Goal: Information Seeking & Learning: Learn about a topic

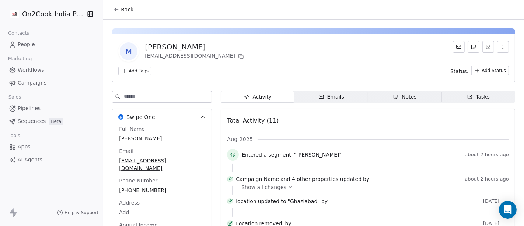
click at [114, 12] on icon at bounding box center [117, 10] width 6 height 6
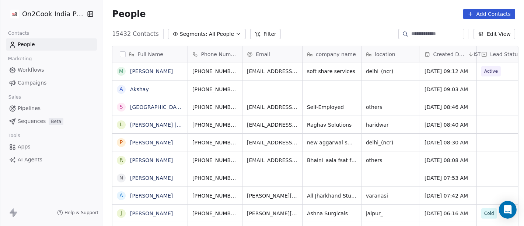
scroll to position [192, 418]
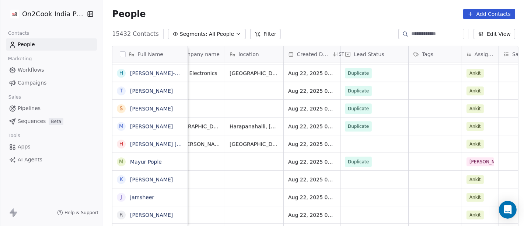
click at [252, 35] on button "Filter" at bounding box center [265, 34] width 31 height 10
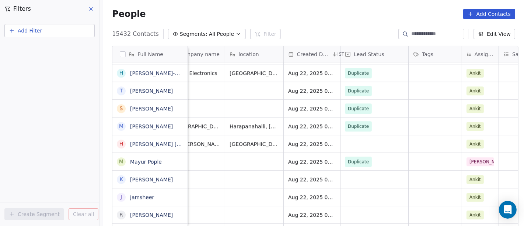
click at [60, 35] on button "Add Filter" at bounding box center [49, 30] width 90 height 13
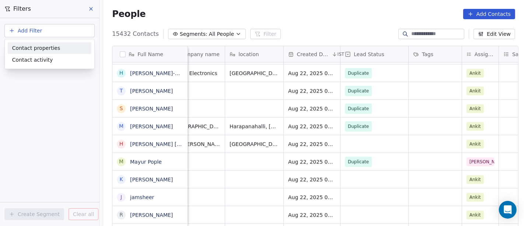
click at [55, 48] on span "Contact properties" at bounding box center [36, 48] width 48 height 8
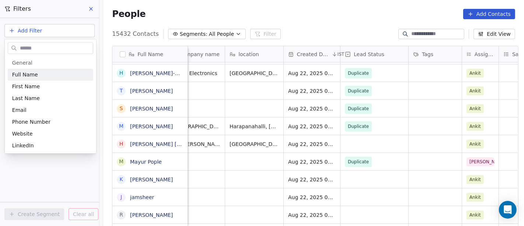
click at [55, 48] on input "text" at bounding box center [55, 48] width 74 height 11
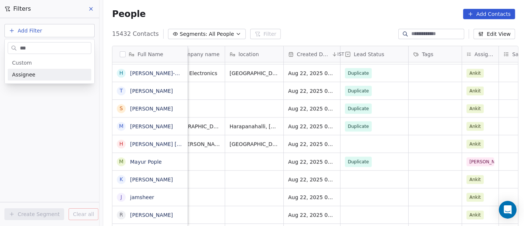
type input "***"
click at [36, 72] on div "Assignee" at bounding box center [49, 74] width 75 height 7
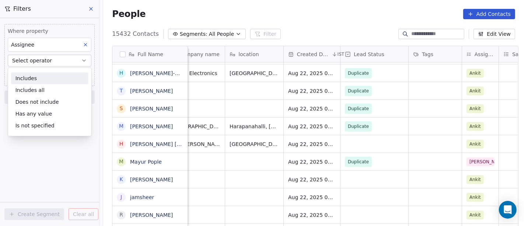
click at [37, 78] on div "Includes" at bounding box center [49, 78] width 77 height 12
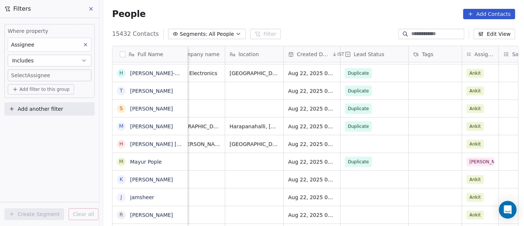
click at [38, 73] on body "On2Cook India Pvt. Ltd. Contacts People Marketing Workflows Campaigns Sales Pip…" at bounding box center [262, 113] width 524 height 226
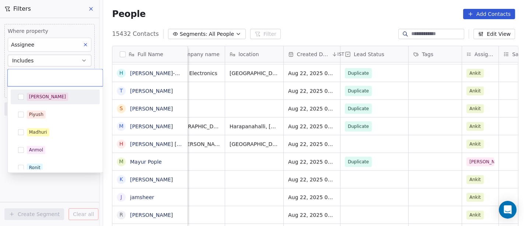
click at [37, 95] on div "[PERSON_NAME]" at bounding box center [47, 96] width 37 height 7
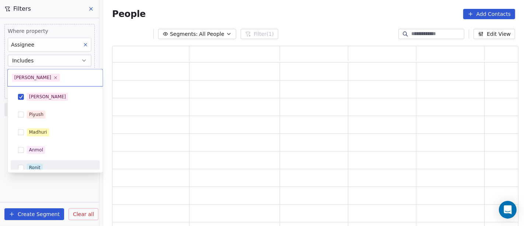
click at [46, 187] on html "On2Cook India Pvt. Ltd. Contacts People Marketing Workflows Campaigns Sales Pip…" at bounding box center [262, 113] width 524 height 226
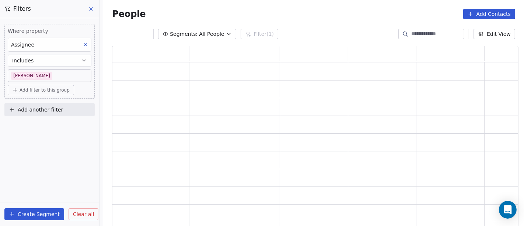
click at [48, 87] on span "Add filter to this group" at bounding box center [45, 90] width 50 height 6
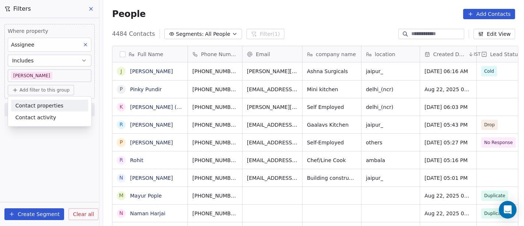
scroll to position [192, 418]
click at [41, 101] on span "Contact properties" at bounding box center [39, 105] width 48 height 8
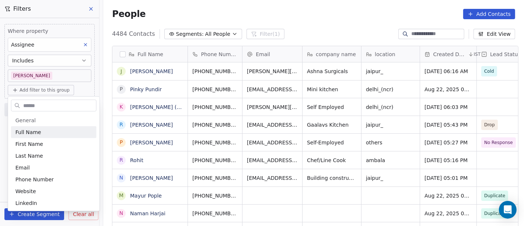
click at [33, 105] on input "text" at bounding box center [59, 105] width 74 height 11
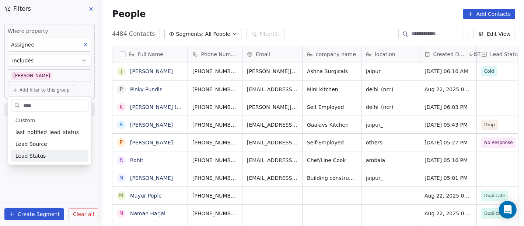
type input "****"
click at [39, 154] on span "Lead Status" at bounding box center [30, 155] width 31 height 7
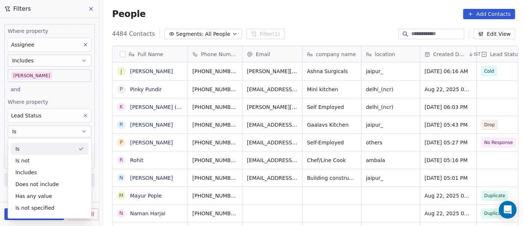
click at [31, 150] on div "Is" at bounding box center [49, 149] width 77 height 12
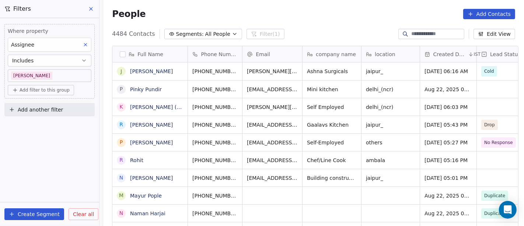
click at [48, 87] on span "Add filter to this group" at bounding box center [45, 90] width 50 height 6
click at [44, 109] on span "Contact properties" at bounding box center [39, 105] width 48 height 8
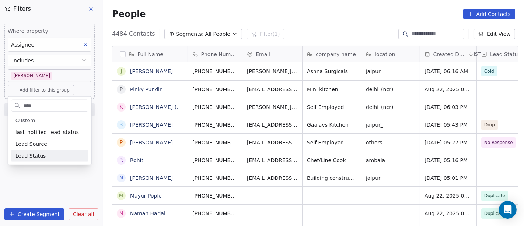
type input "****"
click at [44, 155] on div "Lead Status" at bounding box center [49, 155] width 69 height 7
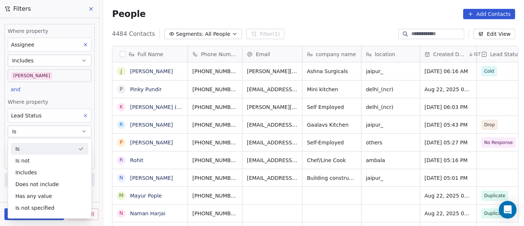
click at [24, 148] on div "Is" at bounding box center [49, 149] width 77 height 12
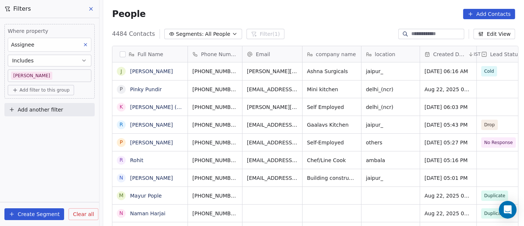
click at [50, 89] on span "Add filter to this group" at bounding box center [45, 90] width 50 height 6
click at [41, 106] on span "Contact properties" at bounding box center [39, 105] width 48 height 8
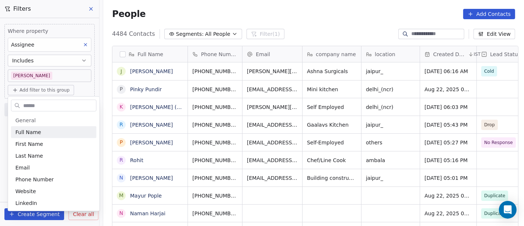
click at [34, 107] on input "text" at bounding box center [59, 105] width 74 height 11
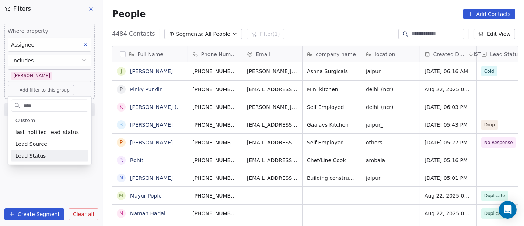
type input "****"
click at [39, 154] on span "Lead Status" at bounding box center [30, 155] width 31 height 7
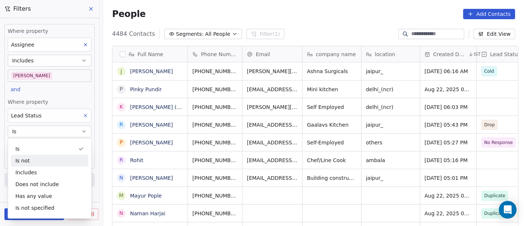
click at [41, 161] on div "Is not" at bounding box center [49, 160] width 77 height 12
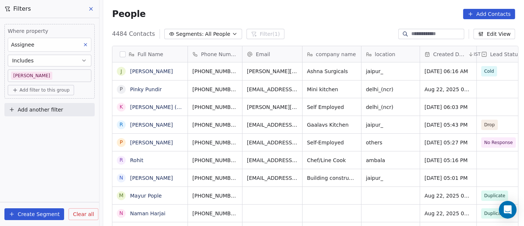
click at [52, 109] on span "Add another filter" at bounding box center [40, 110] width 45 height 8
click at [37, 124] on span "Contact properties" at bounding box center [36, 126] width 48 height 8
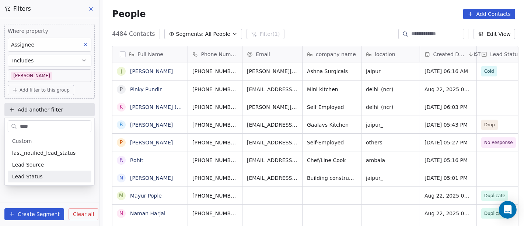
type input "****"
click at [38, 175] on span "Lead Status" at bounding box center [27, 175] width 31 height 7
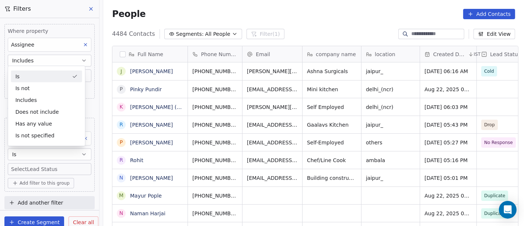
click at [33, 71] on div "Is" at bounding box center [46, 76] width 71 height 12
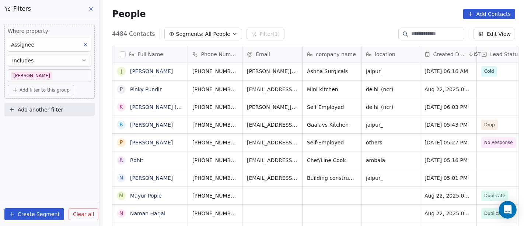
click at [39, 42] on div "Assignee" at bounding box center [50, 45] width 84 height 14
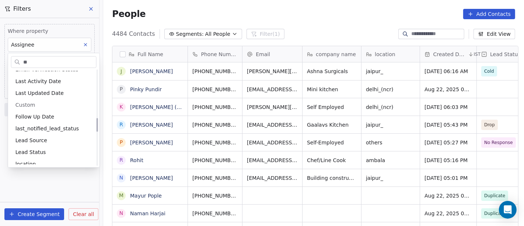
scroll to position [0, 0]
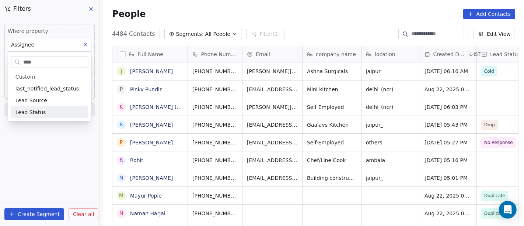
type input "****"
click at [33, 111] on span "Lead Status" at bounding box center [30, 111] width 31 height 7
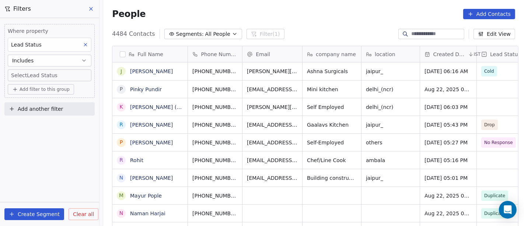
click at [37, 73] on body "On2Cook India Pvt. Ltd. Contacts People Marketing Workflows Campaigns Sales Pip…" at bounding box center [262, 113] width 524 height 226
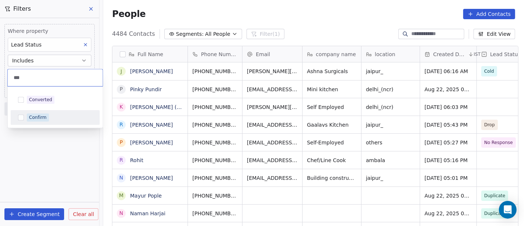
type input "***"
click at [38, 117] on div "Confirm" at bounding box center [38, 117] width 18 height 7
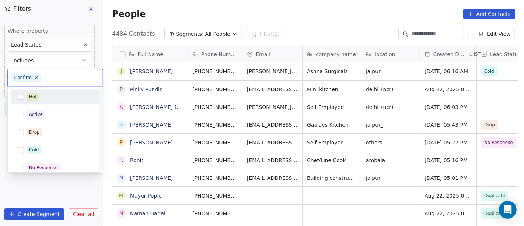
scroll to position [200, 0]
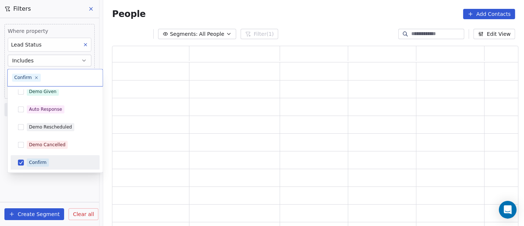
click at [41, 187] on html "On2Cook India Pvt. Ltd. Contacts People Marketing Workflows Campaigns Sales Pip…" at bounding box center [262, 113] width 524 height 226
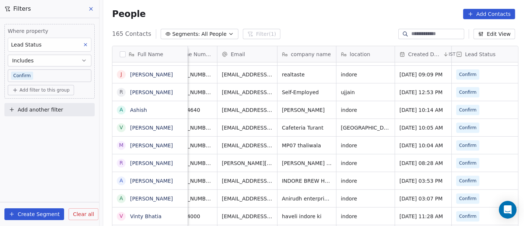
scroll to position [0, 24]
click at [50, 90] on span "Add filter to this group" at bounding box center [45, 90] width 50 height 6
click at [53, 103] on span "Contact properties" at bounding box center [39, 105] width 48 height 8
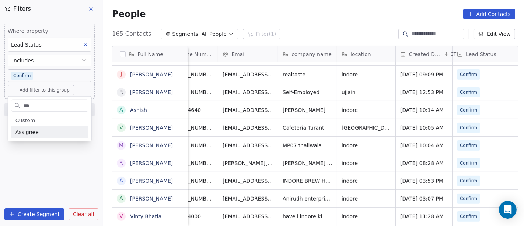
type input "***"
click at [32, 132] on span "Assignee" at bounding box center [26, 131] width 23 height 7
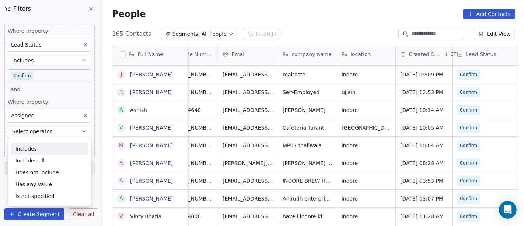
click at [25, 147] on div "Includes" at bounding box center [49, 149] width 77 height 12
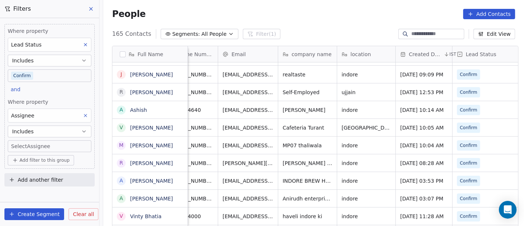
click at [25, 147] on body "On2Cook India Pvt. Ltd. Contacts People Marketing Workflows Campaigns Sales Pip…" at bounding box center [262, 113] width 524 height 226
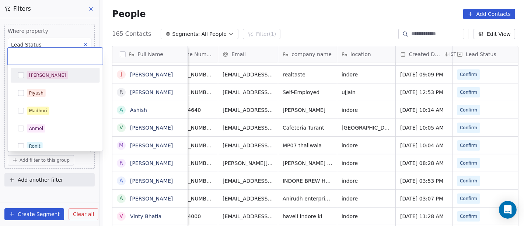
click at [25, 147] on div "Ronit" at bounding box center [55, 146] width 83 height 12
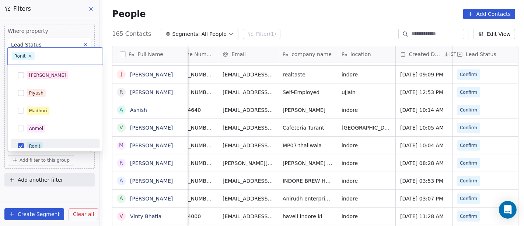
click at [37, 143] on div "Ronit" at bounding box center [34, 146] width 11 height 7
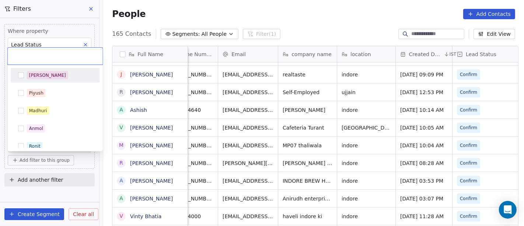
click at [42, 80] on div "[PERSON_NAME]" at bounding box center [55, 75] width 83 height 12
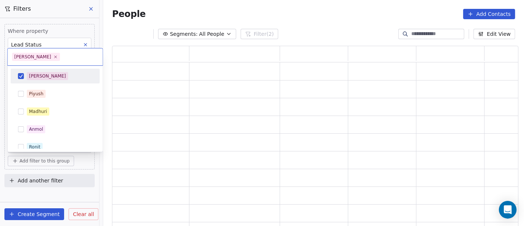
click at [183, 9] on html "On2Cook India Pvt. Ltd. Contacts People Marketing Workflows Campaigns Sales Pip…" at bounding box center [262, 113] width 524 height 226
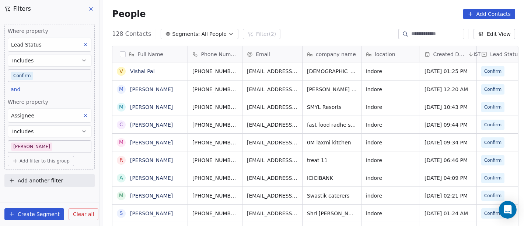
scroll to position [192, 418]
click at [57, 158] on span "Add filter to this group" at bounding box center [45, 161] width 50 height 6
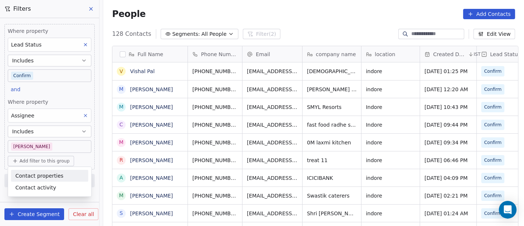
click at [52, 174] on span "Contact properties" at bounding box center [39, 176] width 48 height 8
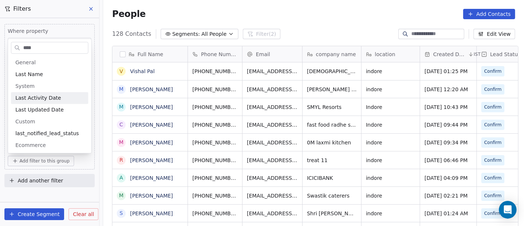
type input "****"
click at [59, 94] on div "Last Activity Date" at bounding box center [49, 97] width 69 height 7
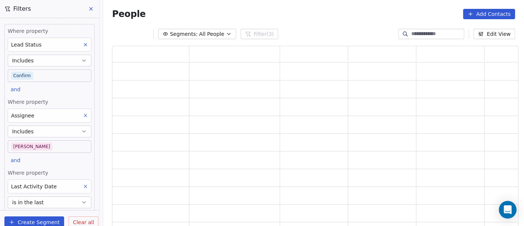
scroll to position [48, 0]
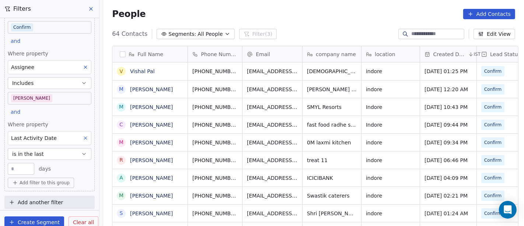
click at [34, 151] on span "is in the last" at bounding box center [28, 153] width 32 height 7
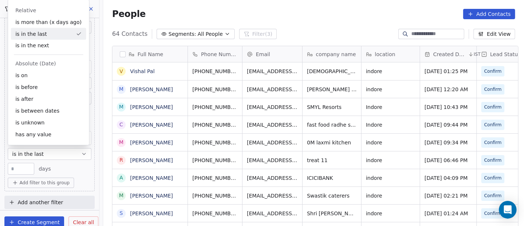
scroll to position [6, 6]
click at [43, 95] on div "is after" at bounding box center [48, 99] width 75 height 12
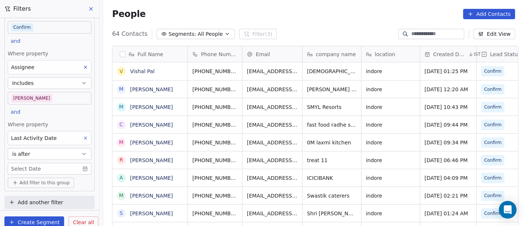
click at [41, 164] on body "On2Cook India Pvt. Ltd. Contacts People Marketing Workflows Campaigns Sales Pip…" at bounding box center [262, 113] width 524 height 226
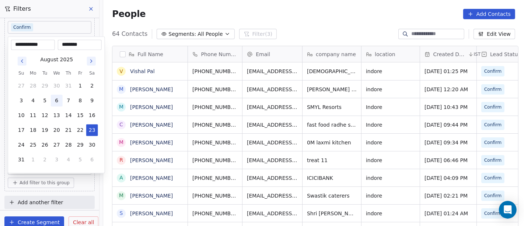
click at [59, 100] on button "6" at bounding box center [57, 101] width 12 height 12
type input "**********"
click at [229, 18] on html "On2Cook India Pvt. Ltd. Contacts People Marketing Workflows Campaigns Sales Pip…" at bounding box center [262, 113] width 524 height 226
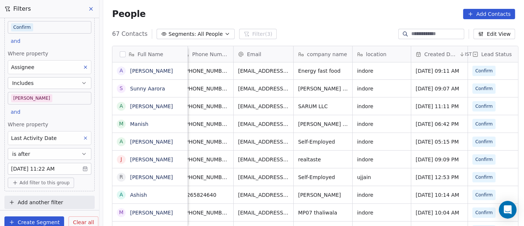
scroll to position [0, 0]
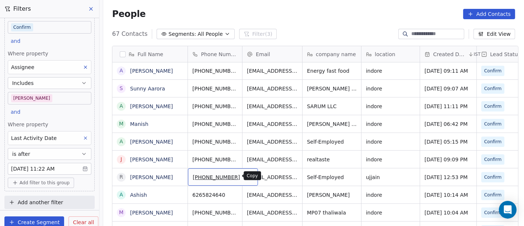
click at [246, 176] on icon "grid" at bounding box center [249, 176] width 6 height 6
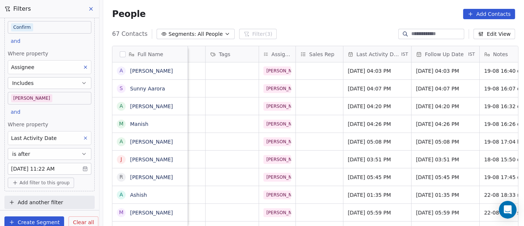
scroll to position [0, 344]
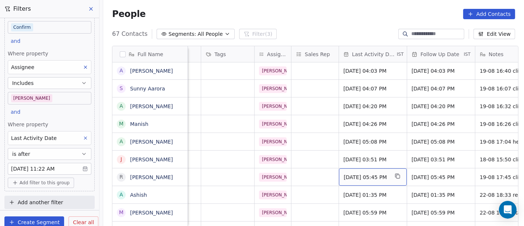
click at [369, 175] on span "Aug 19, 2025 05:45 PM" at bounding box center [366, 176] width 45 height 7
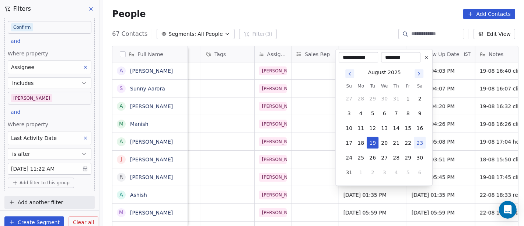
click at [423, 139] on button "23" at bounding box center [420, 143] width 12 height 12
type input "**********"
click at [444, 181] on html "On2Cook India Pvt. Ltd. Contacts People Marketing Workflows Campaigns Sales Pip…" at bounding box center [262, 113] width 524 height 226
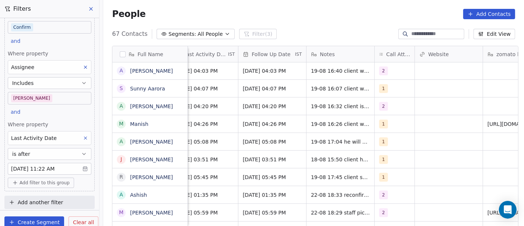
scroll to position [0, 513]
click at [397, 179] on div "1" at bounding box center [394, 176] width 40 height 17
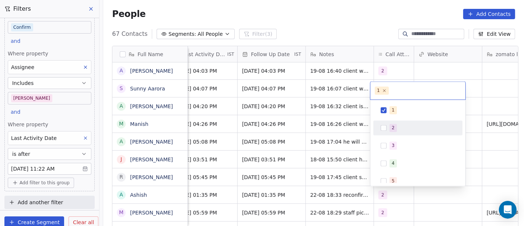
click at [396, 127] on span "2" at bounding box center [393, 127] width 7 height 8
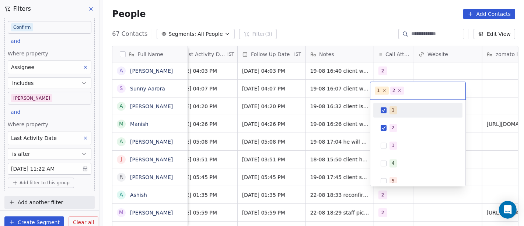
click at [393, 114] on div "1" at bounding box center [417, 110] width 83 height 12
click at [357, 29] on html "On2Cook India Pvt. Ltd. Contacts People Marketing Workflows Campaigns Sales Pip…" at bounding box center [262, 113] width 524 height 226
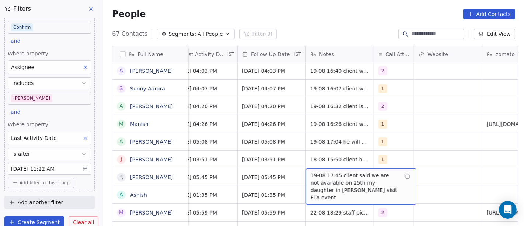
click at [328, 177] on span "19-08 17:45 client said we are not available on 25th my daughter in low qill vi…" at bounding box center [355, 185] width 88 height 29
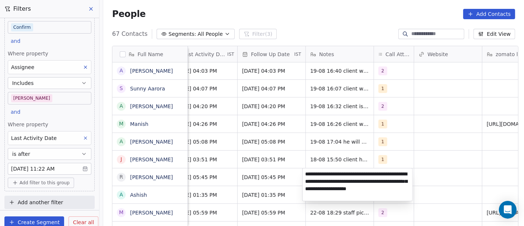
type textarea "**********"
click at [436, 163] on html "On2Cook India Pvt. Ltd. Contacts People Marketing Workflows Campaigns Sales Pip…" at bounding box center [262, 113] width 524 height 226
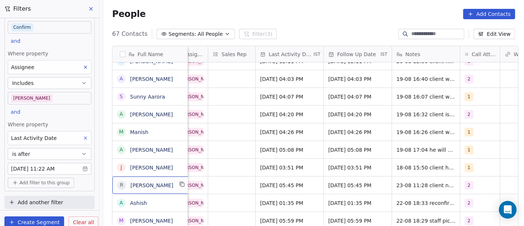
scroll to position [1, 0]
click at [179, 181] on button "grid" at bounding box center [182, 183] width 9 height 9
click at [179, 184] on icon "grid" at bounding box center [182, 183] width 6 height 6
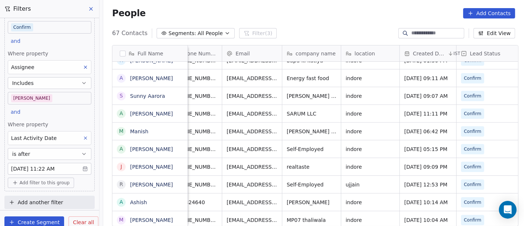
scroll to position [0, 0]
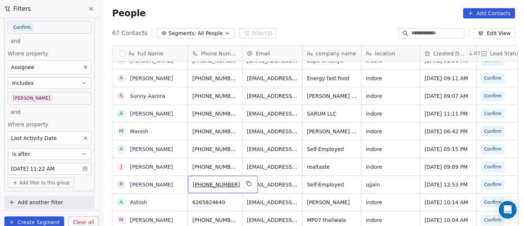
click at [203, 183] on span "[PHONE_NUMBER]" at bounding box center [216, 184] width 47 height 7
click at [197, 183] on input "**********" at bounding box center [215, 184] width 58 height 15
drag, startPoint x: 197, startPoint y: 183, endPoint x: 239, endPoint y: 188, distance: 42.0
click at [239, 188] on input "**********" at bounding box center [215, 184] width 58 height 15
click at [273, 179] on html "On2Cook India Pvt. Ltd. Contacts People Marketing Workflows Campaigns Sales Pip…" at bounding box center [262, 113] width 524 height 226
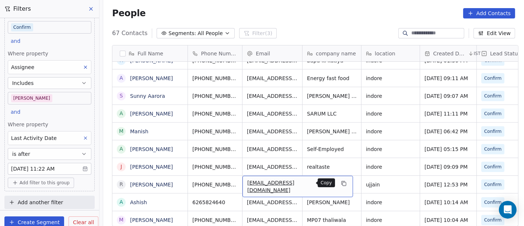
click at [341, 184] on icon "grid" at bounding box center [344, 183] width 6 height 6
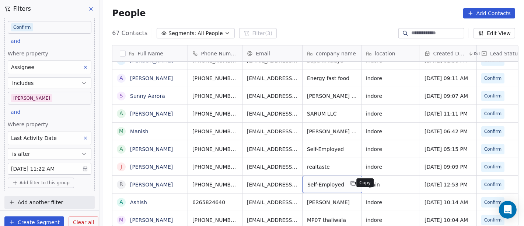
click at [349, 185] on button "grid" at bounding box center [353, 183] width 9 height 9
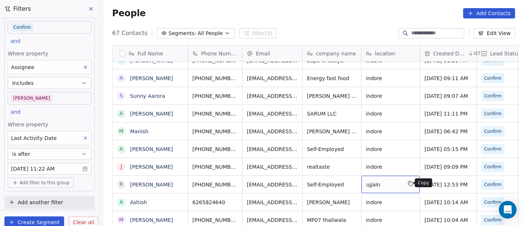
click at [408, 181] on icon "grid" at bounding box center [411, 183] width 6 height 6
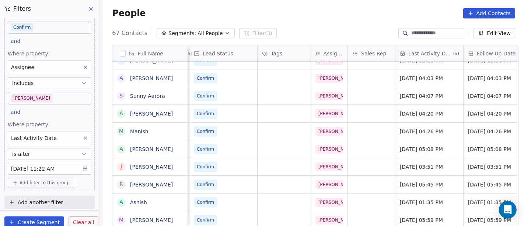
scroll to position [0, 428]
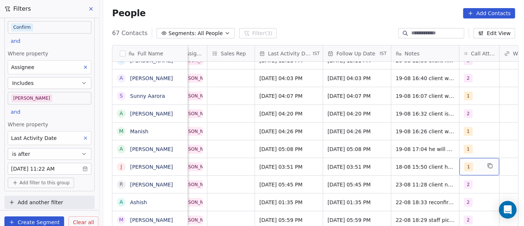
click at [470, 163] on div "1" at bounding box center [472, 166] width 17 height 9
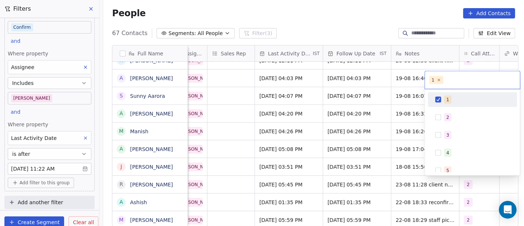
click at [438, 99] on button "Suggestions" at bounding box center [438, 100] width 6 height 6
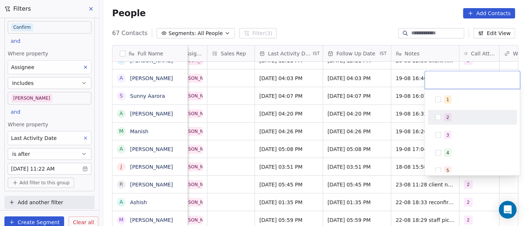
click at [439, 120] on div "2" at bounding box center [472, 117] width 83 height 12
click at [223, 166] on html "On2Cook India Pvt. Ltd. Contacts People Marketing Workflows Campaigns Sales Pip…" at bounding box center [262, 113] width 524 height 226
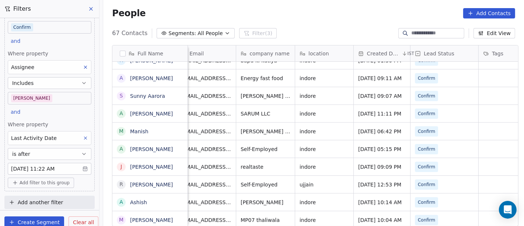
scroll to position [0, 0]
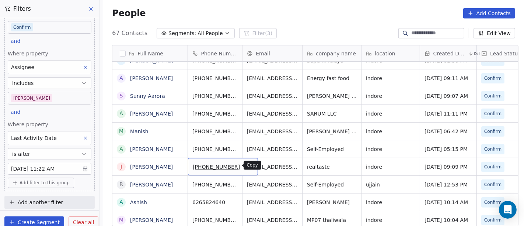
click at [246, 165] on icon "grid" at bounding box center [249, 166] width 6 height 6
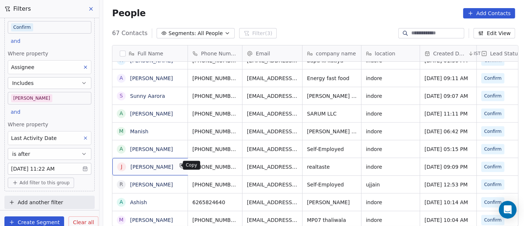
click at [181, 167] on icon "grid" at bounding box center [182, 165] width 3 height 3
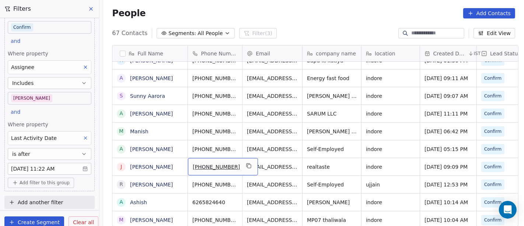
click at [203, 166] on span "[PHONE_NUMBER]" at bounding box center [216, 166] width 47 height 7
click at [199, 164] on input "**********" at bounding box center [215, 166] width 58 height 15
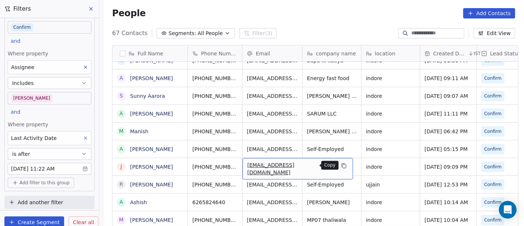
click at [341, 165] on icon "grid" at bounding box center [344, 166] width 6 height 6
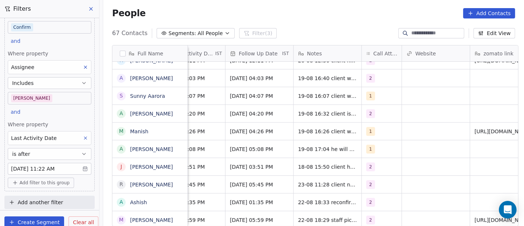
scroll to position [0, 473]
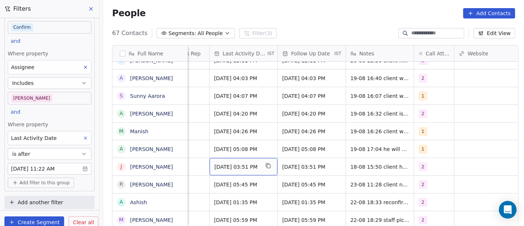
click at [245, 163] on span "Aug 18, 2025 03:51 PM" at bounding box center [236, 166] width 45 height 7
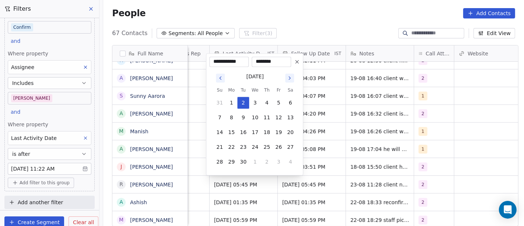
click at [219, 81] on button "Go to previous month" at bounding box center [220, 77] width 9 height 9
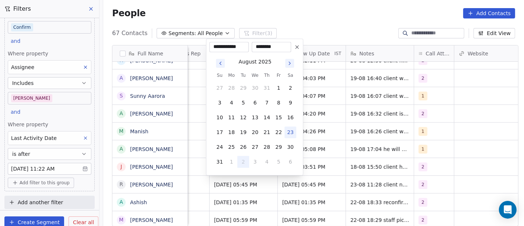
click at [289, 132] on button "23" at bounding box center [291, 132] width 12 height 12
type input "**********"
click at [317, 146] on html "On2Cook India Pvt. Ltd. Contacts People Marketing Workflows Campaigns Sales Pip…" at bounding box center [262, 113] width 524 height 226
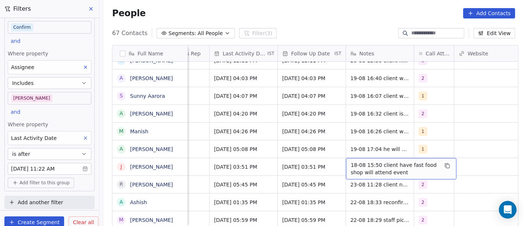
click at [369, 167] on span "18-08 15:50 client have fast food shop will attend event" at bounding box center [395, 168] width 88 height 15
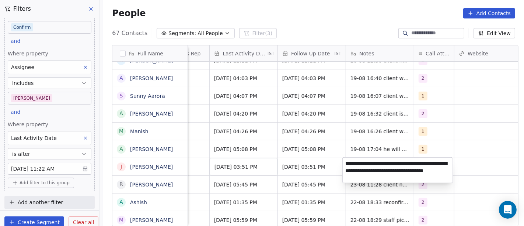
type textarea "**********"
click at [262, 158] on html "On2Cook India Pvt. Ltd. Contacts People Marketing Workflows Campaigns Sales Pip…" at bounding box center [262, 113] width 524 height 226
click at [248, 169] on html "On2Cook India Pvt. Ltd. Contacts People Marketing Workflows Campaigns Sales Pip…" at bounding box center [262, 113] width 524 height 226
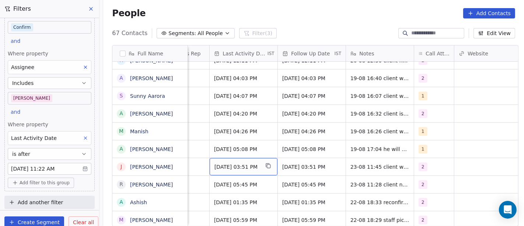
click at [248, 169] on span "Aug 18, 2025 03:51 PM" at bounding box center [236, 166] width 45 height 7
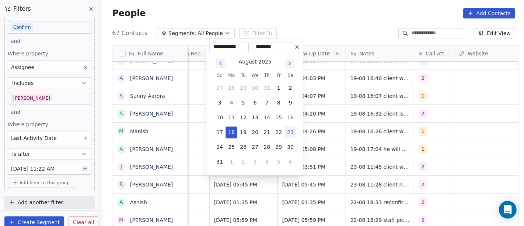
click at [290, 133] on button "23" at bounding box center [291, 132] width 12 height 12
type input "**********"
click at [350, 27] on html "On2Cook India Pvt. Ltd. Contacts People Marketing Workflows Campaigns Sales Pip…" at bounding box center [262, 113] width 524 height 226
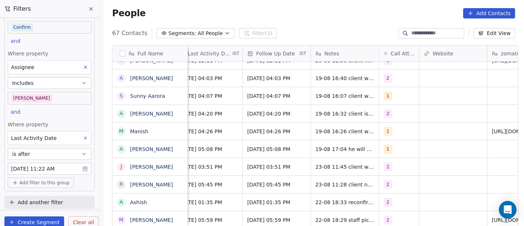
scroll to position [0, 509]
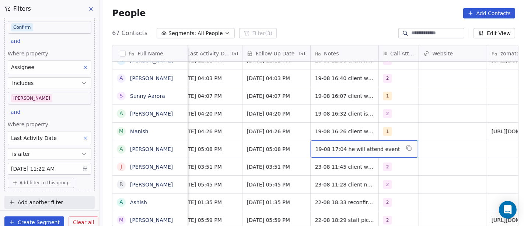
click at [339, 150] on span "19-08 17:04 he will attend event" at bounding box center [357, 148] width 85 height 7
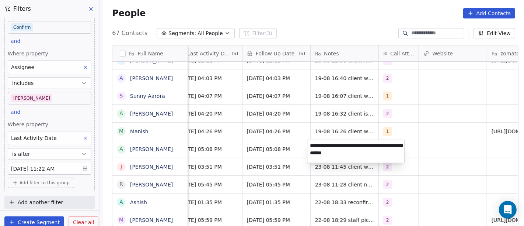
type textarea "**********"
click at [201, 146] on html "On2Cook India Pvt. Ltd. Contacts People Marketing Workflows Campaigns Sales Pip…" at bounding box center [262, 113] width 524 height 226
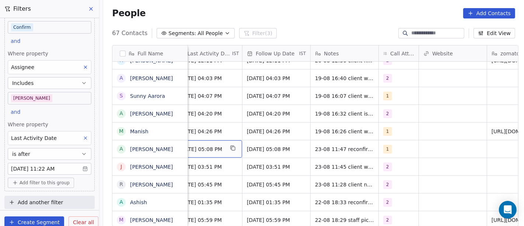
scroll to position [0, 495]
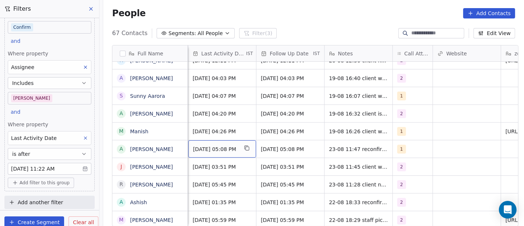
click at [201, 146] on span "Aug 19, 2025 05:08 PM" at bounding box center [215, 148] width 45 height 7
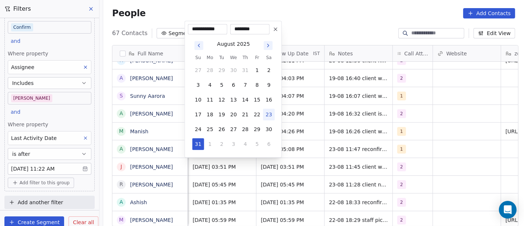
click at [269, 114] on button "23" at bounding box center [269, 114] width 12 height 12
type input "**********"
click at [323, 141] on html "On2Cook India Pvt. Ltd. Contacts People Marketing Workflows Campaigns Sales Pip…" at bounding box center [262, 113] width 524 height 226
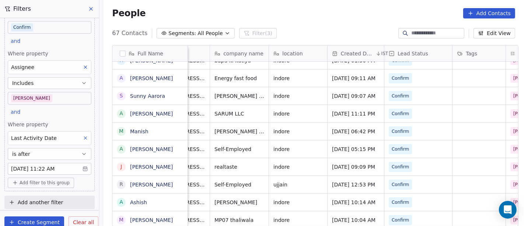
scroll to position [0, 0]
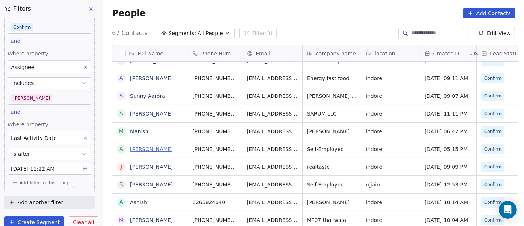
click at [158, 150] on link "[PERSON_NAME]" at bounding box center [151, 149] width 43 height 6
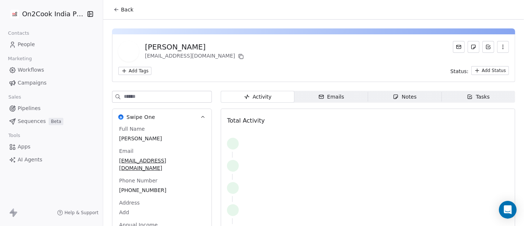
click at [121, 8] on span "Back" at bounding box center [127, 9] width 13 height 7
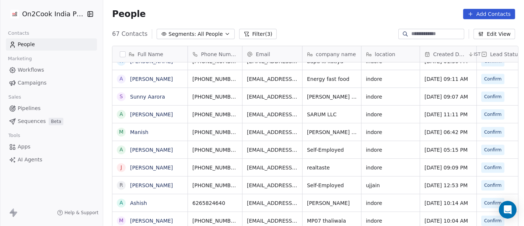
scroll to position [1, 0]
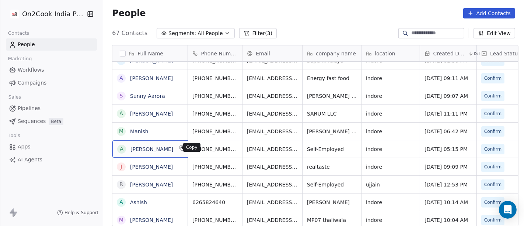
click at [179, 149] on icon "grid" at bounding box center [182, 148] width 6 height 6
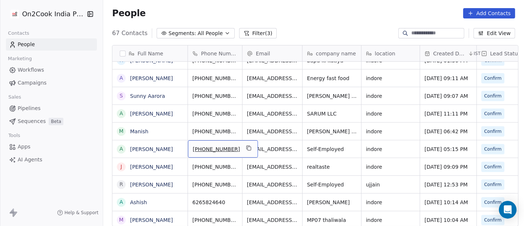
click at [212, 149] on span "+918103692915" at bounding box center [216, 148] width 47 height 7
click at [199, 146] on input "**********" at bounding box center [215, 148] width 58 height 15
type input "**********"
click at [266, 147] on html "On2Cook India Pvt. Ltd. Contacts People Marketing Workflows Campaigns Sales Pip…" at bounding box center [262, 113] width 524 height 226
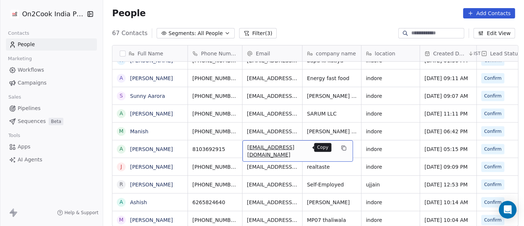
click at [341, 145] on icon "grid" at bounding box center [344, 148] width 6 height 6
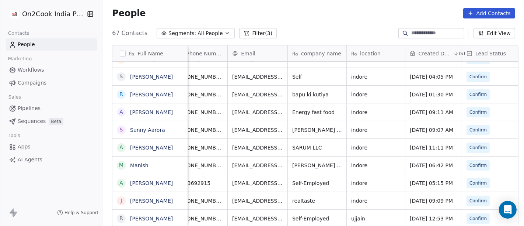
scroll to position [0, 0]
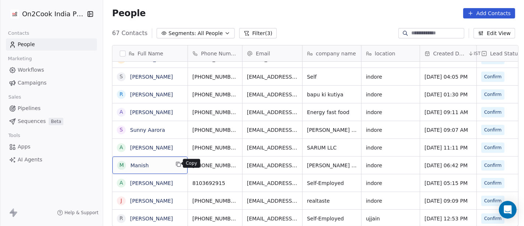
click at [179, 164] on button "grid" at bounding box center [178, 164] width 9 height 9
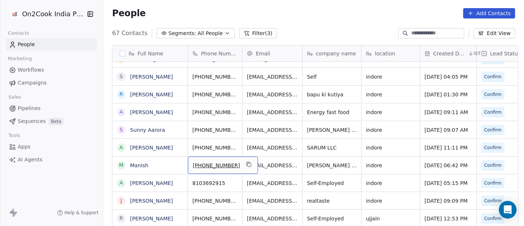
click at [213, 162] on span "[PHONE_NUMBER]" at bounding box center [216, 164] width 47 height 7
click at [198, 164] on input "**********" at bounding box center [215, 164] width 58 height 15
click at [275, 161] on html "On2Cook India Pvt. Ltd. Contacts People Marketing Workflows Campaigns Sales Pip…" at bounding box center [262, 113] width 524 height 226
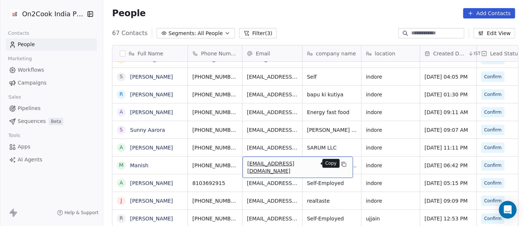
click at [341, 161] on icon "grid" at bounding box center [344, 164] width 6 height 6
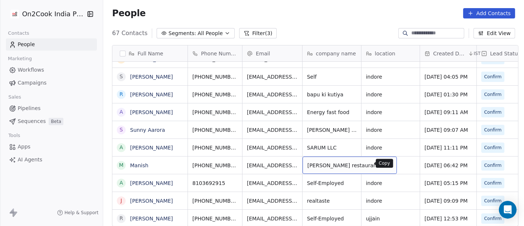
click at [383, 163] on button "grid" at bounding box center [387, 164] width 9 height 9
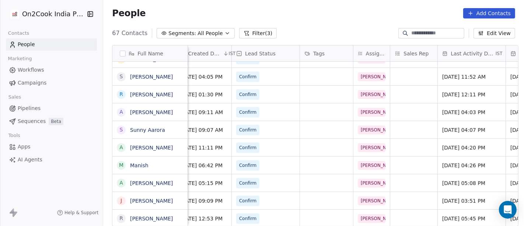
scroll to position [0, 343]
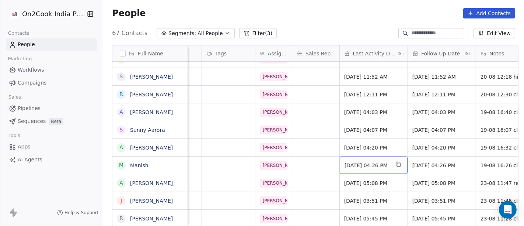
click at [362, 164] on span "Aug 19, 2025 04:26 PM" at bounding box center [367, 164] width 45 height 7
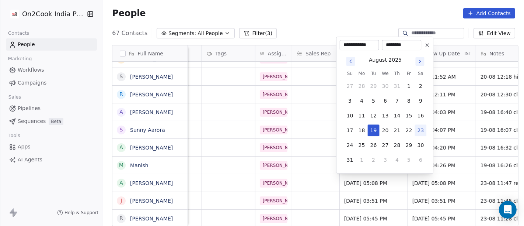
click at [419, 130] on button "23" at bounding box center [421, 130] width 12 height 12
type input "**********"
click at [446, 167] on html "On2Cook India Pvt. Ltd. Contacts People Marketing Workflows Campaigns Sales Pip…" at bounding box center [262, 113] width 524 height 226
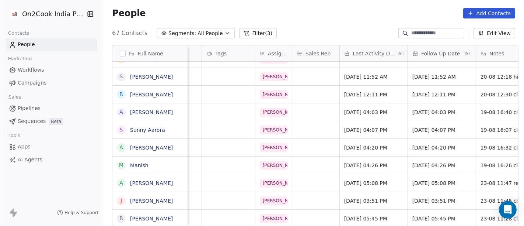
scroll to position [0, 453]
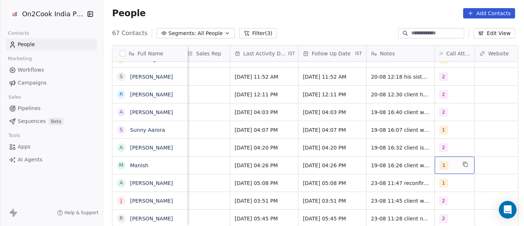
click at [441, 163] on span "1" at bounding box center [444, 165] width 9 height 9
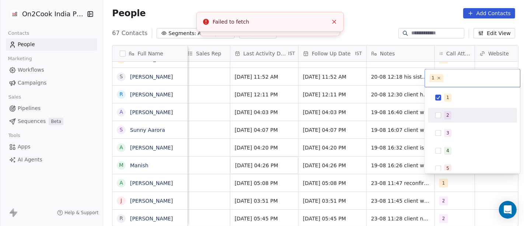
click at [440, 117] on button "Suggestions" at bounding box center [438, 115] width 6 height 6
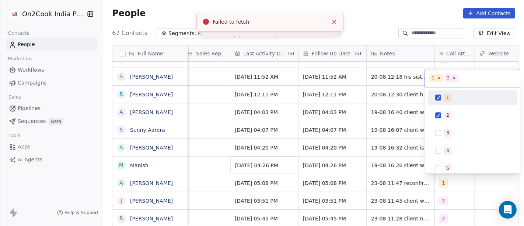
click at [438, 94] on div "1" at bounding box center [472, 97] width 83 height 12
click at [391, 18] on html "On2Cook India Pvt. Ltd. Contacts People Marketing Workflows Campaigns Sales Pip…" at bounding box center [262, 113] width 524 height 226
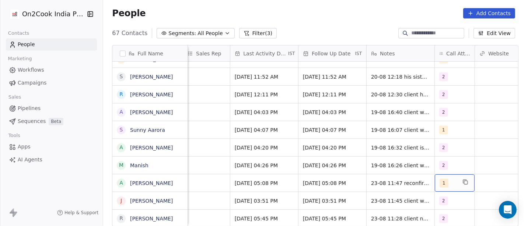
click at [440, 180] on span "1" at bounding box center [444, 182] width 9 height 9
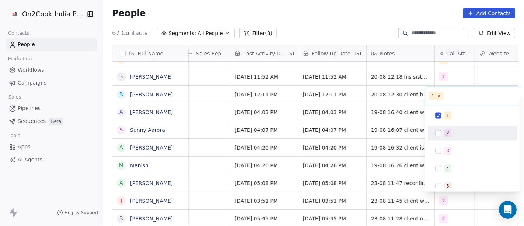
click at [444, 130] on span "2" at bounding box center [447, 133] width 7 height 8
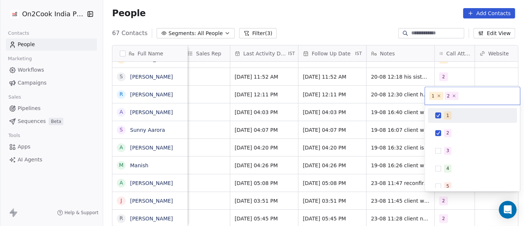
click at [444, 115] on span "1" at bounding box center [447, 115] width 7 height 8
click at [365, 39] on html "On2Cook India Pvt. Ltd. Contacts People Marketing Workflows Campaigns Sales Pip…" at bounding box center [262, 113] width 524 height 226
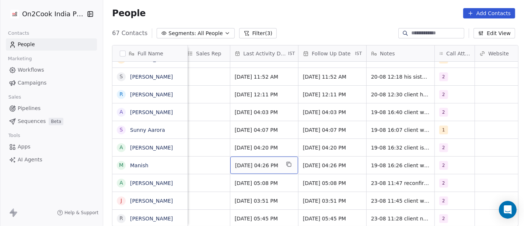
click at [265, 166] on span "Aug 19, 2025 04:26 PM" at bounding box center [257, 164] width 45 height 7
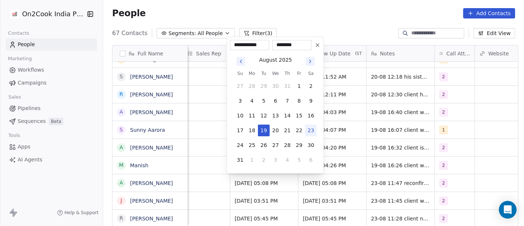
click at [311, 131] on button "23" at bounding box center [311, 130] width 12 height 12
type input "**********"
click at [353, 27] on html "On2Cook India Pvt. Ltd. Contacts People Marketing Workflows Campaigns Sales Pip…" at bounding box center [262, 113] width 524 height 226
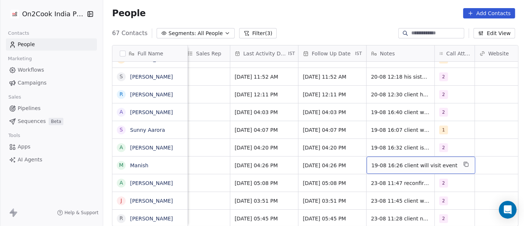
click at [387, 163] on span "19-08 16:26 client will visit event" at bounding box center [414, 164] width 86 height 7
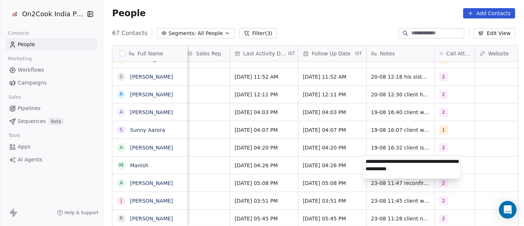
type textarea "**********"
click at [284, 164] on html "On2Cook India Pvt. Ltd. Contacts People Marketing Workflows Campaigns Sales Pip…" at bounding box center [262, 113] width 524 height 226
click at [259, 167] on html "On2Cook India Pvt. Ltd. Contacts People Marketing Workflows Campaigns Sales Pip…" at bounding box center [262, 113] width 524 height 226
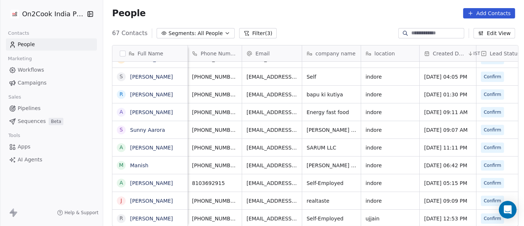
scroll to position [0, 0]
click at [179, 146] on icon "grid" at bounding box center [182, 146] width 6 height 6
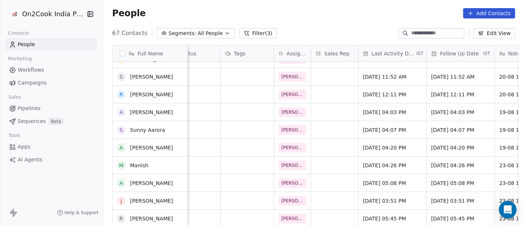
scroll to position [231, 0]
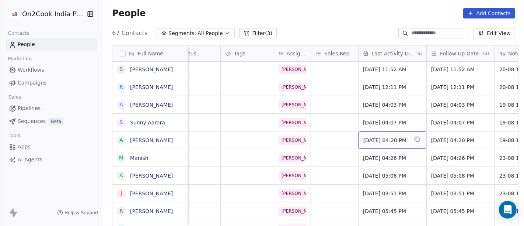
click at [390, 140] on span "Aug 19, 2025 04:20 PM" at bounding box center [385, 139] width 45 height 7
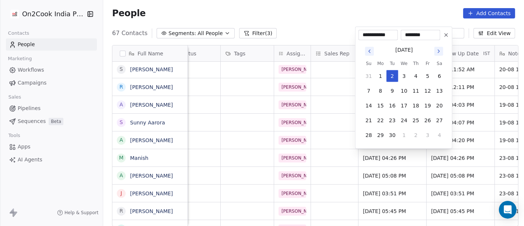
click at [368, 55] on button "Go to previous month" at bounding box center [369, 51] width 9 height 9
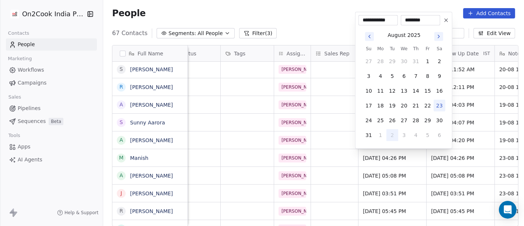
click at [437, 107] on button "23" at bounding box center [440, 106] width 12 height 12
type input "**********"
click at [317, 24] on html "On2Cook India Pvt. Ltd. Contacts People Marketing Workflows Campaigns Sales Pip…" at bounding box center [262, 113] width 524 height 226
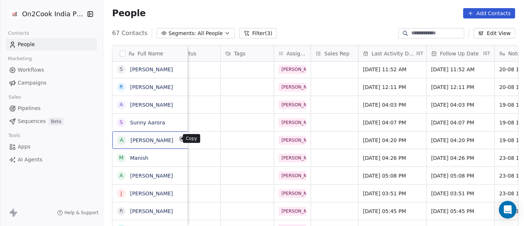
click at [179, 141] on icon "grid" at bounding box center [182, 139] width 6 height 6
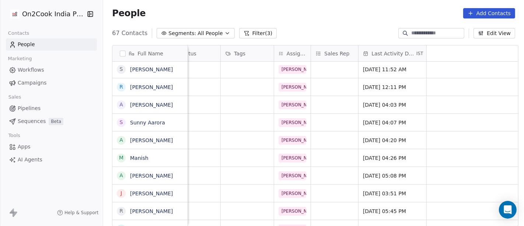
scroll to position [0, 0]
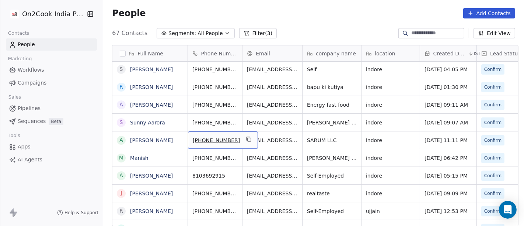
click at [227, 137] on div "[PHONE_NUMBER]" at bounding box center [223, 139] width 70 height 17
click at [199, 137] on input "**********" at bounding box center [215, 139] width 58 height 15
click at [261, 140] on html "On2Cook India Pvt. Ltd. Contacts People Marketing Workflows Campaigns Sales Pip…" at bounding box center [262, 113] width 524 height 226
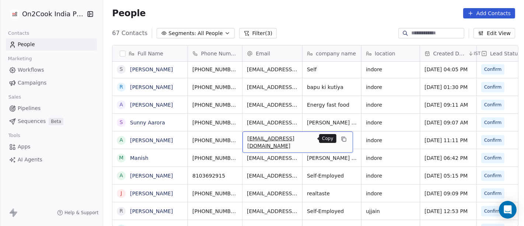
click at [343, 138] on icon "grid" at bounding box center [344, 139] width 3 height 3
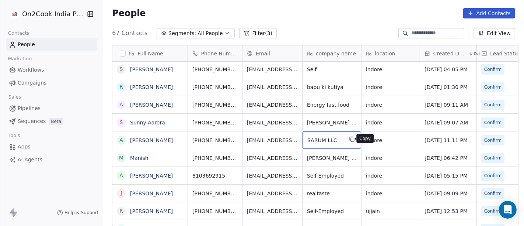
click at [349, 139] on icon "grid" at bounding box center [352, 139] width 6 height 6
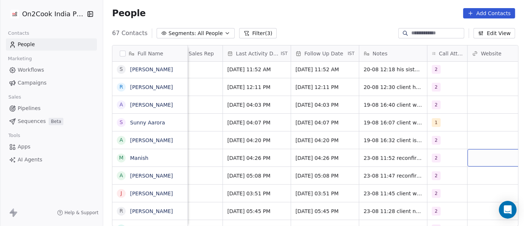
scroll to position [0, 484]
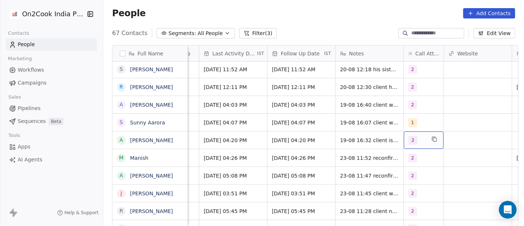
click at [409, 138] on span "2" at bounding box center [413, 140] width 9 height 9
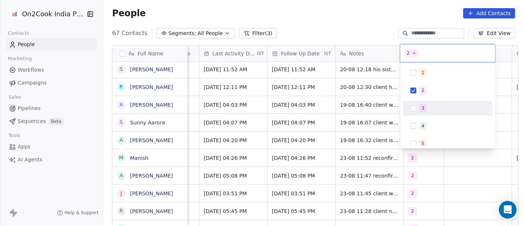
click at [419, 105] on span "3" at bounding box center [422, 108] width 7 height 8
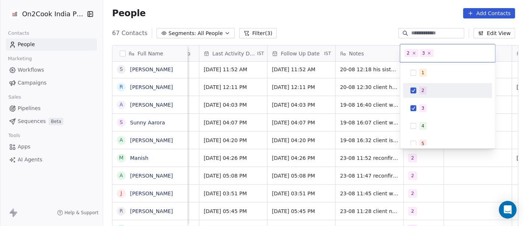
click at [417, 88] on div "2" at bounding box center [447, 90] width 83 height 12
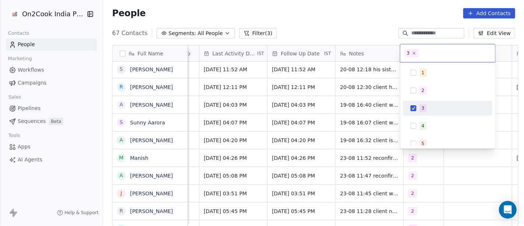
click at [371, 137] on html "On2Cook India Pvt. Ltd. Contacts People Marketing Workflows Campaigns Sales Pip…" at bounding box center [262, 113] width 524 height 226
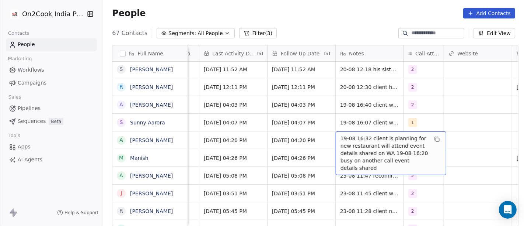
click at [371, 137] on span "19-08 16:32 client is planning for new restaurant will attend event details sha…" at bounding box center [385, 153] width 88 height 37
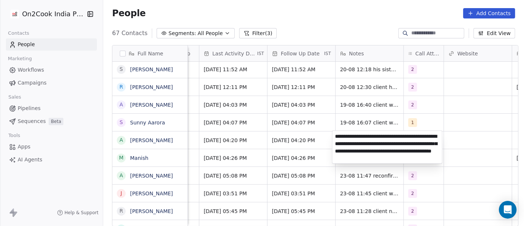
type textarea "**********"
click at [292, 140] on html "On2Cook India Pvt. Ltd. Contacts People Marketing Workflows Campaigns Sales Pip…" at bounding box center [262, 113] width 524 height 226
click at [241, 140] on html "On2Cook India Pvt. Ltd. Contacts People Marketing Workflows Campaigns Sales Pip…" at bounding box center [262, 113] width 524 height 226
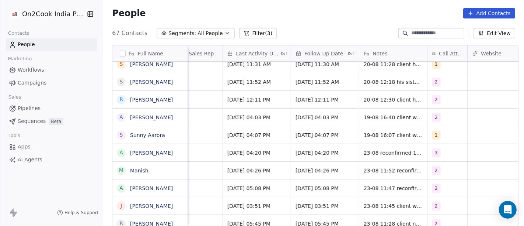
scroll to position [0, 500]
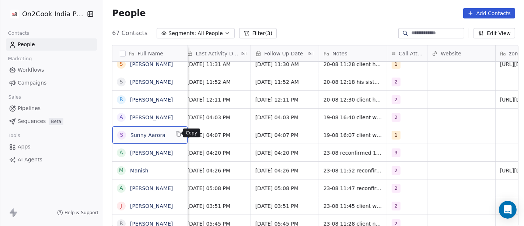
drag, startPoint x: 173, startPoint y: 132, endPoint x: 177, endPoint y: 135, distance: 5.5
click at [177, 135] on icon "grid" at bounding box center [178, 134] width 6 height 6
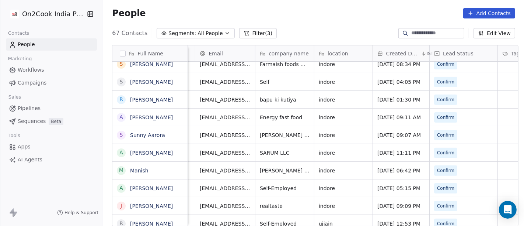
scroll to position [0, 0]
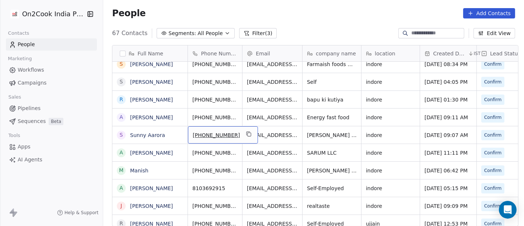
click at [205, 133] on span "[PHONE_NUMBER]" at bounding box center [216, 134] width 47 height 7
click at [198, 134] on input "**********" at bounding box center [215, 134] width 58 height 15
click at [269, 133] on html "On2Cook India Pvt. Ltd. Contacts People Marketing Workflows Campaigns Sales Pip…" at bounding box center [262, 113] width 524 height 226
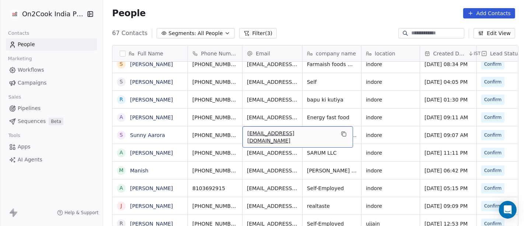
drag, startPoint x: 269, startPoint y: 133, endPoint x: 406, endPoint y: 132, distance: 137.5
click at [341, 133] on icon "grid" at bounding box center [344, 134] width 6 height 6
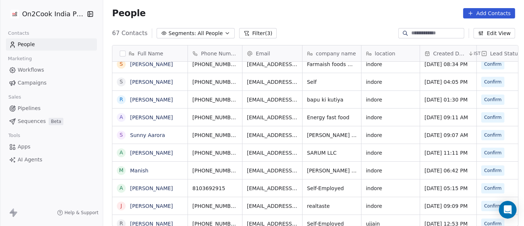
click at [524, 136] on div "Full Name V Vishal Pal M Malkhan Singh M Mukul Thorat c charulata Gurjar M Mano…" at bounding box center [313, 138] width 421 height 199
drag, startPoint x: 350, startPoint y: 133, endPoint x: 524, endPoint y: 132, distance: 174.0
click at [524, 132] on div "Full Name V Vishal Pal M Malkhan Singh M Mukul Thorat c charulata Gurjar M Mano…" at bounding box center [313, 138] width 421 height 199
click at [377, 134] on icon "grid" at bounding box center [380, 134] width 6 height 6
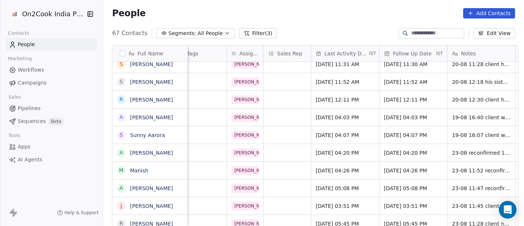
scroll to position [0, 396]
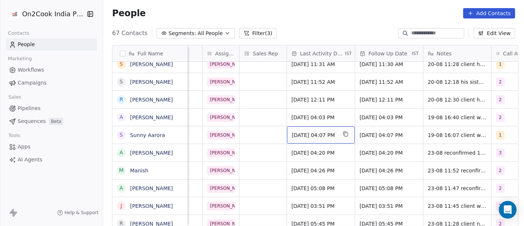
click at [319, 135] on span "Aug 19, 2025 04:07 PM" at bounding box center [314, 134] width 45 height 7
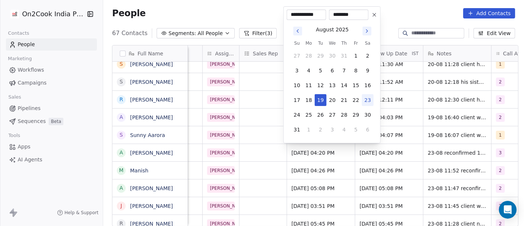
click at [366, 99] on button "23" at bounding box center [368, 100] width 12 height 12
type input "**********"
click at [394, 130] on html "On2Cook India Pvt. Ltd. Contacts People Marketing Workflows Campaigns Sales Pip…" at bounding box center [262, 113] width 524 height 226
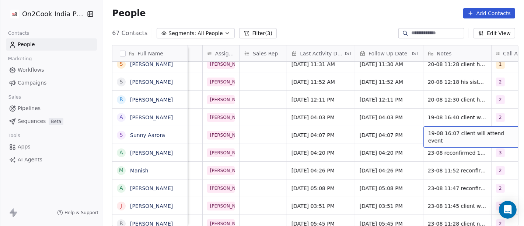
click at [456, 135] on span "19-08 16:07 client will attend event" at bounding box center [472, 136] width 88 height 15
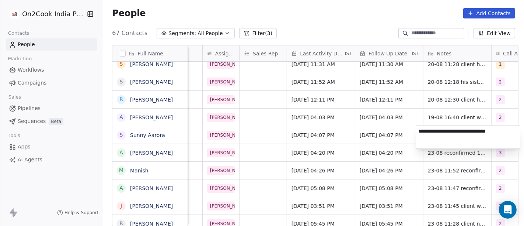
click at [456, 135] on textarea "**********" at bounding box center [468, 136] width 104 height 23
click at [498, 132] on textarea "**********" at bounding box center [468, 136] width 104 height 23
type textarea "**********"
click at [170, 138] on html "On2Cook India Pvt. Ltd. Contacts People Marketing Workflows Campaigns Sales Pip…" at bounding box center [262, 113] width 524 height 226
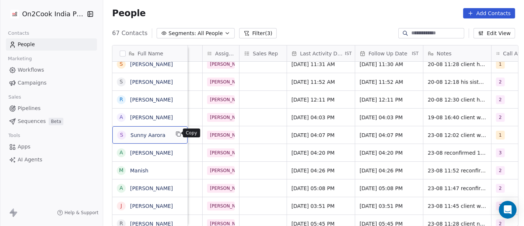
click at [176, 133] on icon "grid" at bounding box center [178, 134] width 6 height 6
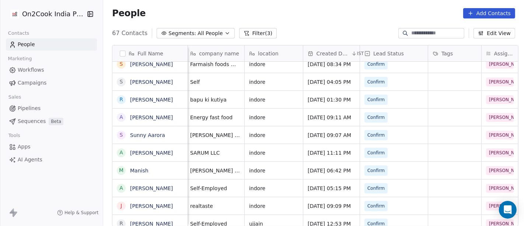
scroll to position [0, 0]
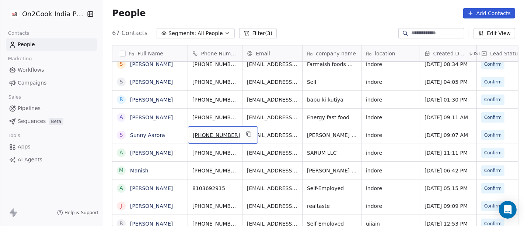
click at [198, 135] on span "[PHONE_NUMBER]" at bounding box center [216, 134] width 47 height 7
click at [198, 134] on input "**********" at bounding box center [215, 134] width 58 height 15
click at [259, 133] on html "On2Cook India Pvt. Ltd. Contacts People Marketing Workflows Campaigns Sales Pip…" at bounding box center [262, 113] width 524 height 226
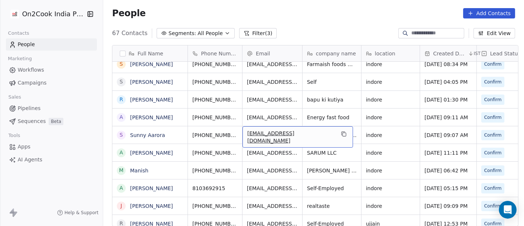
drag, startPoint x: 259, startPoint y: 131, endPoint x: 264, endPoint y: 130, distance: 5.2
click at [343, 133] on icon "grid" at bounding box center [344, 134] width 3 height 3
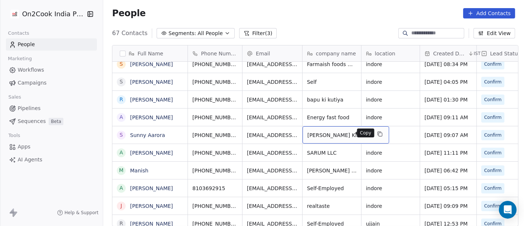
drag, startPoint x: 313, startPoint y: 130, endPoint x: 346, endPoint y: 134, distance: 33.0
click at [376, 134] on button "grid" at bounding box center [380, 133] width 9 height 9
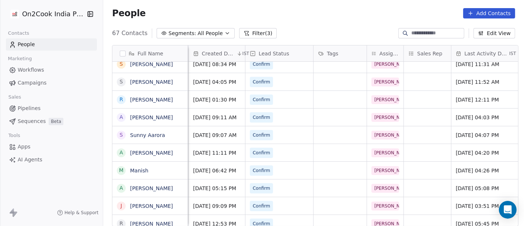
scroll to position [0, 318]
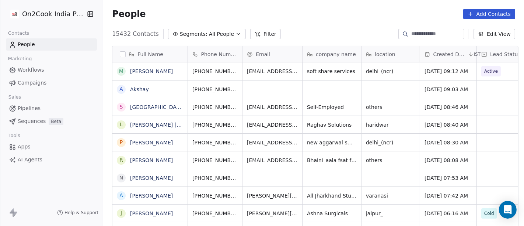
scroll to position [192, 418]
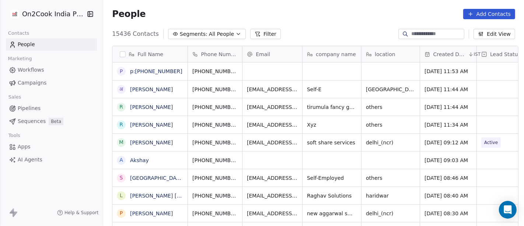
click at [209, 34] on span "All People" at bounding box center [221, 34] width 25 height 8
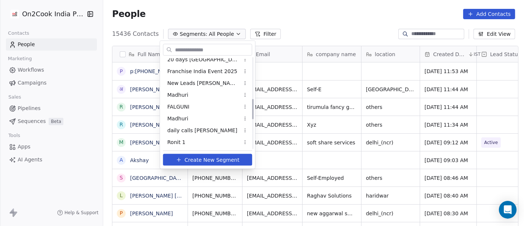
scroll to position [182, 0]
click at [191, 127] on span "daily calls salim" at bounding box center [202, 130] width 70 height 8
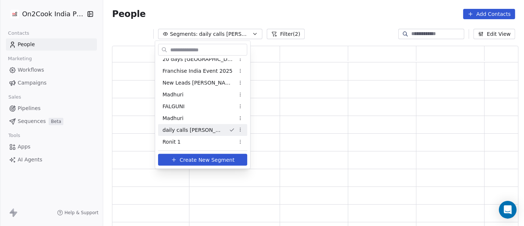
scroll to position [175, 400]
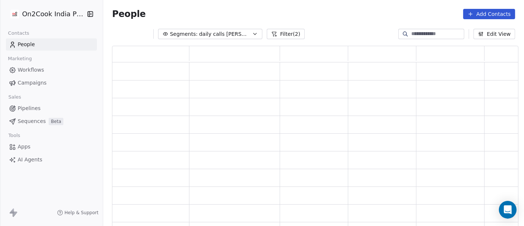
click at [223, 37] on span "daily calls salim" at bounding box center [225, 34] width 52 height 8
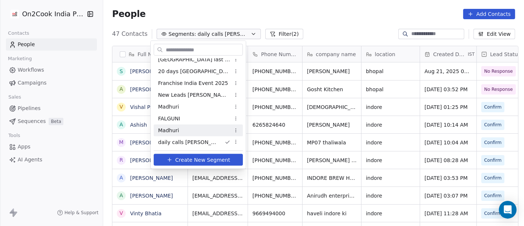
scroll to position [192, 418]
click at [273, 10] on html "On2Cook India Pvt. Ltd. Contacts People Marketing Workflows Campaigns Sales Pip…" at bounding box center [262, 113] width 524 height 226
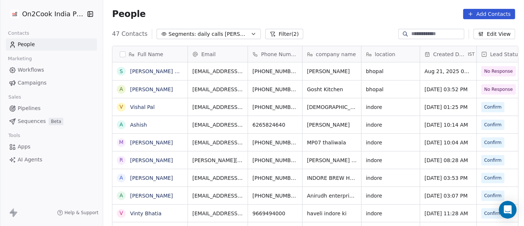
click at [265, 34] on button "Filter (2)" at bounding box center [284, 34] width 38 height 10
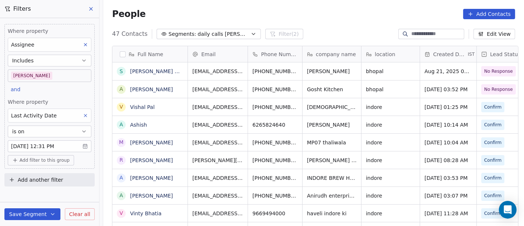
click at [51, 143] on body "On2Cook India Pvt. Ltd. Contacts People Marketing Workflows Campaigns Sales Pip…" at bounding box center [262, 113] width 524 height 226
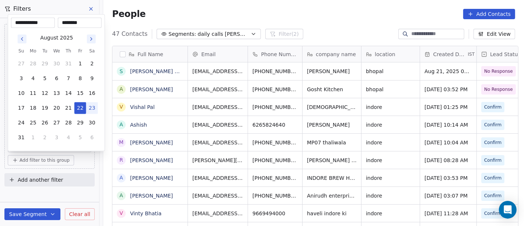
click at [90, 107] on button "23" at bounding box center [92, 108] width 12 height 12
type input "**********"
click at [253, 1] on html "On2Cook India Pvt. Ltd. Contacts People Marketing Workflows Campaigns Sales Pip…" at bounding box center [262, 113] width 524 height 226
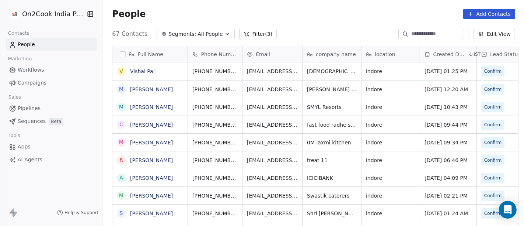
scroll to position [192, 418]
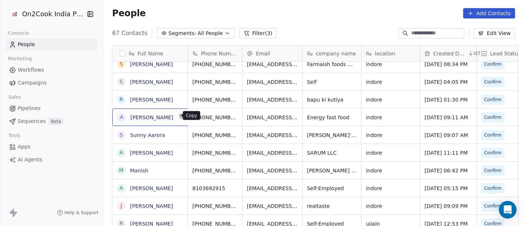
click at [178, 118] on button "grid" at bounding box center [182, 116] width 9 height 9
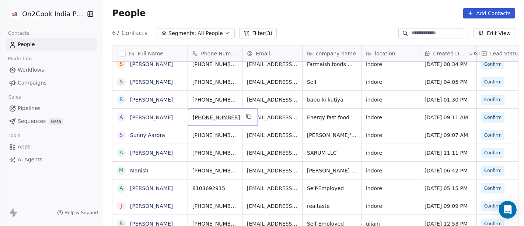
click at [205, 116] on span "[PHONE_NUMBER]" at bounding box center [216, 117] width 47 height 7
click at [199, 117] on input "**********" at bounding box center [215, 116] width 58 height 15
click at [264, 115] on html "On2Cook India Pvt. Ltd. Contacts People Marketing Workflows Campaigns Sales Pip…" at bounding box center [262, 113] width 524 height 226
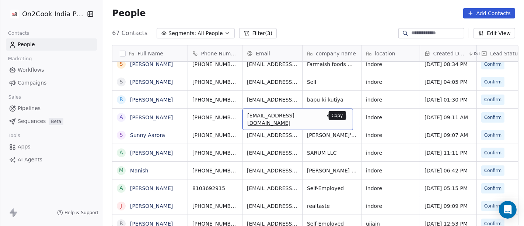
click at [341, 117] on icon "grid" at bounding box center [344, 116] width 6 height 6
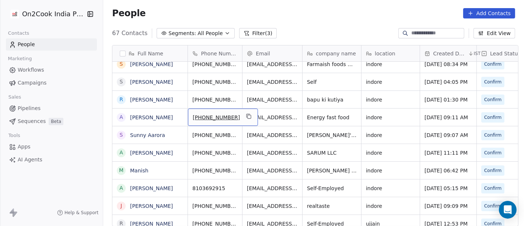
click at [208, 116] on span "[PHONE_NUMBER]" at bounding box center [216, 117] width 47 height 7
click at [198, 115] on input "**********" at bounding box center [215, 116] width 58 height 15
click at [268, 119] on html "On2Cook India Pvt. Ltd. Contacts People Marketing Workflows Campaigns Sales Pip…" at bounding box center [262, 113] width 524 height 226
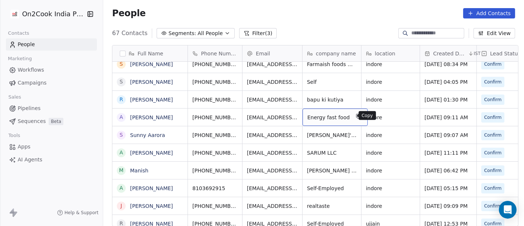
drag, startPoint x: 320, startPoint y: 115, endPoint x: 350, endPoint y: 115, distance: 30.6
click at [356, 115] on icon "grid" at bounding box center [359, 116] width 6 height 6
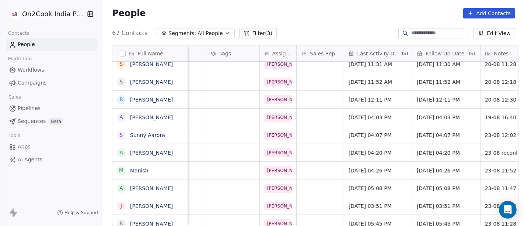
scroll to position [0, 339]
click at [379, 119] on span "Aug 19, 2025 04:03 PM" at bounding box center [371, 117] width 45 height 7
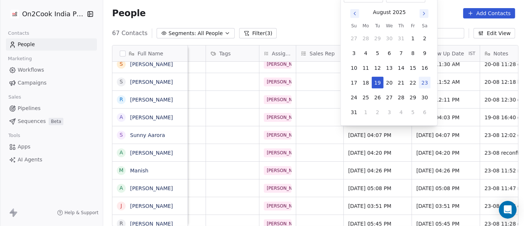
click at [423, 85] on button "23" at bounding box center [425, 83] width 12 height 12
type input "**********"
click at [451, 115] on html "On2Cook India Pvt. Ltd. Contacts People Marketing Workflows Campaigns Sales Pip…" at bounding box center [262, 113] width 524 height 226
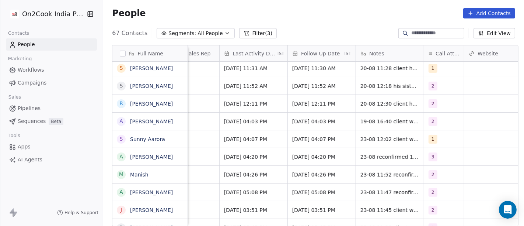
scroll to position [0, 468]
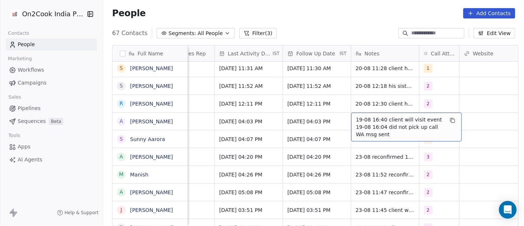
click at [382, 124] on span "19-08 16:40 client will visit event 19-08 16:04 did not pick up call WA msg sent" at bounding box center [400, 127] width 88 height 22
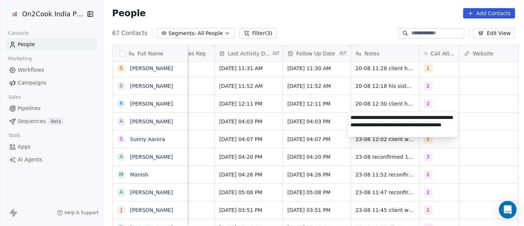
type textarea "**********"
click at [308, 116] on html "On2Cook India Pvt. Ltd. Contacts People Marketing Workflows Campaigns Sales Pip…" at bounding box center [262, 113] width 524 height 226
click at [312, 123] on html "On2Cook India Pvt. Ltd. Contacts People Marketing Workflows Campaigns Sales Pip…" at bounding box center [262, 113] width 524 height 226
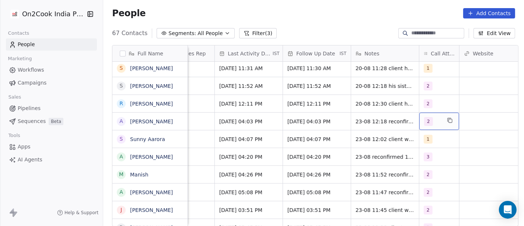
click at [419, 117] on div "2" at bounding box center [439, 120] width 40 height 17
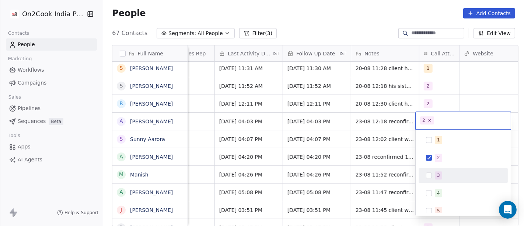
click at [428, 174] on button "Suggestions" at bounding box center [429, 175] width 6 height 6
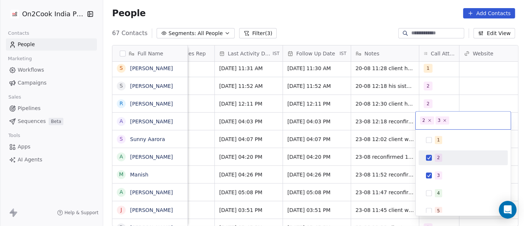
click at [435, 163] on div "2" at bounding box center [463, 157] width 83 height 12
click at [371, 122] on html "On2Cook India Pvt. Ltd. Contacts People Marketing Workflows Campaigns Sales Pip…" at bounding box center [262, 113] width 524 height 226
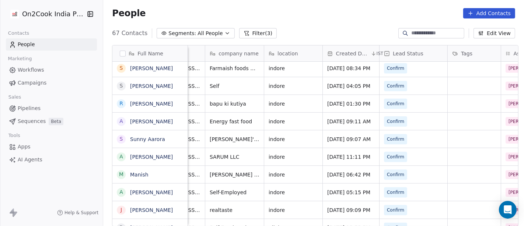
scroll to position [0, 0]
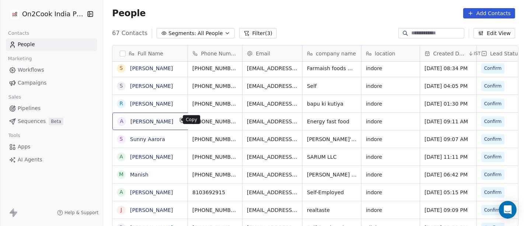
click at [181, 119] on icon "grid" at bounding box center [182, 120] width 3 height 3
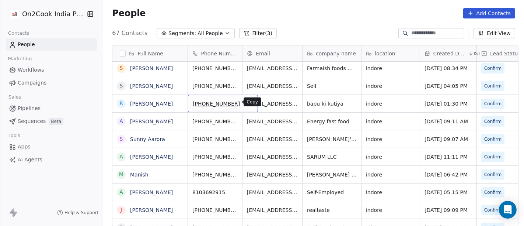
click at [246, 104] on icon "grid" at bounding box center [249, 103] width 6 height 6
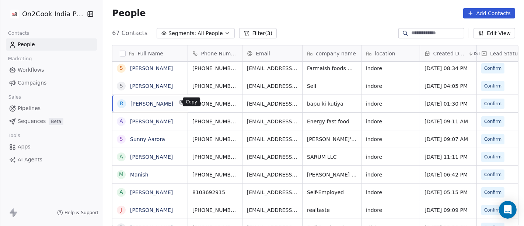
click at [181, 101] on icon "grid" at bounding box center [182, 102] width 3 height 3
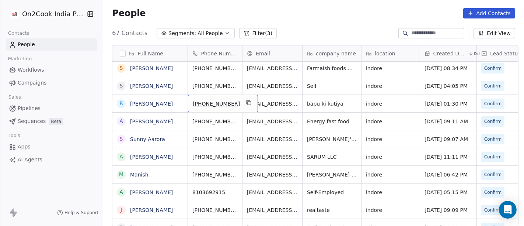
click at [216, 103] on span "+919753330004" at bounding box center [216, 103] width 47 height 7
click at [199, 102] on input "**********" at bounding box center [215, 102] width 58 height 15
click at [198, 101] on input "**********" at bounding box center [215, 102] width 58 height 15
type input "**********"
click at [253, 105] on html "On2Cook India Pvt. Ltd. Contacts People Marketing Workflows Campaigns Sales Pip…" at bounding box center [262, 113] width 524 height 226
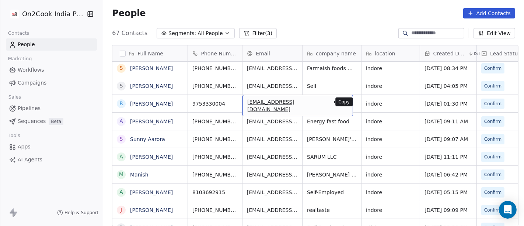
click at [341, 100] on icon "grid" at bounding box center [344, 103] width 6 height 6
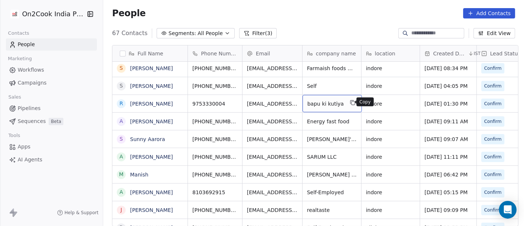
click at [348, 98] on button "grid" at bounding box center [352, 102] width 9 height 9
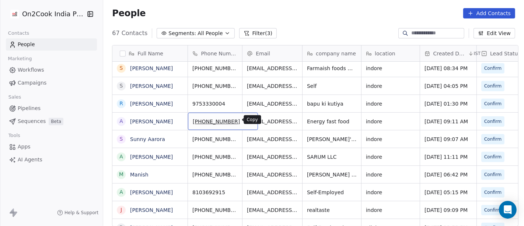
click at [248, 121] on icon "grid" at bounding box center [249, 120] width 3 height 3
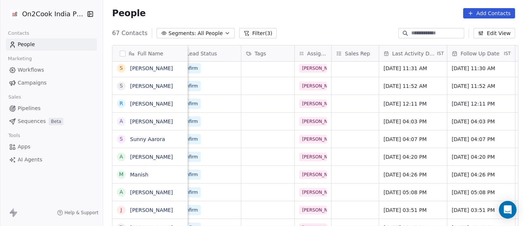
scroll to position [0, 398]
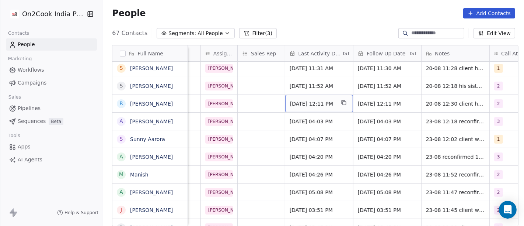
click at [314, 104] on span "Aug 20, 2025 12:11 PM" at bounding box center [312, 103] width 45 height 7
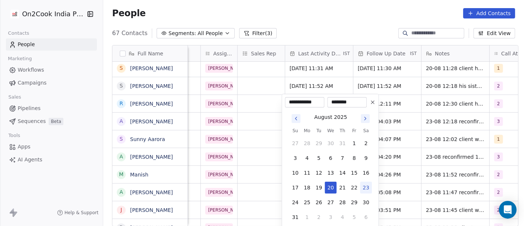
click at [367, 185] on button "23" at bounding box center [366, 187] width 12 height 12
type input "**********"
click at [450, 94] on html "On2Cook India Pvt. Ltd. Contacts People Marketing Workflows Campaigns Sales Pip…" at bounding box center [262, 113] width 524 height 226
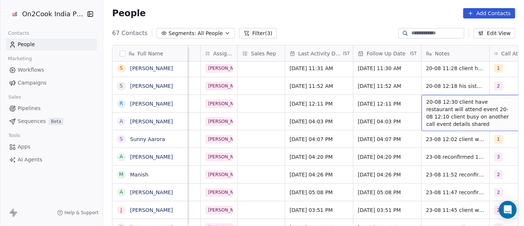
click at [440, 105] on span "20-08 12:30 client have restaurant will attend event 20-08 12:10 client busy on…" at bounding box center [470, 112] width 88 height 29
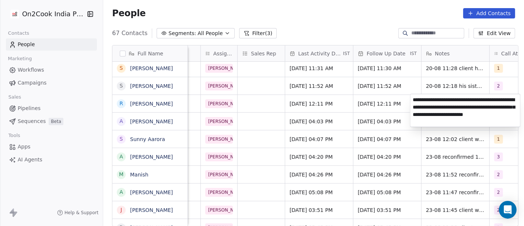
type textarea "**********"
click at [386, 103] on html "On2Cook India Pvt. Ltd. Contacts People Marketing Workflows Campaigns Sales Pip…" at bounding box center [262, 113] width 524 height 226
click at [376, 106] on html "On2Cook India Pvt. Ltd. Contacts People Marketing Workflows Campaigns Sales Pip…" at bounding box center [262, 113] width 524 height 226
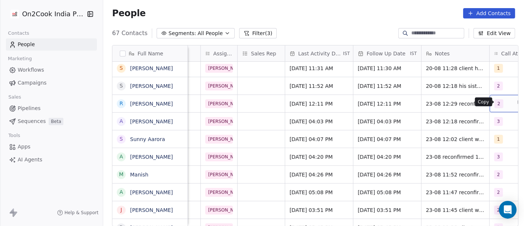
scroll to position [0, 416]
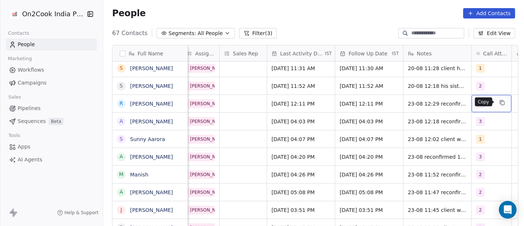
click at [498, 98] on button "grid" at bounding box center [502, 102] width 9 height 9
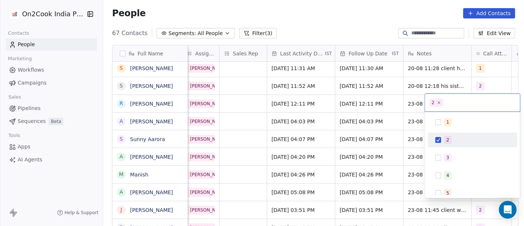
click at [448, 141] on div "2" at bounding box center [447, 139] width 3 height 7
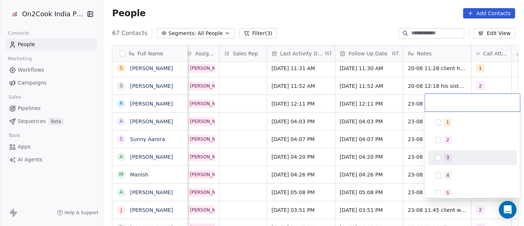
click at [446, 154] on div "3" at bounding box center [447, 157] width 3 height 7
drag, startPoint x: 356, startPoint y: 105, endPoint x: 310, endPoint y: 105, distance: 45.7
click at [353, 105] on html "On2Cook India Pvt. Ltd. Contacts People Marketing Workflows Campaigns Sales Pip…" at bounding box center [262, 113] width 524 height 226
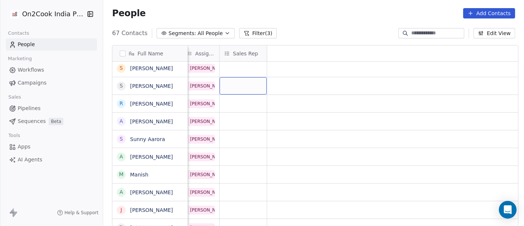
scroll to position [0, 0]
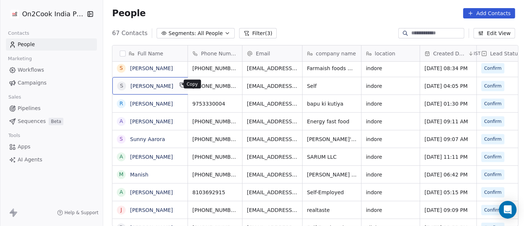
click at [178, 88] on button "grid" at bounding box center [182, 84] width 9 height 9
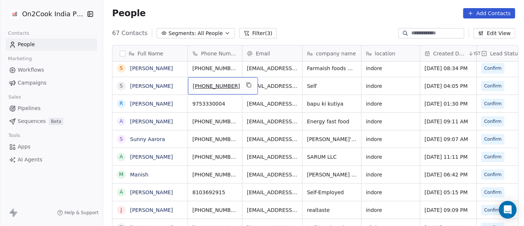
click at [201, 88] on span "[PHONE_NUMBER]" at bounding box center [216, 85] width 47 height 7
click at [198, 85] on input "**********" at bounding box center [215, 85] width 58 height 15
click at [271, 83] on html "On2Cook India Pvt. Ltd. Contacts People Marketing Workflows Campaigns Sales Pip…" at bounding box center [262, 113] width 524 height 226
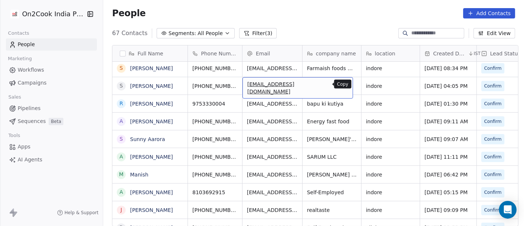
click at [341, 86] on icon "grid" at bounding box center [344, 85] width 6 height 6
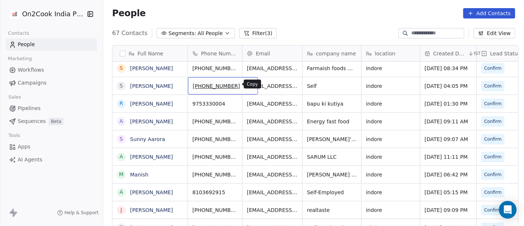
click at [246, 82] on icon "grid" at bounding box center [249, 85] width 6 height 6
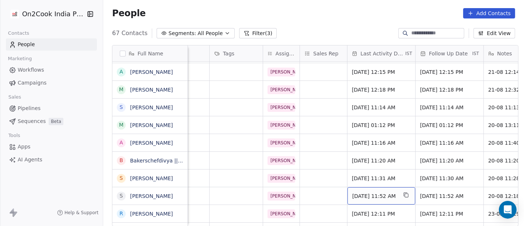
click at [374, 192] on span "Aug 20, 2025 11:52 AM" at bounding box center [374, 195] width 45 height 7
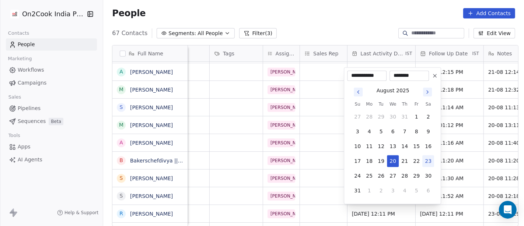
click at [429, 158] on button "23" at bounding box center [428, 161] width 12 height 12
type input "**********"
click at [460, 180] on html "On2Cook India Pvt. Ltd. Contacts People Marketing Workflows Campaigns Sales Pip…" at bounding box center [262, 113] width 524 height 226
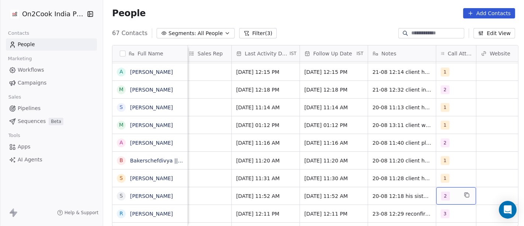
click at [444, 194] on span "2" at bounding box center [445, 195] width 9 height 9
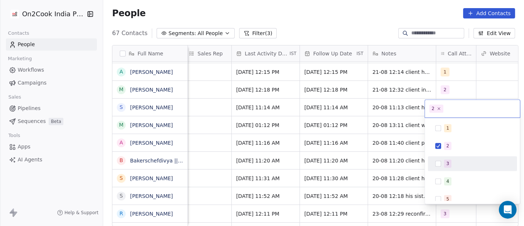
click at [449, 165] on div "3" at bounding box center [447, 163] width 3 height 7
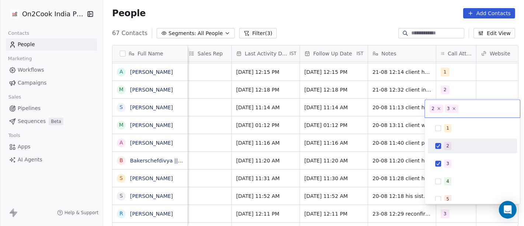
click at [440, 143] on button "Suggestions" at bounding box center [438, 146] width 6 height 6
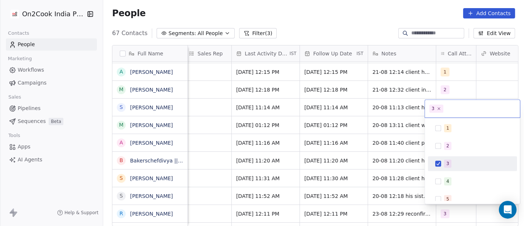
click at [395, 188] on html "On2Cook India Pvt. Ltd. Contacts People Marketing Workflows Campaigns Sales Pip…" at bounding box center [262, 113] width 524 height 226
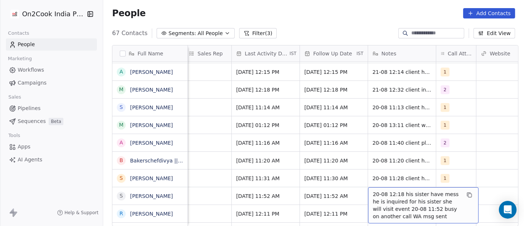
click at [395, 188] on div "20-08 12:18 his sister have mess he is inquired for his sister she will visit e…" at bounding box center [423, 205] width 111 height 36
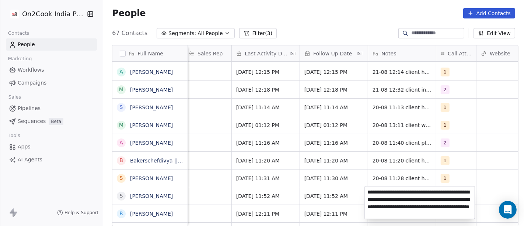
type textarea "**********"
click at [255, 186] on html "On2Cook India Pvt. Ltd. Contacts People Marketing Workflows Campaigns Sales Pip…" at bounding box center [262, 113] width 524 height 226
click at [253, 193] on html "On2Cook India Pvt. Ltd. Contacts People Marketing Workflows Campaigns Sales Pip…" at bounding box center [262, 113] width 524 height 226
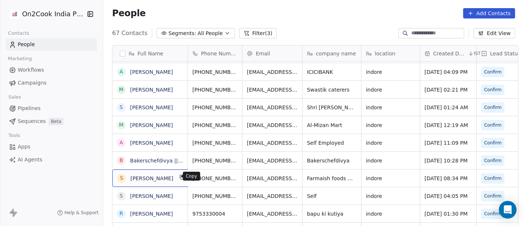
click at [179, 176] on icon "grid" at bounding box center [182, 177] width 6 height 6
click at [179, 175] on icon "grid" at bounding box center [182, 177] width 6 height 6
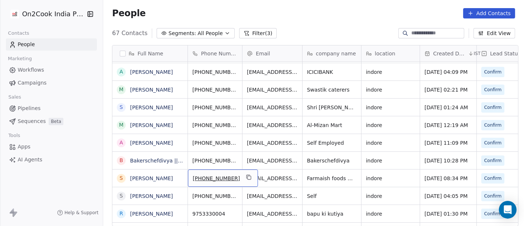
click at [211, 178] on span "[PHONE_NUMBER]" at bounding box center [216, 177] width 47 height 7
click at [197, 176] on input "**********" at bounding box center [215, 177] width 58 height 15
click at [265, 176] on html "On2Cook India Pvt. Ltd. Contacts People Marketing Workflows Campaigns Sales Pip…" at bounding box center [262, 113] width 524 height 226
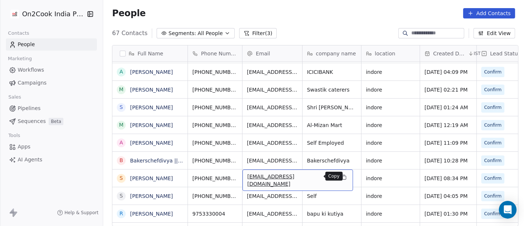
click at [343, 176] on icon "grid" at bounding box center [344, 177] width 3 height 3
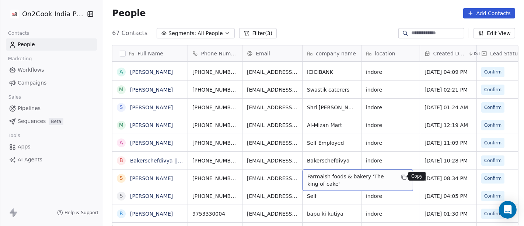
click at [401, 178] on icon "grid" at bounding box center [404, 177] width 6 height 6
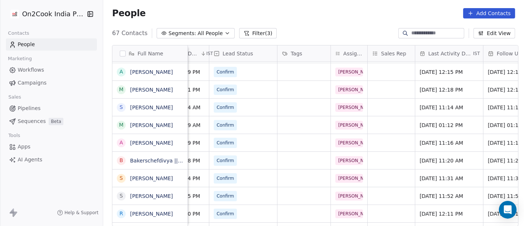
scroll to position [0, 391]
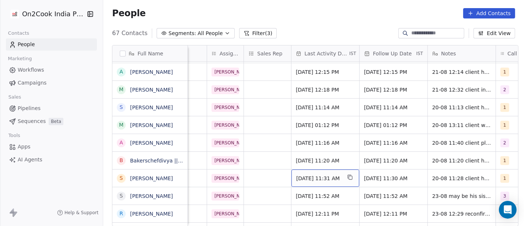
click at [320, 178] on span "Aug 20, 2025 11:31 AM" at bounding box center [318, 177] width 45 height 7
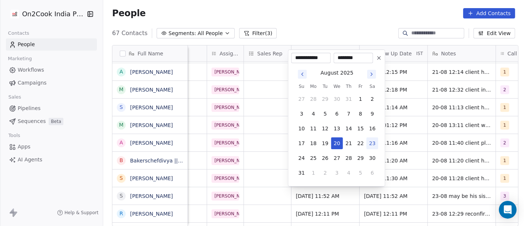
click at [370, 144] on button "23" at bounding box center [372, 143] width 12 height 12
type input "**********"
click at [402, 170] on html "On2Cook India Pvt. Ltd. Contacts People Marketing Workflows Campaigns Sales Pip…" at bounding box center [262, 113] width 524 height 226
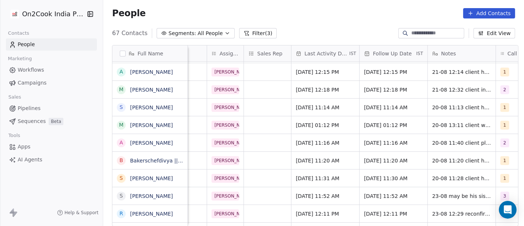
scroll to position [0, 519]
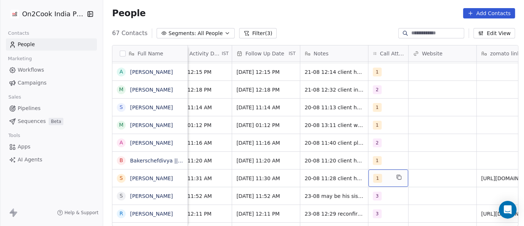
click at [379, 177] on div "1" at bounding box center [381, 178] width 17 height 9
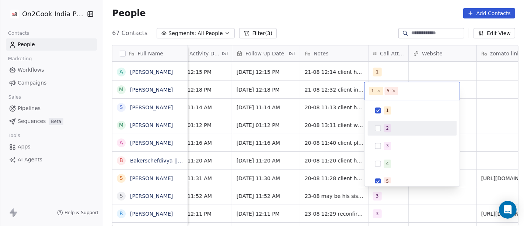
click at [385, 124] on span "2" at bounding box center [387, 128] width 7 height 8
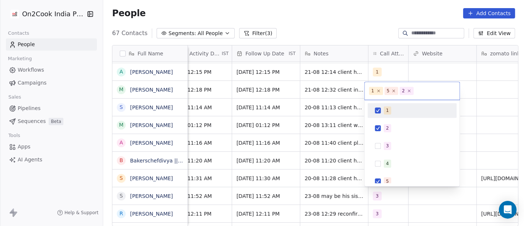
click at [383, 110] on div "1" at bounding box center [412, 110] width 83 height 12
click at [386, 179] on div "5" at bounding box center [387, 181] width 3 height 7
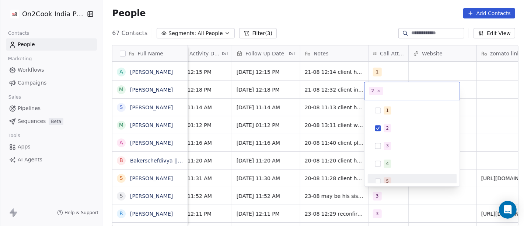
click at [334, 179] on html "On2Cook India Pvt. Ltd. Contacts People Marketing Workflows Campaigns Sales Pip…" at bounding box center [262, 113] width 524 height 226
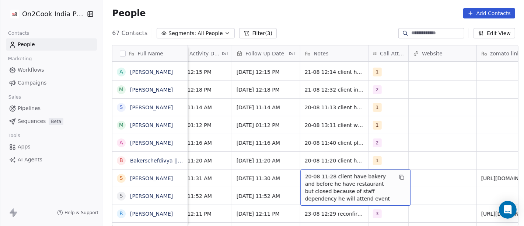
click at [326, 177] on span "20-08 11:28 client have bakery and before he have restaurant but closed because…" at bounding box center [349, 186] width 88 height 29
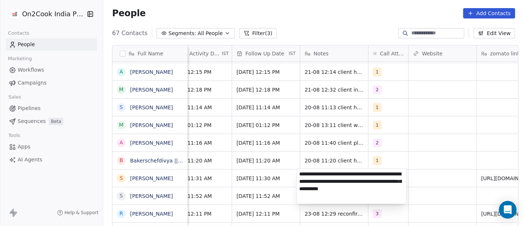
click at [326, 177] on textarea "**********" at bounding box center [352, 185] width 110 height 35
type textarea "**********"
click at [259, 178] on html "On2Cook India Pvt. Ltd. Contacts People Marketing Workflows Campaigns Sales Pip…" at bounding box center [262, 113] width 524 height 226
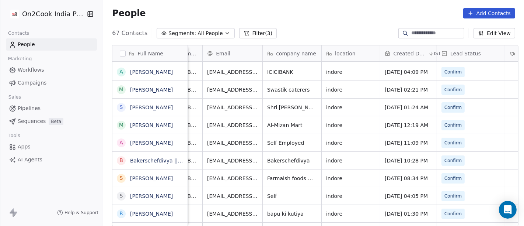
scroll to position [0, 0]
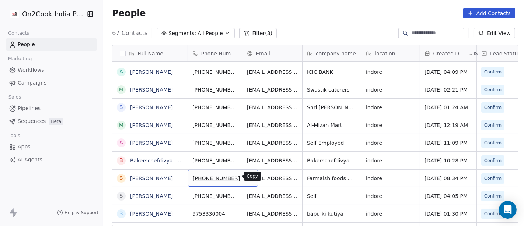
click at [248, 176] on icon "grid" at bounding box center [249, 177] width 3 height 3
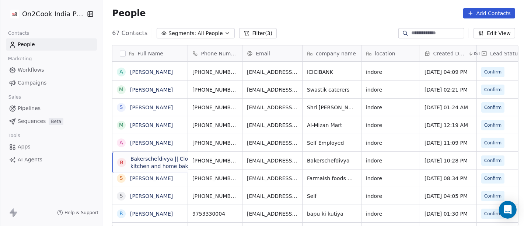
click at [164, 170] on div "B Bakerschefdivya || Cloud kitchen and home bakery" at bounding box center [167, 161] width 111 height 21
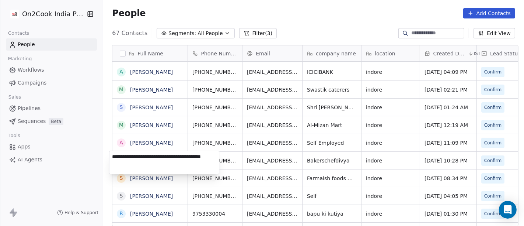
click at [278, 165] on html "On2Cook India Pvt. Ltd. Contacts People Marketing Workflows Campaigns Sales Pip…" at bounding box center [262, 113] width 524 height 226
click at [380, 163] on html "On2Cook India Pvt. Ltd. Contacts People Marketing Workflows Campaigns Sales Pip…" at bounding box center [262, 113] width 524 height 226
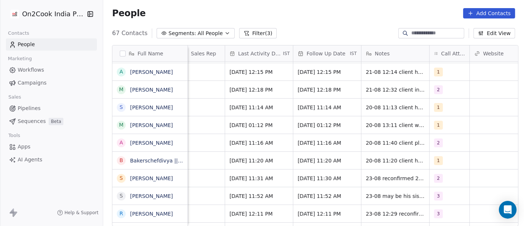
scroll to position [0, 458]
click at [441, 156] on div "1" at bounding box center [442, 160] width 17 height 9
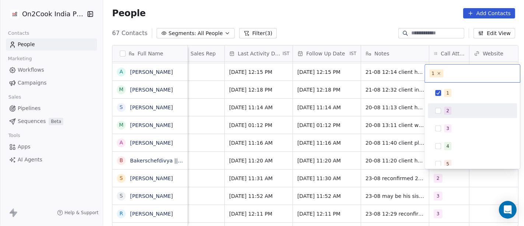
click at [440, 106] on div "2" at bounding box center [472, 111] width 83 height 12
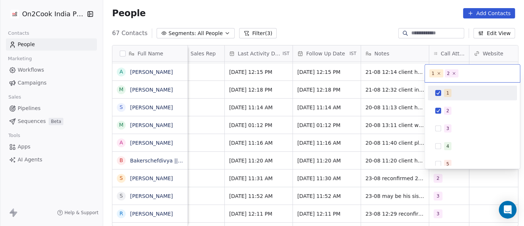
click at [438, 97] on div "1" at bounding box center [472, 93] width 83 height 12
click at [354, 24] on html "On2Cook India Pvt. Ltd. Contacts People Marketing Workflows Campaigns Sales Pip…" at bounding box center [262, 113] width 524 height 226
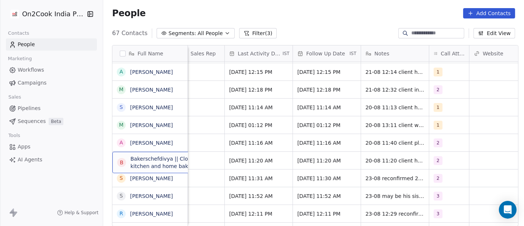
click at [172, 169] on div "B Bakerschefdivya || Cloud kitchen and home bakery" at bounding box center [167, 161] width 111 height 21
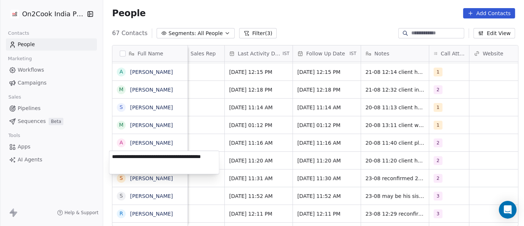
click at [245, 166] on html "On2Cook India Pvt. Ltd. Contacts People Marketing Workflows Campaigns Sales Pip…" at bounding box center [262, 113] width 524 height 226
click at [472, 162] on html "On2Cook India Pvt. Ltd. Contacts People Marketing Workflows Campaigns Sales Pip…" at bounding box center [262, 113] width 524 height 226
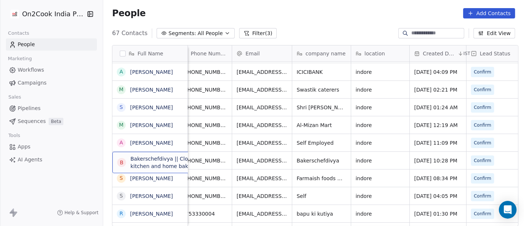
scroll to position [0, 0]
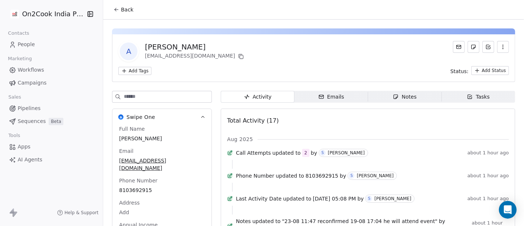
click at [116, 13] on button "Back" at bounding box center [123, 9] width 29 height 13
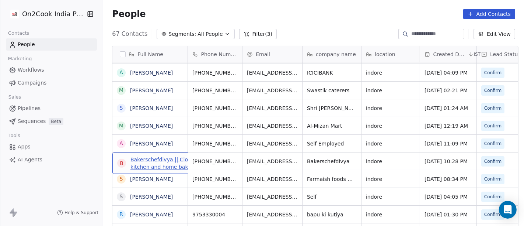
scroll to position [1, 0]
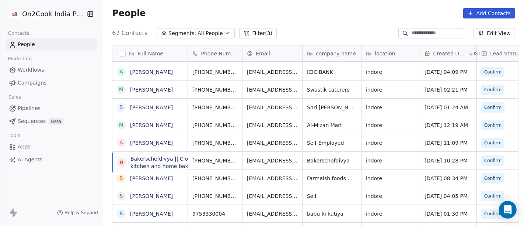
click at [147, 169] on div "B Bakerschefdivya || Cloud kitchen and home bakery" at bounding box center [167, 161] width 111 height 21
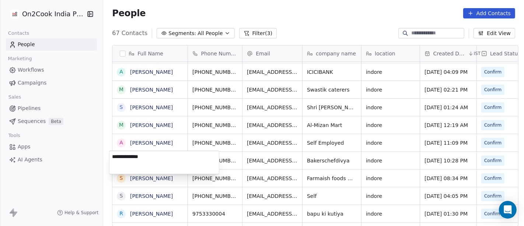
type textarea "**********"
click at [231, 164] on html "On2Cook India Pvt. Ltd. Contacts People Marketing Workflows Campaigns Sales Pip…" at bounding box center [262, 113] width 524 height 226
click at [224, 163] on html "On2Cook India Pvt. Ltd. Contacts People Marketing Workflows Campaigns Sales Pip…" at bounding box center [262, 113] width 524 height 226
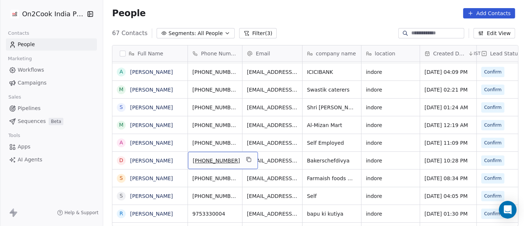
click at [200, 158] on span "[PHONE_NUMBER]" at bounding box center [216, 160] width 47 height 7
click at [199, 159] on input "**********" at bounding box center [215, 159] width 58 height 15
click at [266, 160] on html "On2Cook India Pvt. Ltd. Contacts People Marketing Workflows Campaigns Sales Pip…" at bounding box center [262, 113] width 524 height 226
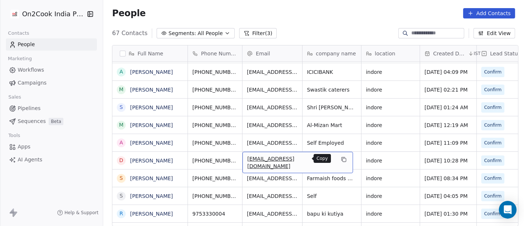
click at [341, 159] on icon "grid" at bounding box center [344, 159] width 6 height 6
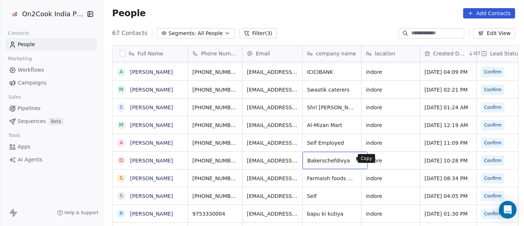
click at [357, 157] on icon "grid" at bounding box center [358, 158] width 3 height 3
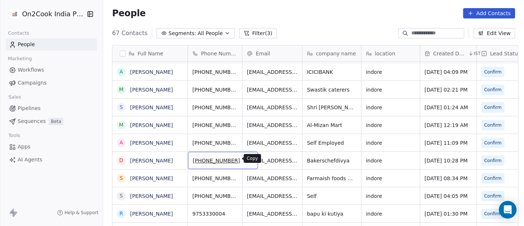
click at [246, 160] on icon "grid" at bounding box center [249, 159] width 6 height 6
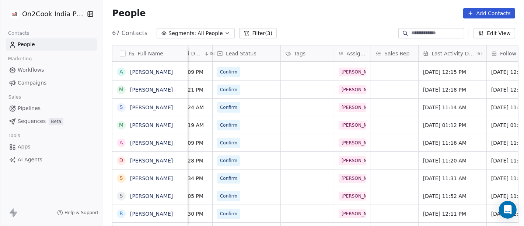
scroll to position [0, 402]
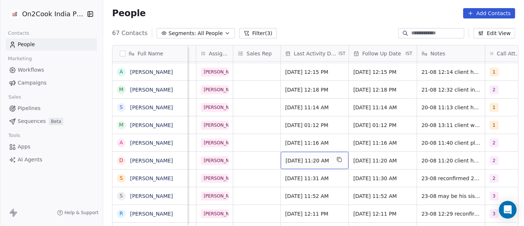
click at [311, 159] on span "Aug 20, 2025 11:20 AM" at bounding box center [308, 160] width 45 height 7
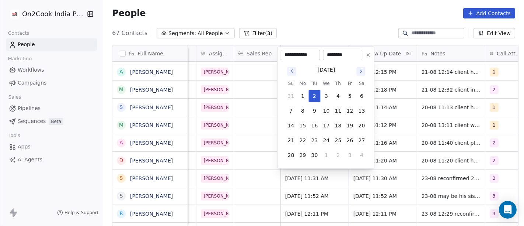
click at [292, 71] on icon "Go to previous month" at bounding box center [291, 71] width 1 height 3
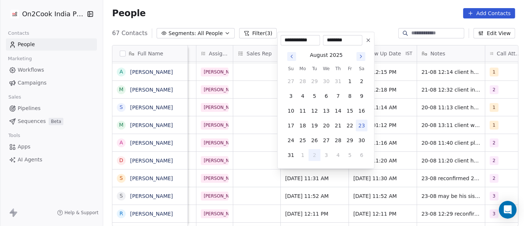
click at [361, 124] on button "23" at bounding box center [362, 125] width 12 height 12
type input "**********"
click at [388, 154] on html "On2Cook India Pvt. Ltd. Contacts People Marketing Workflows Campaigns Sales Pip…" at bounding box center [262, 113] width 524 height 226
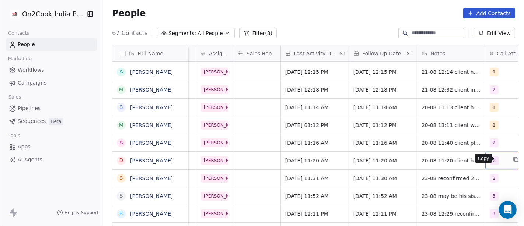
scroll to position [0, 416]
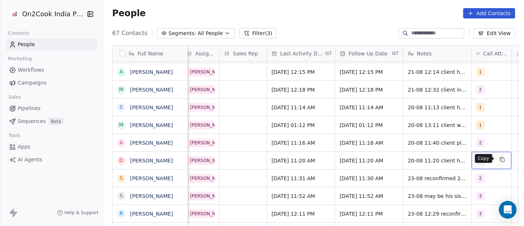
click at [501, 160] on icon "grid" at bounding box center [502, 159] width 3 height 3
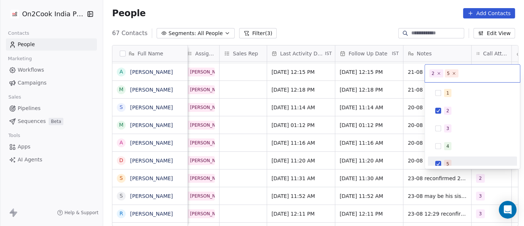
click at [451, 158] on div "5" at bounding box center [472, 164] width 83 height 12
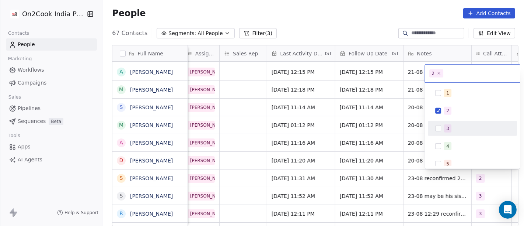
click at [447, 129] on div "3" at bounding box center [447, 128] width 3 height 7
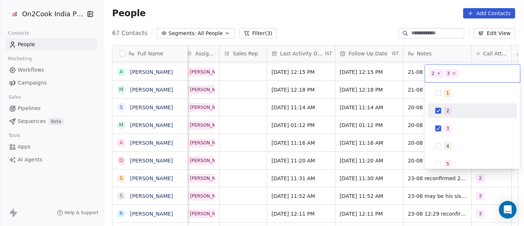
click at [442, 112] on div "2" at bounding box center [472, 111] width 83 height 12
click at [384, 130] on html "On2Cook India Pvt. Ltd. Contacts People Marketing Workflows Campaigns Sales Pip…" at bounding box center [262, 113] width 524 height 226
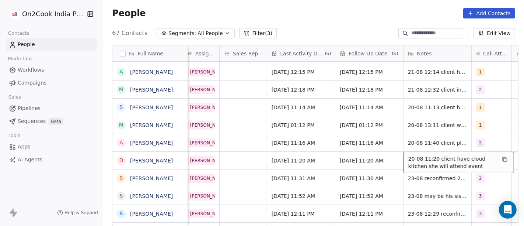
click at [413, 160] on span "20-08 11:20 client have cloud kitchen she will attend event" at bounding box center [452, 162] width 88 height 15
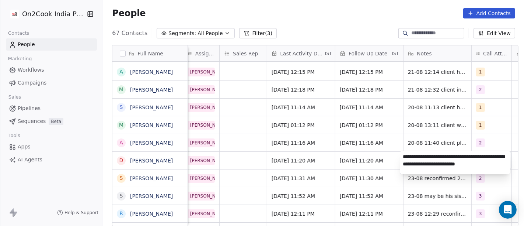
type textarea "**********"
click at [351, 161] on html "On2Cook India Pvt. Ltd. Contacts People Marketing Workflows Campaigns Sales Pip…" at bounding box center [262, 113] width 524 height 226
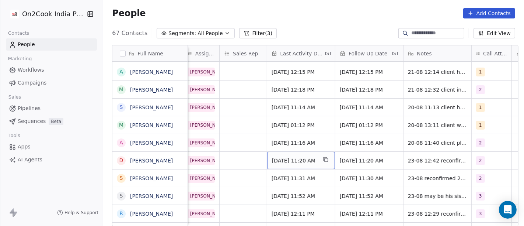
click at [304, 157] on span "Aug 20, 2025 11:20 AM" at bounding box center [294, 160] width 45 height 7
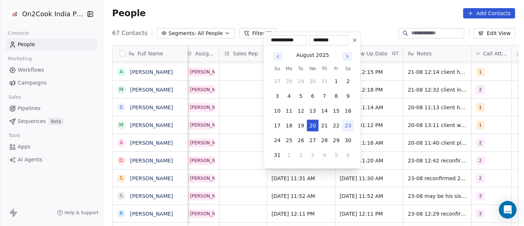
click at [346, 125] on button "23" at bounding box center [348, 125] width 12 height 12
type input "**********"
click at [372, 25] on html "On2Cook India Pvt. Ltd. Contacts People Marketing Workflows Campaigns Sales Pip…" at bounding box center [262, 113] width 524 height 226
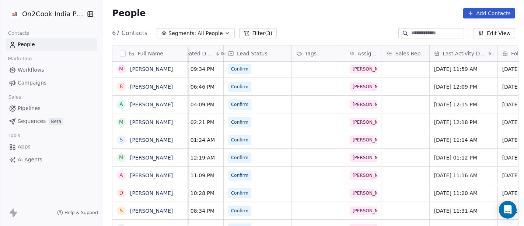
scroll to position [0, 0]
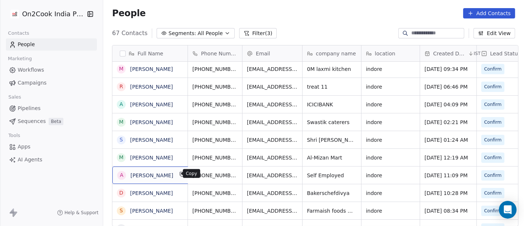
click at [179, 176] on icon "grid" at bounding box center [182, 174] width 6 height 6
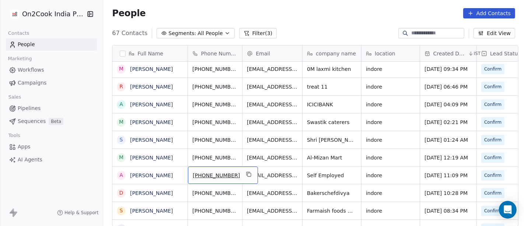
click at [202, 174] on span "[PHONE_NUMBER]" at bounding box center [216, 174] width 47 height 7
click at [198, 174] on input "**********" at bounding box center [215, 174] width 58 height 15
click at [271, 175] on html "On2Cook India Pvt. Ltd. Contacts People Marketing Workflows Campaigns Sales Pip…" at bounding box center [262, 113] width 524 height 226
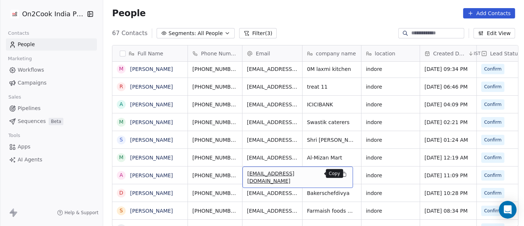
click at [341, 172] on icon "grid" at bounding box center [344, 174] width 6 height 6
click at [343, 173] on icon "grid" at bounding box center [344, 174] width 3 height 3
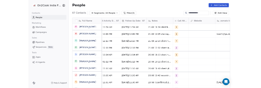
scroll to position [0, 488]
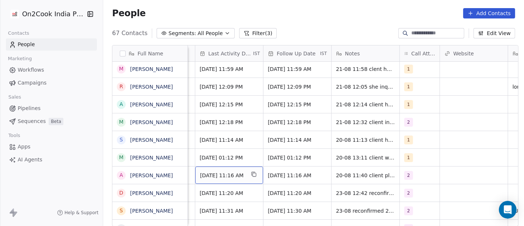
click at [216, 175] on span "Aug 20, 2025 11:16 AM" at bounding box center [222, 174] width 45 height 7
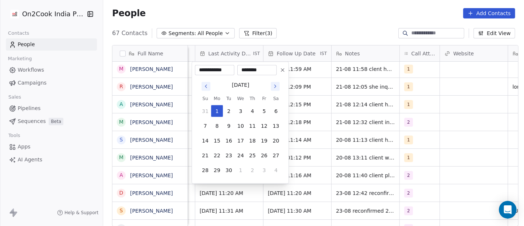
click at [206, 88] on icon "Go to previous month" at bounding box center [206, 86] width 6 height 6
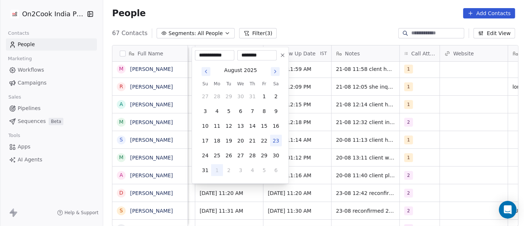
click at [276, 143] on button "23" at bounding box center [276, 141] width 12 height 12
type input "**********"
click at [313, 164] on html "On2Cook India Pvt. Ltd. Contacts People Marketing Workflows Campaigns Sales Pip…" at bounding box center [262, 113] width 524 height 226
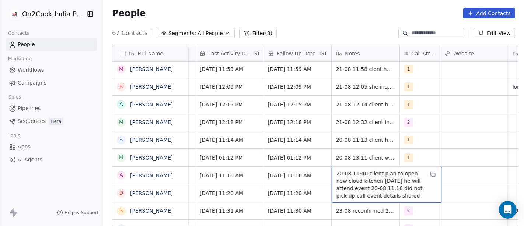
click at [351, 173] on span "20-08 11:40 client plan to open new cloud kitchen in 2 months he will attend ev…" at bounding box center [380, 184] width 88 height 29
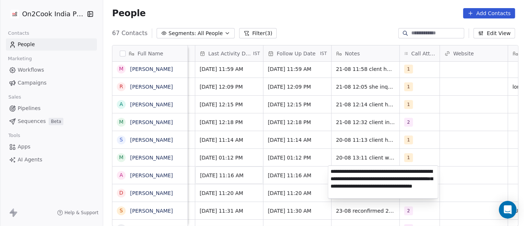
type textarea "**********"
click at [423, 136] on html "On2Cook India Pvt. Ltd. Contacts People Marketing Workflows Campaigns Sales Pip…" at bounding box center [262, 113] width 524 height 226
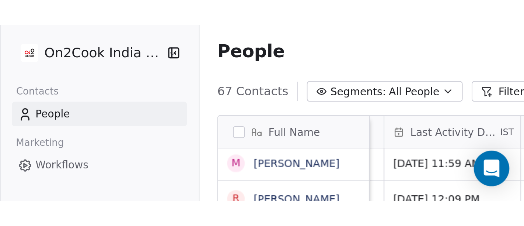
scroll to position [192, 418]
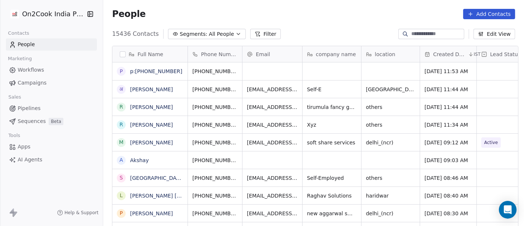
scroll to position [6, 6]
click at [252, 35] on button "Filter" at bounding box center [265, 34] width 31 height 10
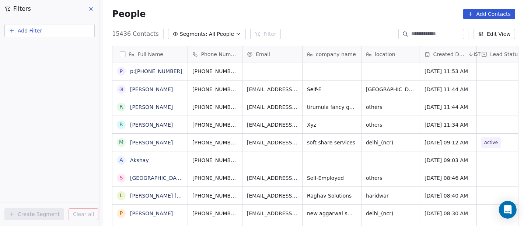
click at [46, 34] on button "Add Filter" at bounding box center [49, 30] width 90 height 13
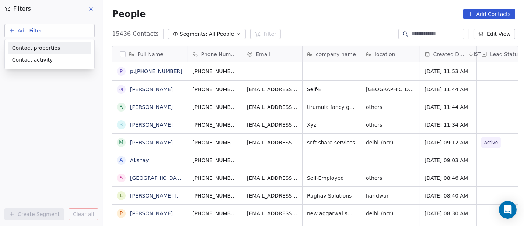
click at [49, 47] on span "Contact properties" at bounding box center [36, 48] width 48 height 8
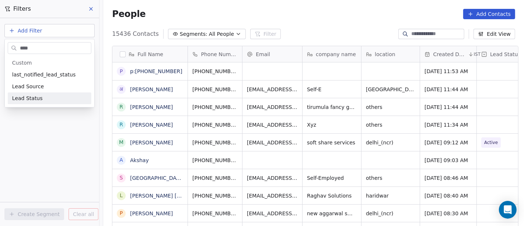
type input "****"
click at [18, 93] on div "Lead Status" at bounding box center [50, 98] width 84 height 12
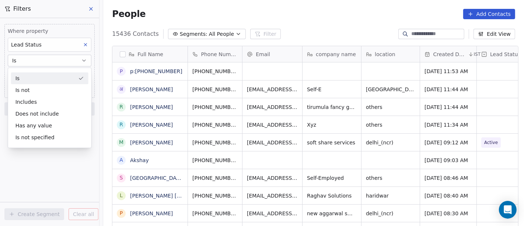
click at [57, 78] on div "Is" at bounding box center [49, 78] width 77 height 12
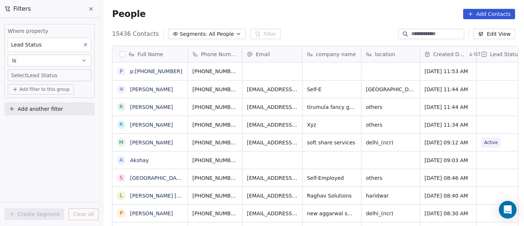
click at [41, 74] on body "On2Cook India Pvt. Ltd. Contacts People Marketing Workflows Campaigns Sales Pip…" at bounding box center [262, 113] width 524 height 226
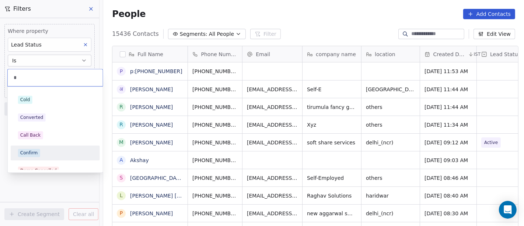
type input "*"
click at [30, 149] on span "Confirm" at bounding box center [29, 153] width 22 height 8
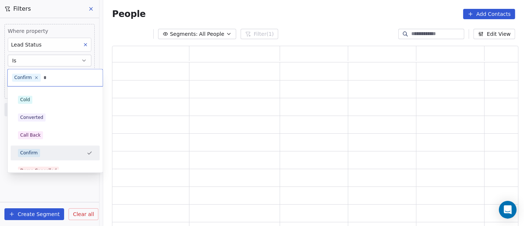
scroll to position [175, 400]
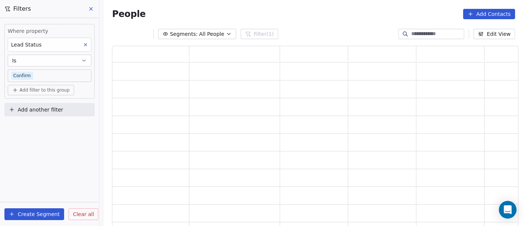
click at [41, 89] on span "Add filter to this group" at bounding box center [45, 90] width 50 height 6
click at [33, 102] on span "Contact properties" at bounding box center [39, 105] width 48 height 8
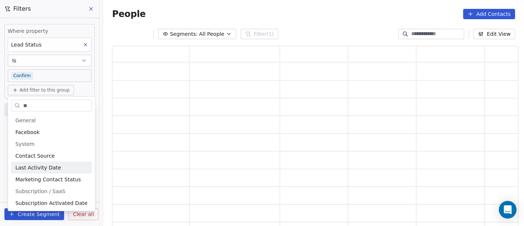
type input "**"
click at [24, 167] on span "Last Activity Date" at bounding box center [38, 167] width 46 height 7
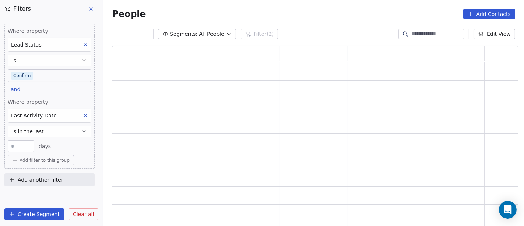
click at [48, 133] on button "is in the last" at bounding box center [50, 131] width 84 height 12
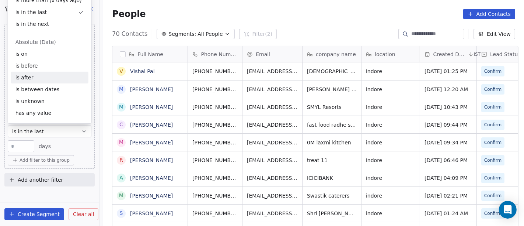
scroll to position [192, 418]
click at [30, 74] on div "is after" at bounding box center [49, 77] width 77 height 12
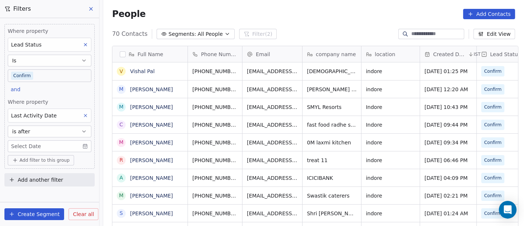
click at [29, 147] on body "On2Cook India Pvt. Ltd. Contacts People Marketing Workflows Campaigns Sales Pip…" at bounding box center [262, 113] width 524 height 226
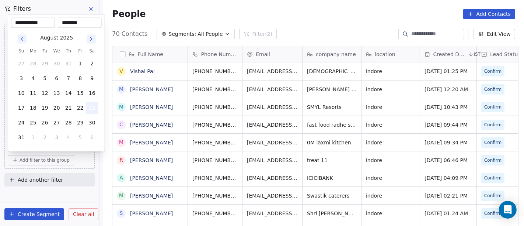
click at [91, 107] on button "23" at bounding box center [92, 108] width 12 height 12
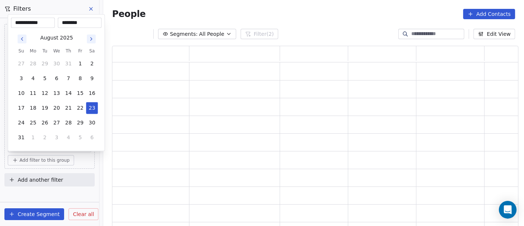
click at [179, 3] on html "**********" at bounding box center [262, 113] width 524 height 226
click at [52, 143] on body "**********" at bounding box center [262, 113] width 524 height 226
click at [55, 78] on button "6" at bounding box center [57, 79] width 12 height 12
type input "**********"
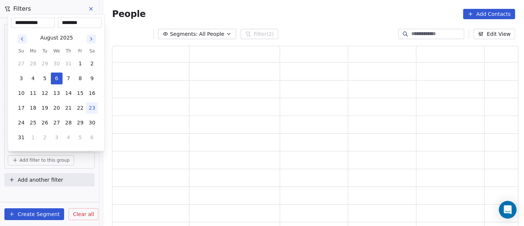
click at [194, 9] on html "**********" at bounding box center [262, 113] width 524 height 226
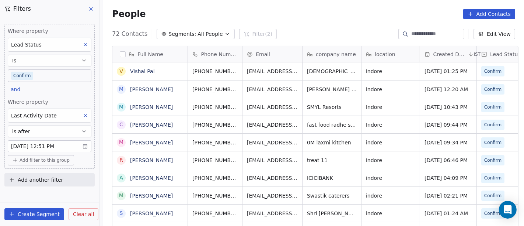
scroll to position [192, 418]
click at [40, 157] on span "Add filter to this group" at bounding box center [45, 160] width 50 height 6
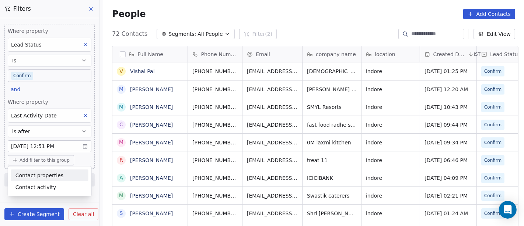
click at [33, 172] on span "Contact properties" at bounding box center [39, 175] width 48 height 8
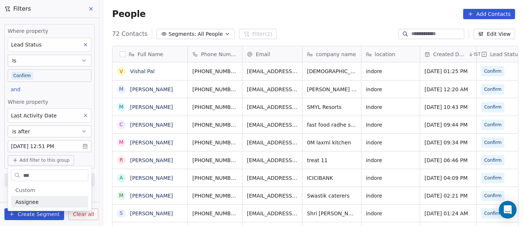
type input "***"
click at [27, 203] on span "Assignee" at bounding box center [26, 201] width 23 height 7
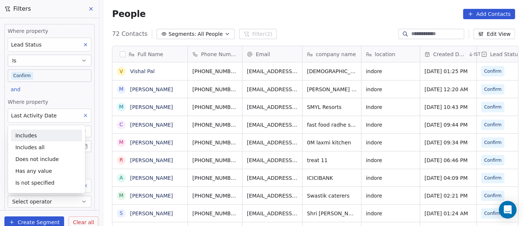
click at [43, 135] on div "Includes" at bounding box center [46, 135] width 71 height 12
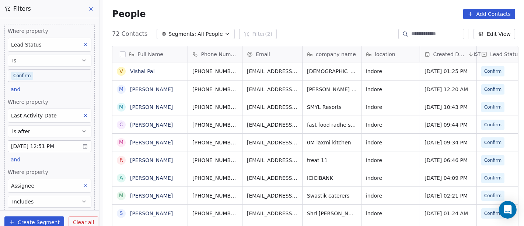
scroll to position [48, 0]
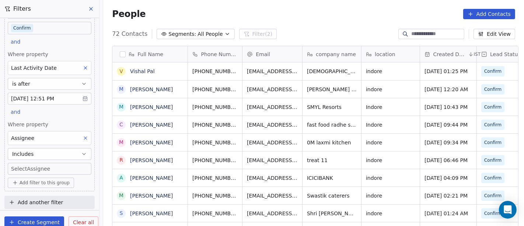
click at [32, 165] on body "On2Cook India Pvt. Ltd. Contacts People Marketing Workflows Campaigns Sales Pip…" at bounding box center [262, 113] width 524 height 226
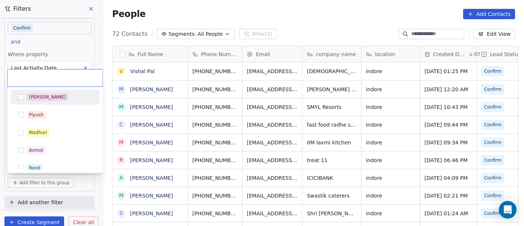
click at [46, 92] on div "[PERSON_NAME]" at bounding box center [55, 97] width 83 height 12
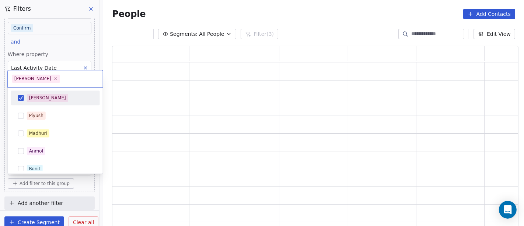
click at [195, 16] on html "On2Cook India Pvt. Ltd. Contacts People Marketing Workflows Campaigns Sales Pip…" at bounding box center [262, 113] width 524 height 226
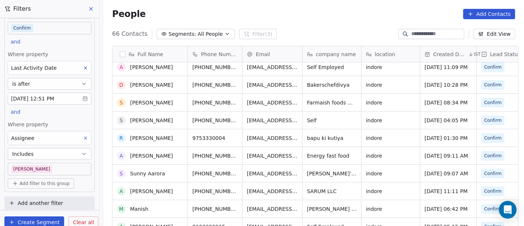
scroll to position [0, 0]
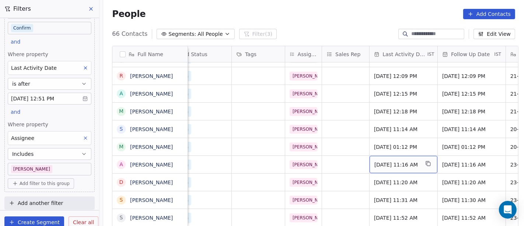
click at [392, 163] on span "Aug 20, 2025 11:16 AM" at bounding box center [396, 164] width 45 height 7
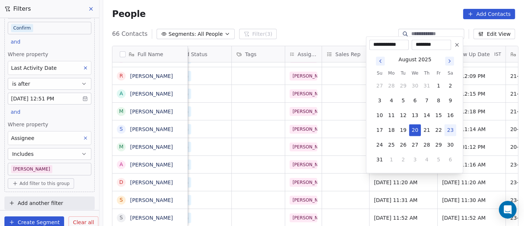
click at [451, 128] on button "23" at bounding box center [450, 130] width 12 height 12
type input "**********"
click at [350, 134] on html "On2Cook India Pvt. Ltd. Contacts People Marketing Workflows Campaigns Sales Pip…" at bounding box center [262, 113] width 524 height 226
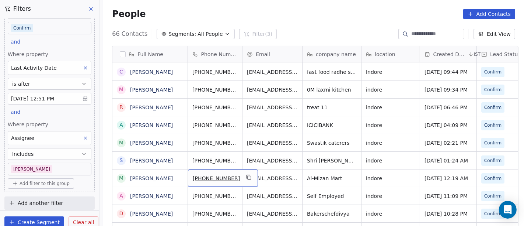
click at [203, 179] on span "[PHONE_NUMBER]" at bounding box center [216, 177] width 47 height 7
click at [196, 175] on input "**********" at bounding box center [215, 177] width 58 height 15
click at [144, 178] on html "On2Cook India Pvt. Ltd. Contacts People Marketing Workflows Campaigns Sales Pip…" at bounding box center [262, 113] width 524 height 226
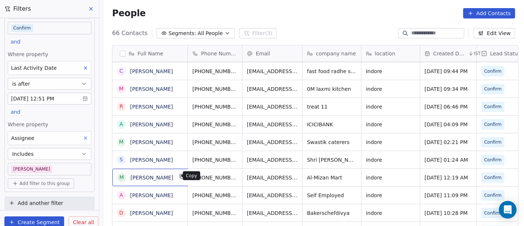
click at [181, 175] on icon "grid" at bounding box center [182, 176] width 3 height 3
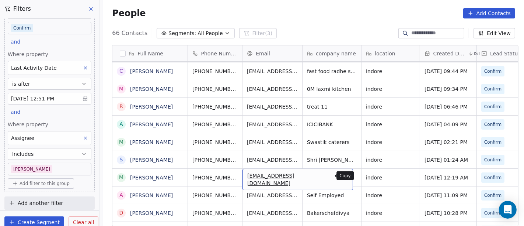
click at [343, 177] on icon "grid" at bounding box center [344, 176] width 3 height 3
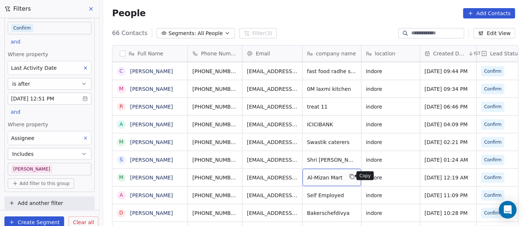
click at [349, 176] on icon "grid" at bounding box center [352, 176] width 6 height 6
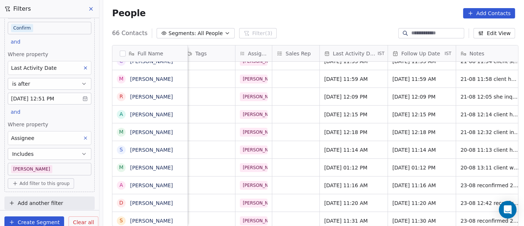
scroll to position [0, 364]
click at [340, 169] on span "Aug 20, 2025 01:12 PM" at bounding box center [346, 167] width 45 height 7
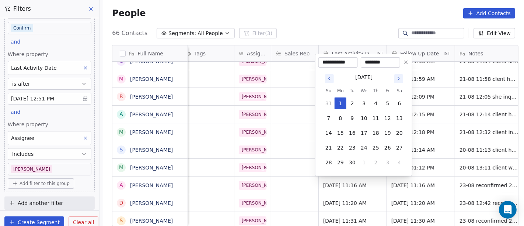
click at [330, 76] on icon "Go to previous month" at bounding box center [330, 79] width 6 height 6
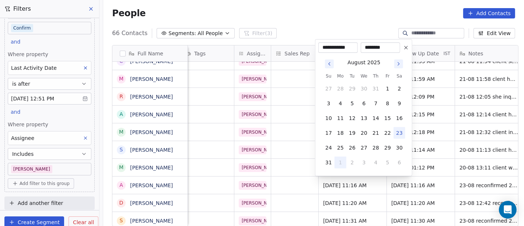
click at [400, 133] on button "23" at bounding box center [400, 133] width 12 height 12
type input "**********"
click at [445, 174] on html "On2Cook India Pvt. Ltd. Contacts People Marketing Workflows Campaigns Sales Pip…" at bounding box center [262, 113] width 524 height 226
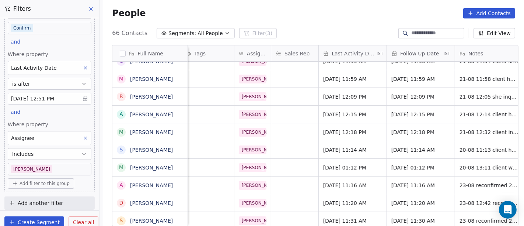
scroll to position [0, 376]
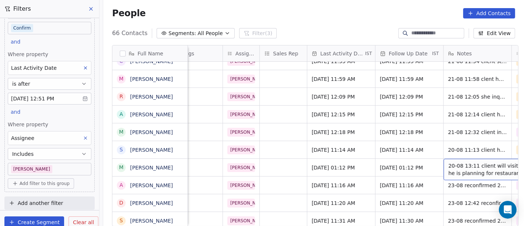
click at [468, 168] on span "20-08 13:11 client will visit event he is planning for restaurant" at bounding box center [493, 169] width 88 height 15
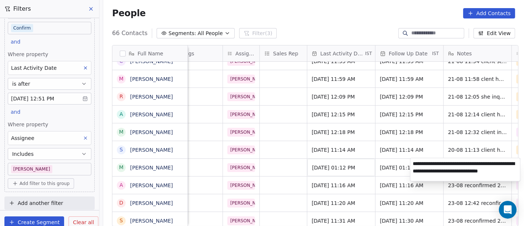
type textarea "**********"
click at [391, 168] on html "On2Cook India Pvt. Ltd. Contacts People Marketing Workflows Campaigns Sales Pip…" at bounding box center [262, 113] width 524 height 226
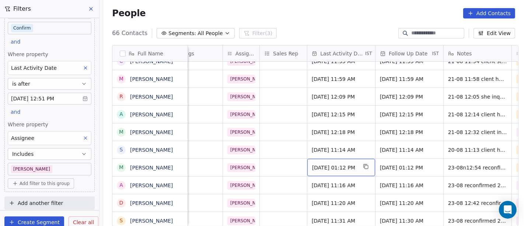
click at [342, 164] on span "Aug 20, 2025 01:12 PM" at bounding box center [334, 167] width 45 height 7
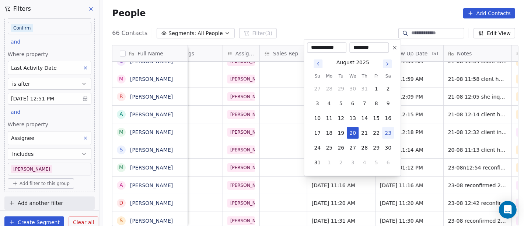
click at [383, 132] on button "23" at bounding box center [388, 133] width 12 height 12
type input "**********"
click at [451, 170] on html "On2Cook India Pvt. Ltd. Contacts People Marketing Workflows Campaigns Sales Pip…" at bounding box center [262, 113] width 524 height 226
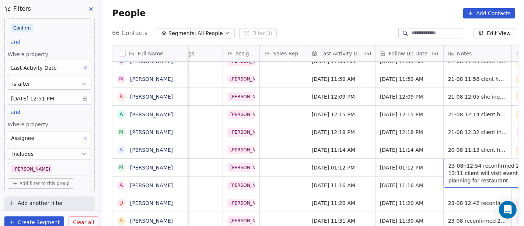
click at [451, 170] on span "23-08n12:54 reconfirmed 20-08 13:11 client will visit event he is planning for …" at bounding box center [493, 173] width 88 height 22
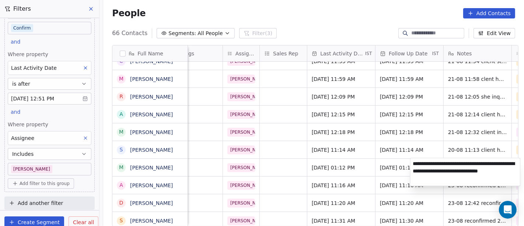
click at [429, 163] on textarea "**********" at bounding box center [466, 172] width 110 height 28
type textarea "**********"
click at [380, 159] on html "On2Cook India Pvt. Ltd. Contacts People Marketing Workflows Campaigns Sales Pip…" at bounding box center [262, 113] width 524 height 226
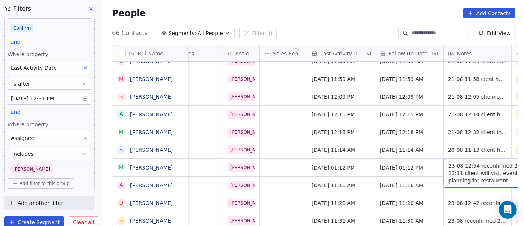
click at [475, 166] on span "23-08 12:54 reconfirmed 20-08 13:11 client will visit event he is planning for …" at bounding box center [493, 173] width 88 height 22
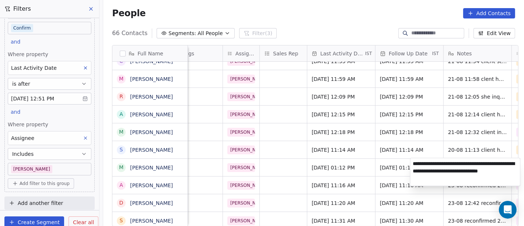
click at [455, 162] on textarea "**********" at bounding box center [466, 172] width 110 height 28
type textarea "**********"
click at [337, 164] on html "On2Cook India Pvt. Ltd. Contacts People Marketing Workflows Campaigns Sales Pip…" at bounding box center [262, 113] width 524 height 226
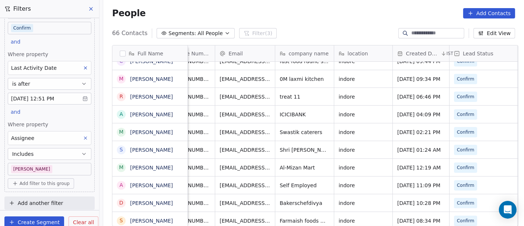
scroll to position [0, 0]
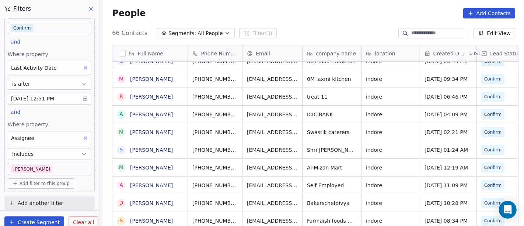
click at [258, 16] on div "People Add Contacts" at bounding box center [313, 13] width 403 height 10
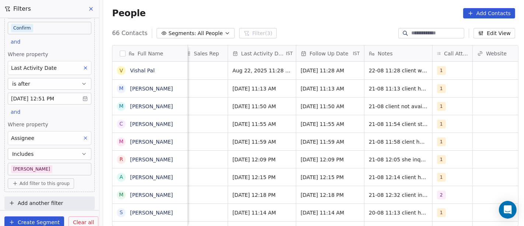
scroll to position [0, 455]
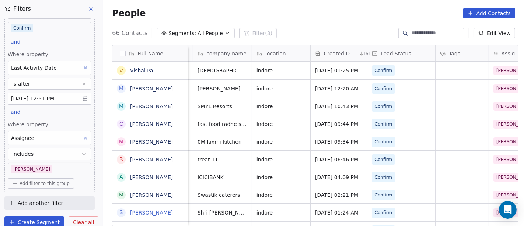
click at [138, 211] on link "[PERSON_NAME]" at bounding box center [151, 212] width 43 height 6
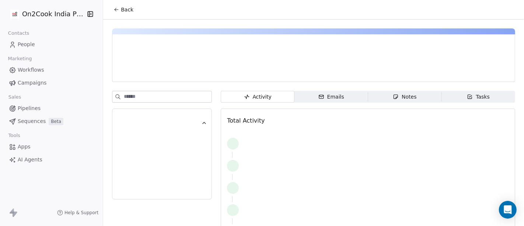
click at [117, 13] on button "Back" at bounding box center [123, 9] width 29 height 13
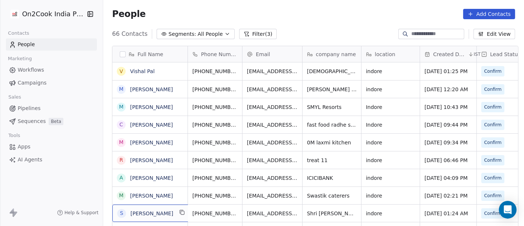
scroll to position [10, 0]
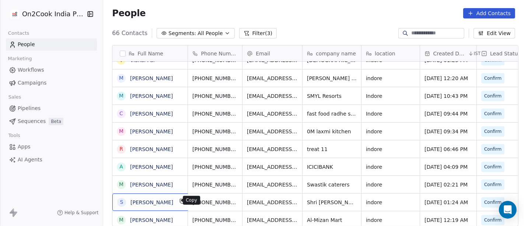
click at [181, 200] on icon "grid" at bounding box center [182, 201] width 3 height 3
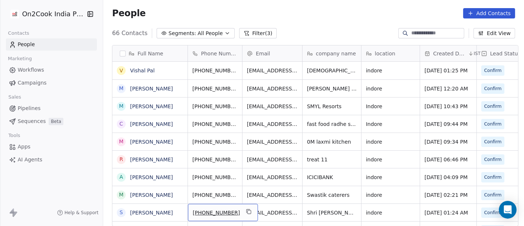
scroll to position [17, 0]
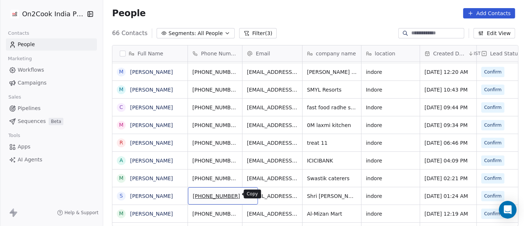
click at [246, 194] on icon "grid" at bounding box center [249, 195] width 6 height 6
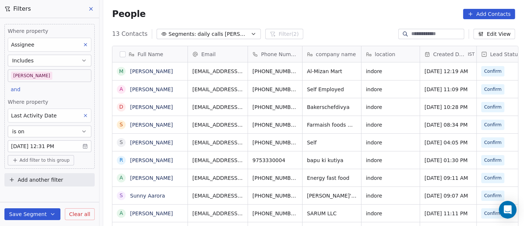
scroll to position [192, 418]
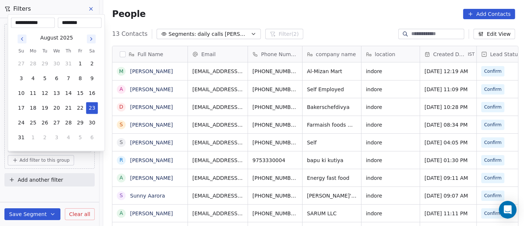
click at [44, 147] on body "On2Cook India Pvt. Ltd. Contacts People Marketing Workflows Campaigns Sales Pip…" at bounding box center [262, 113] width 524 height 226
click at [66, 108] on button "21" at bounding box center [69, 108] width 12 height 12
type input "**********"
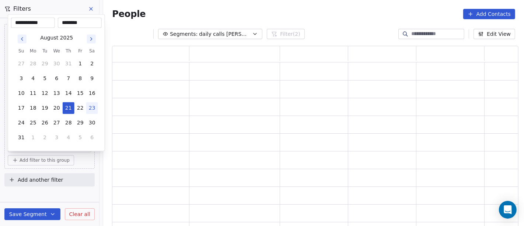
click at [257, 13] on html "**********" at bounding box center [262, 113] width 524 height 226
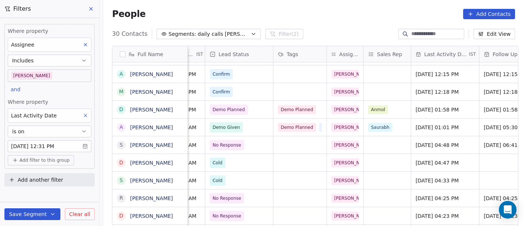
scroll to position [0, 398]
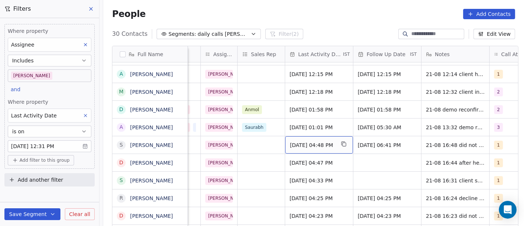
click at [297, 143] on span "[DATE] 04:48 PM" at bounding box center [312, 144] width 45 height 7
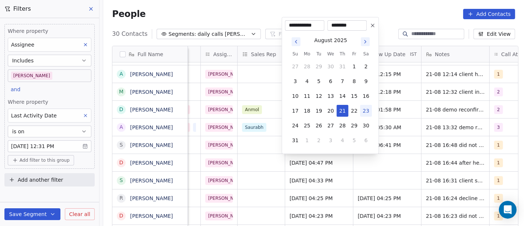
click at [364, 111] on button "23" at bounding box center [366, 111] width 12 height 12
type input "**********"
click at [390, 13] on html "On2Cook India Pvt. Ltd. Contacts People Marketing Workflows Campaigns Sales Pip…" at bounding box center [262, 113] width 524 height 226
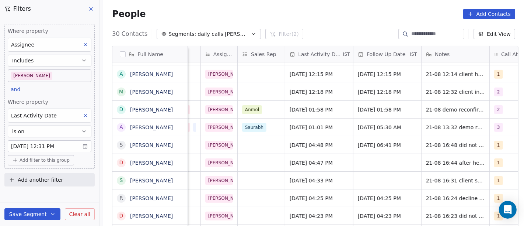
scroll to position [0, 485]
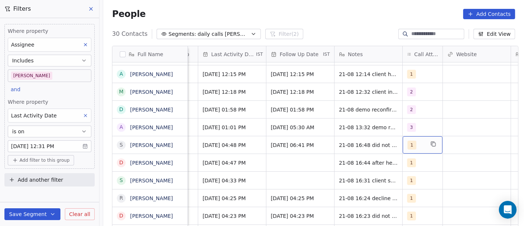
click at [413, 143] on div "1" at bounding box center [416, 144] width 17 height 9
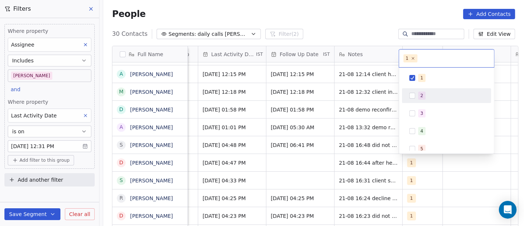
click at [414, 100] on div "2" at bounding box center [446, 96] width 83 height 12
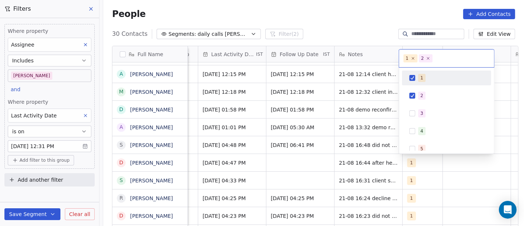
click at [413, 73] on div "1" at bounding box center [446, 78] width 83 height 12
click at [342, 29] on html "On2Cook India Pvt. Ltd. Contacts People Marketing Workflows Campaigns Sales Pip…" at bounding box center [262, 113] width 524 height 226
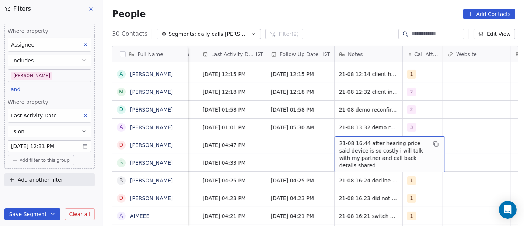
click at [353, 142] on span "21-08 16:44 after hearing price said device is so costly i will talk with my pa…" at bounding box center [383, 153] width 88 height 29
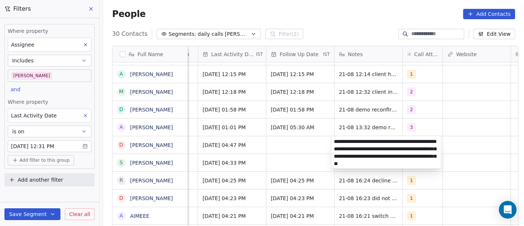
type textarea "**********"
click at [282, 146] on html "On2Cook India Pvt. Ltd. Contacts People Marketing Workflows Campaigns Sales Pip…" at bounding box center [262, 113] width 524 height 226
click at [295, 145] on html "On2Cook India Pvt. Ltd. Contacts People Marketing Workflows Campaigns Sales Pip…" at bounding box center [262, 113] width 524 height 226
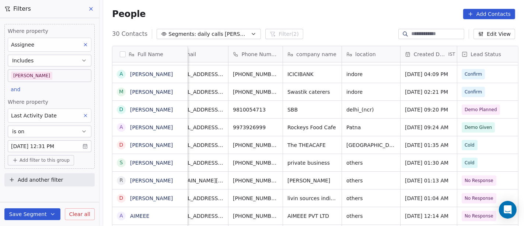
scroll to position [0, 18]
click at [365, 18] on div "People Add Contacts" at bounding box center [313, 14] width 403 height 10
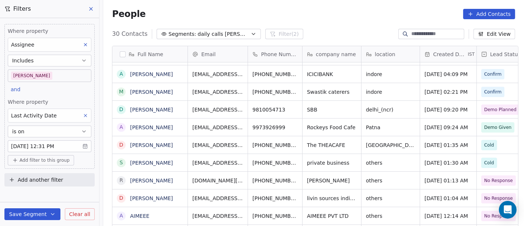
click at [38, 144] on body "On2Cook India Pvt. Ltd. Contacts People Marketing Workflows Campaigns Sales Pip…" at bounding box center [262, 113] width 524 height 226
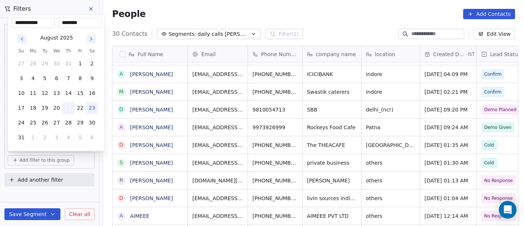
click at [64, 107] on button "21" at bounding box center [69, 108] width 12 height 12
click at [203, 8] on html "On2Cook India Pvt. Ltd. Contacts People Marketing Workflows Campaigns Sales Pip…" at bounding box center [262, 113] width 524 height 226
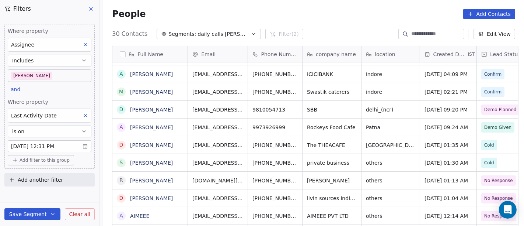
click at [332, 19] on div "People Add Contacts" at bounding box center [313, 14] width 403 height 10
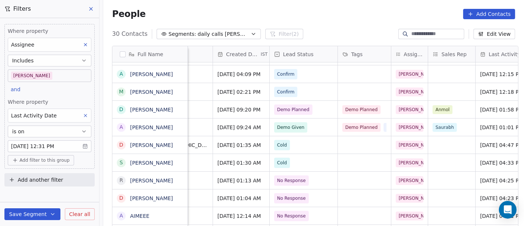
scroll to position [0, 206]
click at [56, 145] on body "On2Cook India Pvt. Ltd. Contacts People Marketing Workflows Campaigns Sales Pip…" at bounding box center [262, 113] width 524 height 226
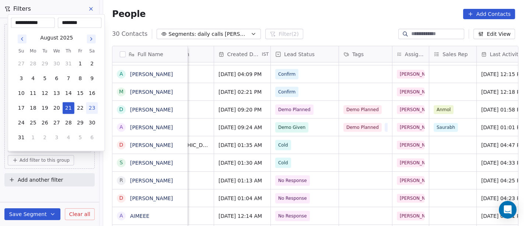
click at [96, 104] on button "23" at bounding box center [92, 108] width 12 height 12
type input "**********"
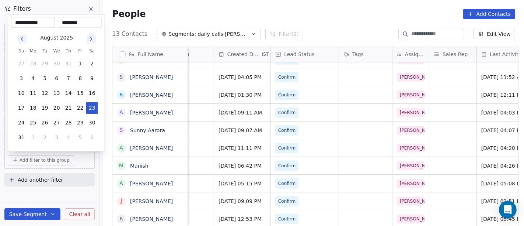
click at [199, 5] on html "On2Cook India Pvt. Ltd. Contacts People Marketing Workflows Campaigns Sales Pip…" at bounding box center [262, 113] width 524 height 226
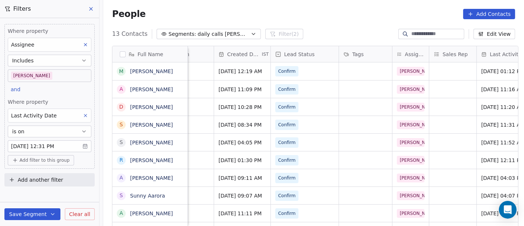
click at [318, 22] on div "People Add Contacts" at bounding box center [313, 14] width 421 height 28
click at [285, 21] on div "People Add Contacts" at bounding box center [313, 14] width 421 height 28
click at [338, 27] on div "People Add Contacts" at bounding box center [313, 14] width 421 height 28
click at [316, 19] on div "People Add Contacts" at bounding box center [313, 14] width 421 height 28
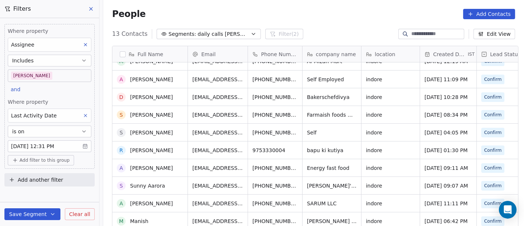
scroll to position [0, 0]
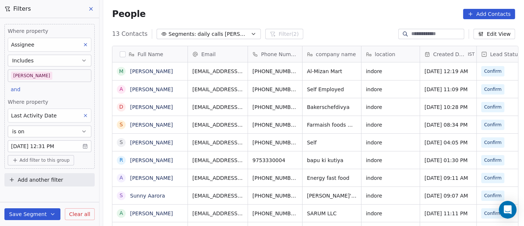
drag, startPoint x: 319, startPoint y: 5, endPoint x: 321, endPoint y: -49, distance: 54.2
click at [321, 0] on html "On2Cook India Pvt. Ltd. Contacts People Marketing Workflows Campaigns Sales Pip…" at bounding box center [262, 113] width 524 height 226
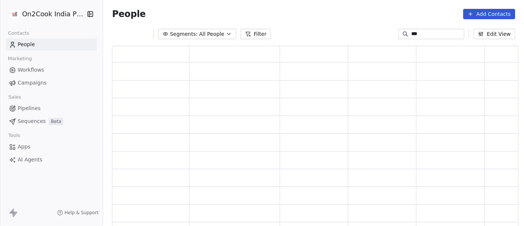
scroll to position [175, 400]
type input "*****"
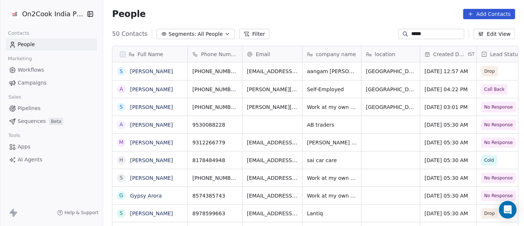
scroll to position [192, 418]
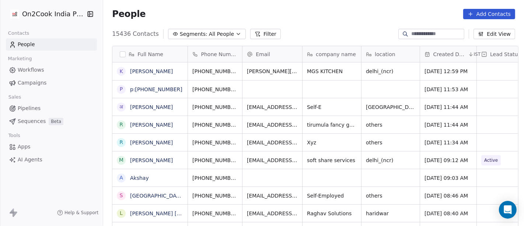
scroll to position [6, 6]
click at [260, 34] on button "Filter" at bounding box center [265, 34] width 31 height 10
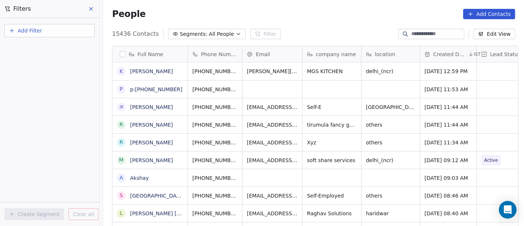
click at [54, 28] on button "Add Filter" at bounding box center [49, 30] width 90 height 13
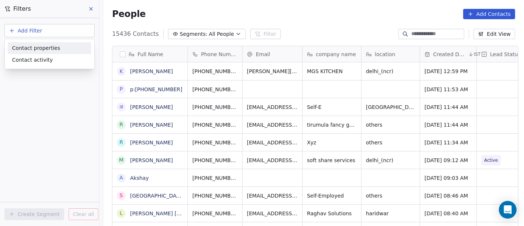
click at [48, 44] on span "Contact properties" at bounding box center [36, 48] width 48 height 8
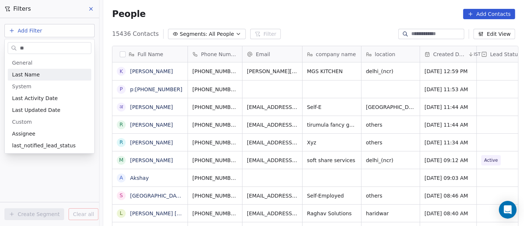
type input "*"
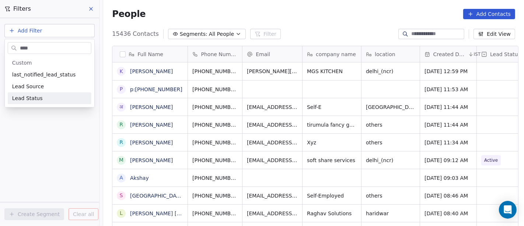
type input "****"
click at [31, 104] on div "General System Custom last_notified_lead_status Lead Source Lead Status B2B Fie…" at bounding box center [50, 80] width 90 height 53
click at [33, 96] on span "Lead Status" at bounding box center [27, 97] width 31 height 7
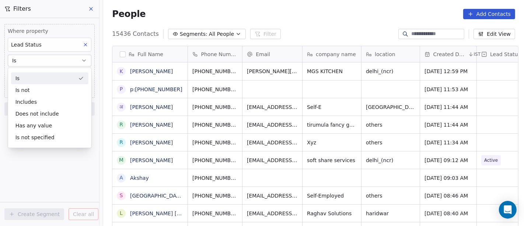
click at [56, 76] on div "Is" at bounding box center [49, 78] width 77 height 12
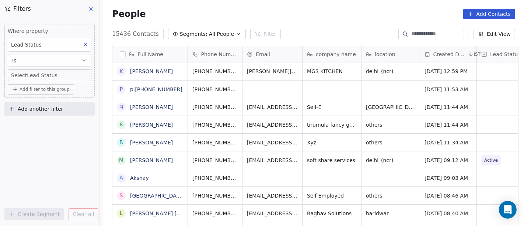
click at [55, 74] on body "On2Cook India Pvt. Ltd. Contacts People Marketing Workflows Campaigns Sales Pip…" at bounding box center [262, 113] width 524 height 226
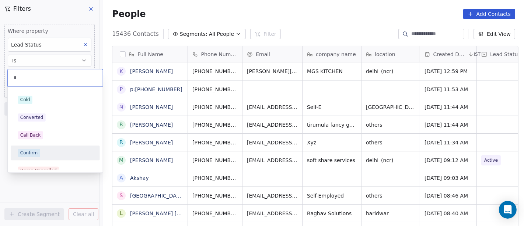
type input "*"
click at [30, 150] on div "Confirm" at bounding box center [29, 152] width 18 height 7
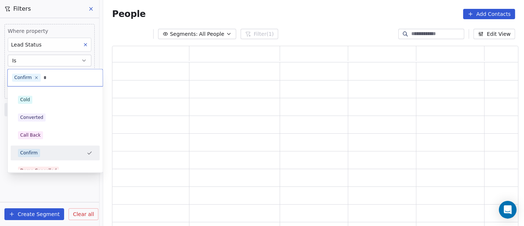
scroll to position [175, 400]
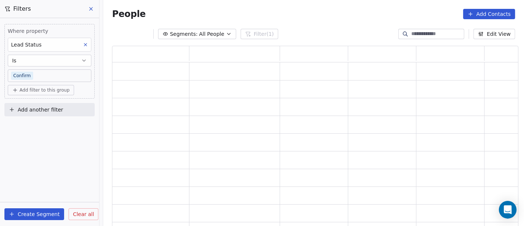
click at [53, 90] on span "Add filter to this group" at bounding box center [45, 90] width 50 height 6
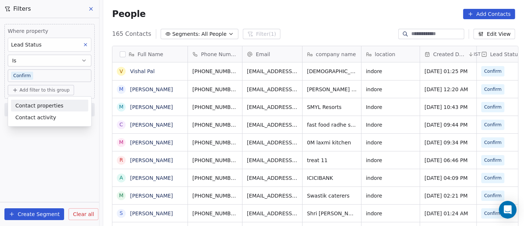
scroll to position [192, 418]
click at [47, 107] on span "Contact properties" at bounding box center [39, 105] width 48 height 8
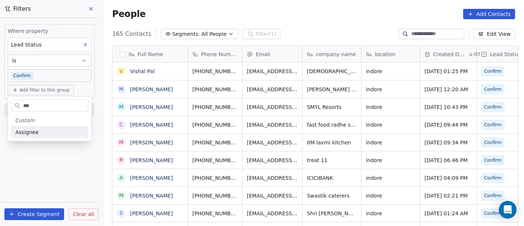
type input "***"
click at [37, 132] on div "Assignee" at bounding box center [49, 131] width 69 height 7
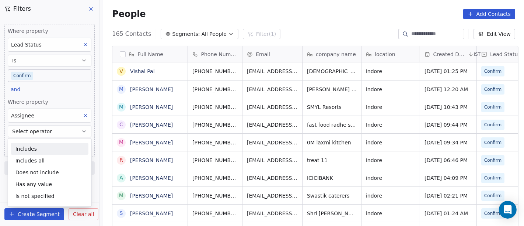
click at [47, 147] on div "Includes" at bounding box center [49, 149] width 77 height 12
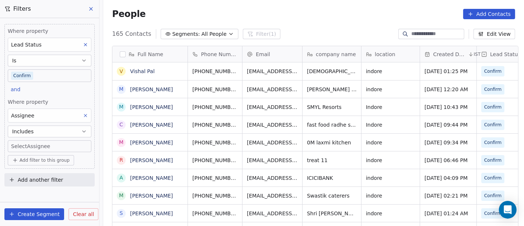
click at [33, 144] on body "On2Cook India Pvt. Ltd. Contacts People Marketing Workflows Campaigns Sales Pip…" at bounding box center [262, 113] width 524 height 226
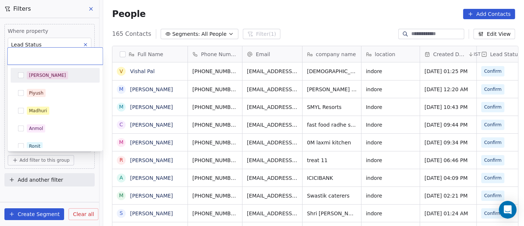
click at [42, 73] on span "[PERSON_NAME]" at bounding box center [47, 75] width 41 height 8
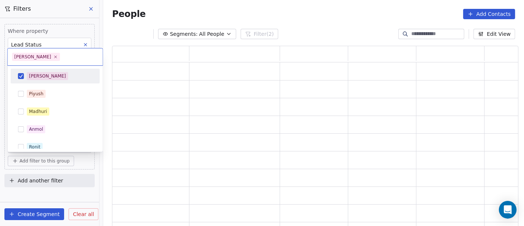
click at [163, 13] on html "On2Cook India Pvt. Ltd. Contacts People Marketing Workflows Campaigns Sales Pip…" at bounding box center [262, 113] width 524 height 226
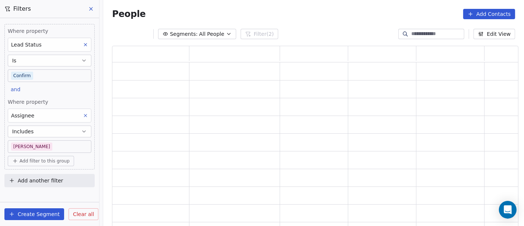
click at [51, 161] on span "Add filter to this group" at bounding box center [45, 161] width 50 height 6
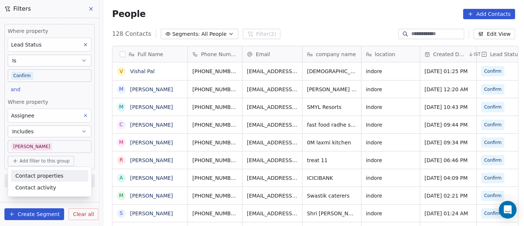
scroll to position [192, 418]
click at [33, 174] on span "Contact properties" at bounding box center [39, 176] width 48 height 8
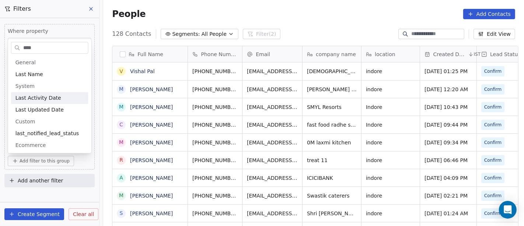
type input "****"
click at [53, 97] on span "Last Activity Date" at bounding box center [38, 97] width 46 height 7
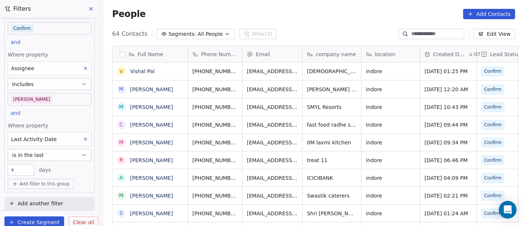
scroll to position [48, 0]
click at [36, 150] on span "is in the last" at bounding box center [28, 153] width 32 height 7
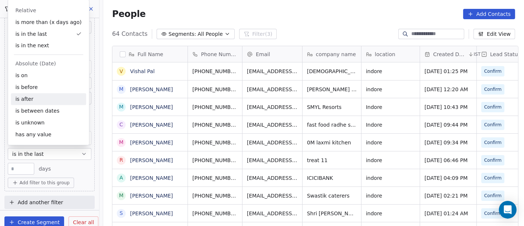
click at [39, 101] on div "is after" at bounding box center [48, 99] width 75 height 12
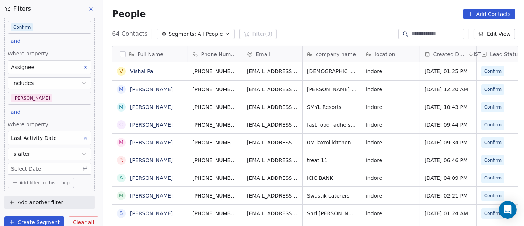
click at [35, 166] on body "On2Cook India Pvt. Ltd. Contacts People Marketing Workflows Campaigns Sales Pip…" at bounding box center [262, 113] width 524 height 226
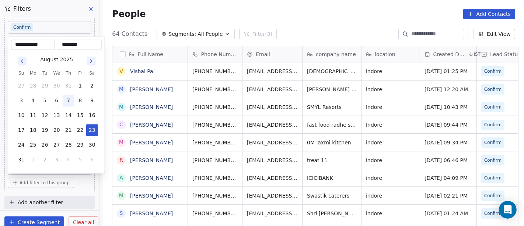
click at [65, 95] on button "7" at bounding box center [69, 101] width 12 height 12
click at [57, 101] on button "6" at bounding box center [57, 101] width 12 height 12
type input "**********"
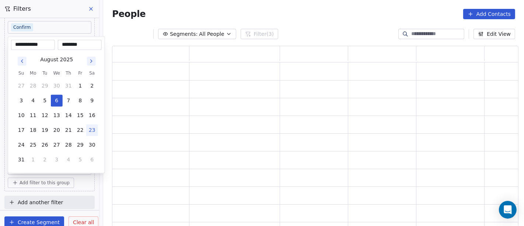
click at [220, 12] on html "**********" at bounding box center [262, 113] width 524 height 226
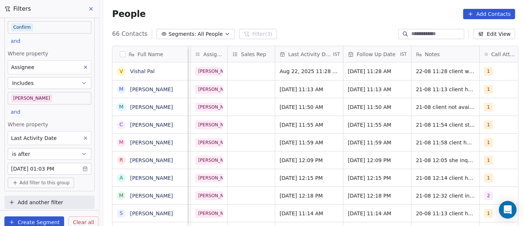
scroll to position [17, 0]
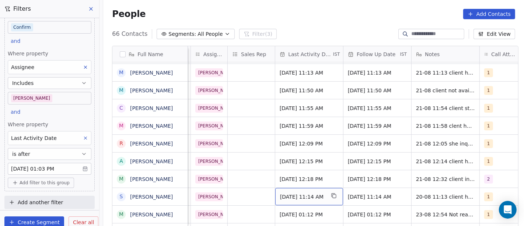
click at [295, 193] on span "Aug 20, 2025 11:14 AM" at bounding box center [302, 196] width 45 height 7
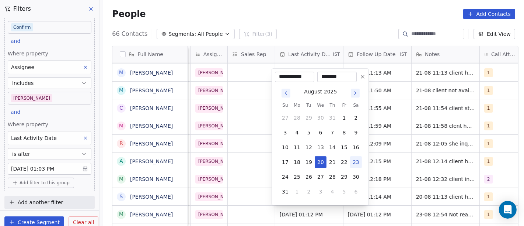
click at [358, 161] on button "23" at bounding box center [356, 162] width 12 height 12
type input "**********"
click at [385, 164] on html "On2Cook India Pvt. Ltd. Contacts People Marketing Workflows Campaigns Sales Pip…" at bounding box center [262, 113] width 524 height 226
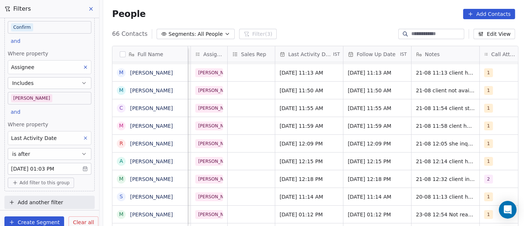
click at [486, 215] on div "indore Aug 21, 2025 01:25 PM Confirm Salim Aug 22, 2025 11:28 AM 24/08/2025 11:…" at bounding box center [379, 144] width 1199 height 165
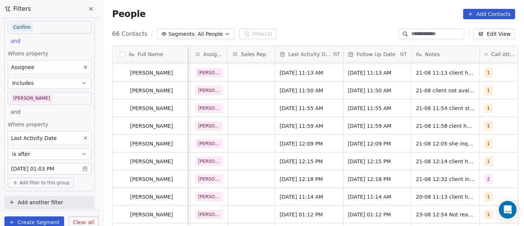
click at [486, 215] on div "Aug 21, 2025 01:25 PM Confirm Salim Aug 22, 2025 11:28 AM 24/08/2025 11:28 AM 2…" at bounding box center [379, 144] width 1199 height 165
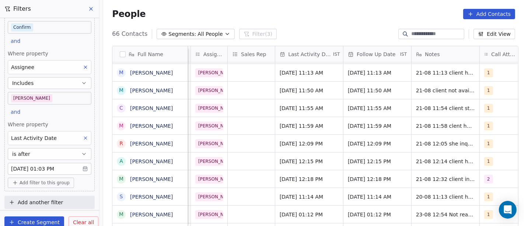
scroll to position [35, 0]
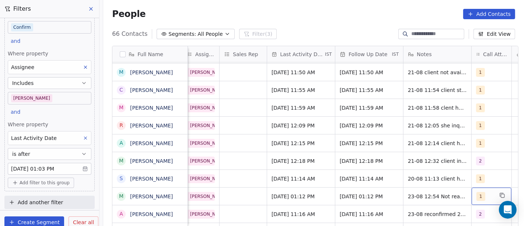
click at [477, 196] on span "1" at bounding box center [481, 196] width 9 height 9
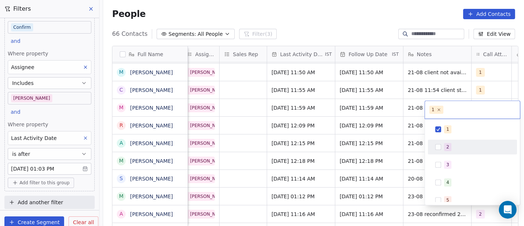
click at [451, 149] on div "2" at bounding box center [477, 147] width 66 height 8
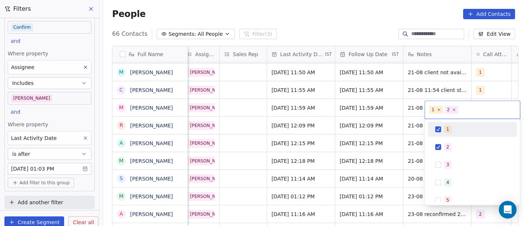
click at [442, 128] on div "1" at bounding box center [472, 129] width 83 height 12
click at [413, 132] on html "On2Cook India Pvt. Ltd. Contacts People Marketing Workflows Campaigns Sales Pip…" at bounding box center [262, 113] width 524 height 226
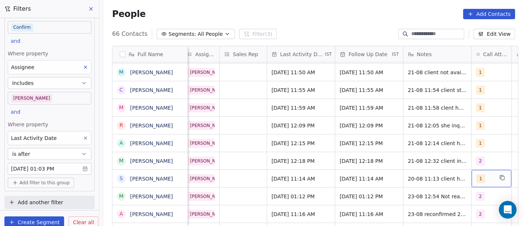
click at [493, 178] on div "1" at bounding box center [492, 178] width 40 height 17
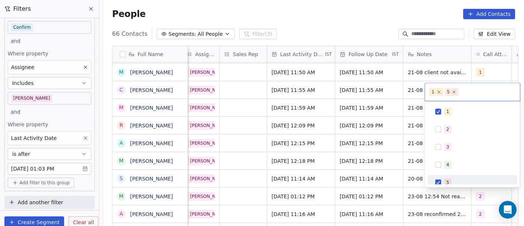
click at [439, 179] on button "Suggestions" at bounding box center [438, 182] width 6 height 6
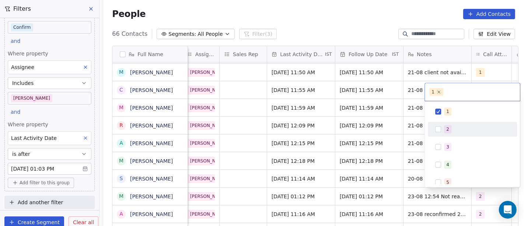
click at [436, 133] on div "2" at bounding box center [472, 129] width 83 height 12
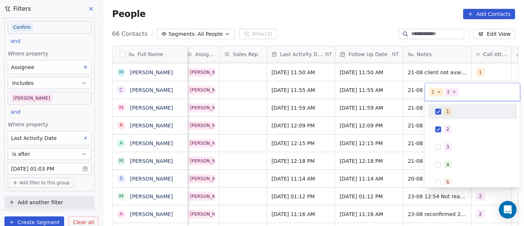
click at [442, 114] on div "1" at bounding box center [472, 111] width 83 height 12
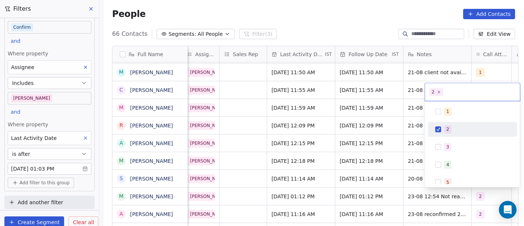
click at [402, 142] on html "On2Cook India Pvt. Ltd. Contacts People Marketing Workflows Campaigns Sales Pip…" at bounding box center [262, 113] width 524 height 226
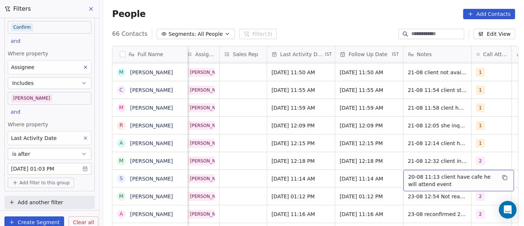
click at [416, 179] on span "20-08 11:13 client have cafe he will attend event" at bounding box center [452, 180] width 88 height 15
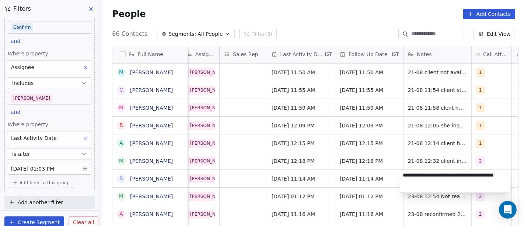
click at [416, 179] on textarea "**********" at bounding box center [455, 181] width 110 height 23
type textarea "**********"
click at [355, 177] on html "On2Cook India Pvt. Ltd. Contacts People Marketing Workflows Campaigns Sales Pip…" at bounding box center [262, 113] width 524 height 226
click at [287, 174] on html "On2Cook India Pvt. Ltd. Contacts People Marketing Workflows Campaigns Sales Pip…" at bounding box center [262, 113] width 524 height 226
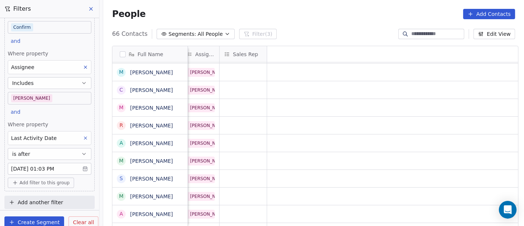
scroll to position [0, 0]
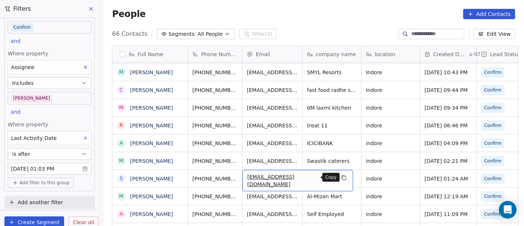
click at [341, 177] on icon "grid" at bounding box center [344, 177] width 6 height 6
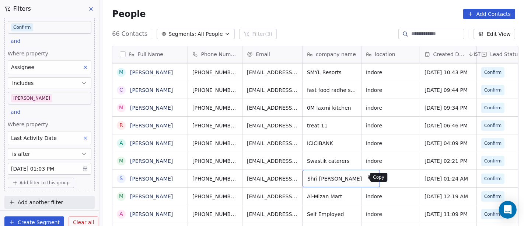
click at [370, 179] on icon "grid" at bounding box center [371, 177] width 3 height 3
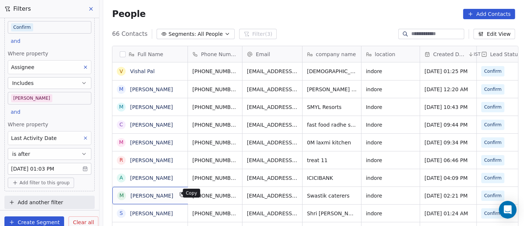
scroll to position [1, 0]
click at [179, 195] on icon "grid" at bounding box center [182, 194] width 6 height 6
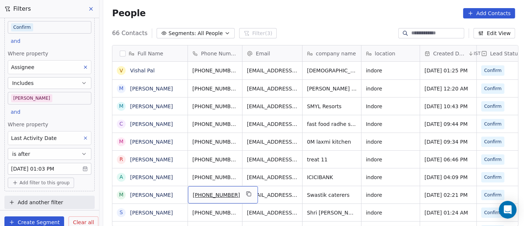
click at [215, 192] on span "[PHONE_NUMBER]" at bounding box center [216, 194] width 47 height 7
click at [198, 194] on input "**********" at bounding box center [215, 193] width 58 height 15
click at [283, 192] on html "On2Cook India Pvt. Ltd. Contacts People Marketing Workflows Campaigns Sales Pip…" at bounding box center [262, 113] width 524 height 226
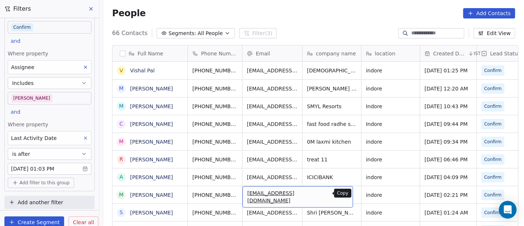
click at [341, 195] on icon "grid" at bounding box center [344, 194] width 6 height 6
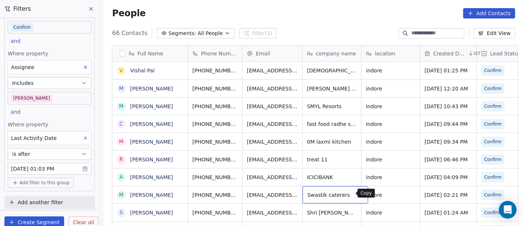
click at [358, 192] on icon "grid" at bounding box center [359, 193] width 3 height 3
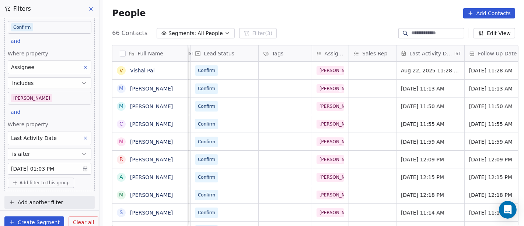
scroll to position [0, 335]
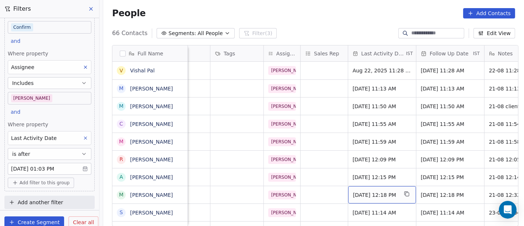
click at [374, 197] on span "Aug 21, 2025 12:18 PM" at bounding box center [375, 194] width 45 height 7
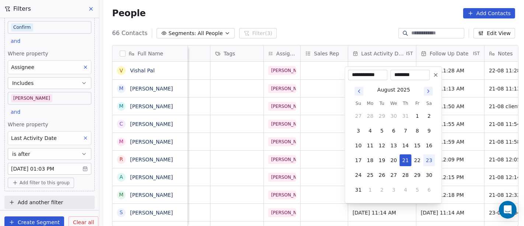
click at [426, 159] on button "23" at bounding box center [429, 160] width 12 height 12
type input "**********"
click at [337, 25] on html "On2Cook India Pvt. Ltd. Contacts People Marketing Workflows Campaigns Sales Pip…" at bounding box center [262, 113] width 524 height 226
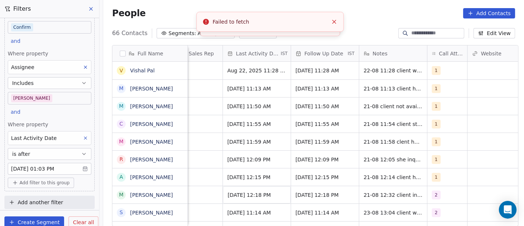
scroll to position [1, 484]
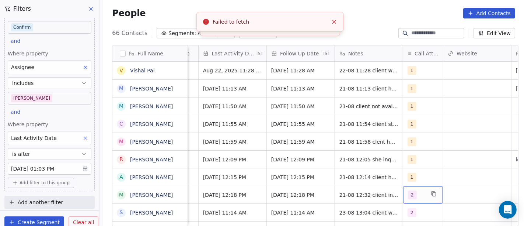
click at [408, 194] on span "2" at bounding box center [412, 194] width 9 height 9
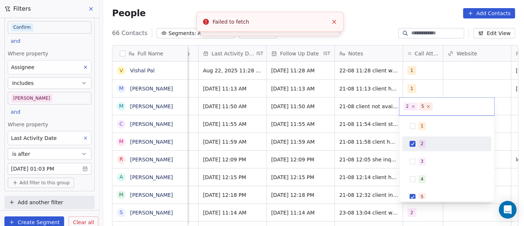
click at [413, 144] on button "Suggestions" at bounding box center [413, 143] width 6 height 6
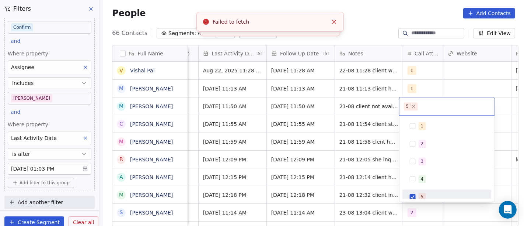
click at [417, 195] on div "5" at bounding box center [446, 197] width 83 height 12
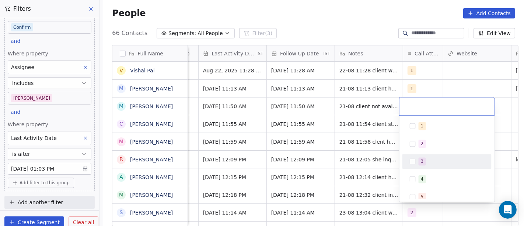
click at [416, 159] on div "3" at bounding box center [446, 161] width 83 height 12
click at [362, 191] on html "On2Cook India Pvt. Ltd. Contacts People Marketing Workflows Campaigns Sales Pip…" at bounding box center [262, 113] width 524 height 226
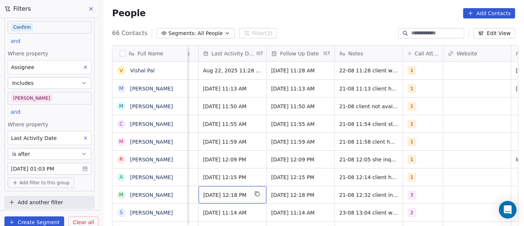
click at [230, 195] on span "Aug 21, 2025 12:18 PM" at bounding box center [225, 194] width 45 height 7
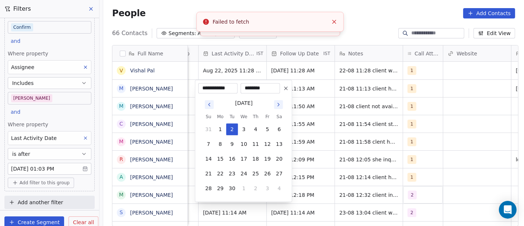
click at [206, 104] on icon "Go to previous month" at bounding box center [209, 104] width 6 height 6
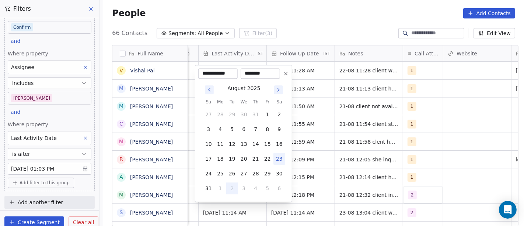
click at [280, 162] on button "23" at bounding box center [279, 159] width 12 height 12
type input "**********"
click at [346, 23] on html "On2Cook India Pvt. Ltd. Contacts People Marketing Workflows Campaigns Sales Pip…" at bounding box center [262, 113] width 524 height 226
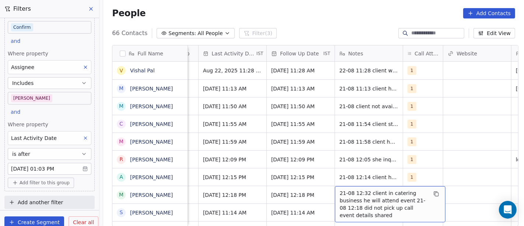
click at [360, 192] on span "21-08 12:32 client in catering business he will attend event 21-08 12:18 did no…" at bounding box center [384, 203] width 88 height 29
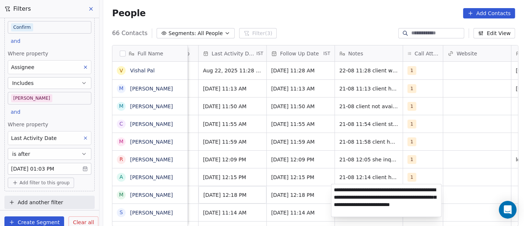
type textarea "**********"
click at [289, 191] on html "On2Cook India Pvt. Ltd. Contacts People Marketing Workflows Campaigns Sales Pip…" at bounding box center [262, 113] width 524 height 226
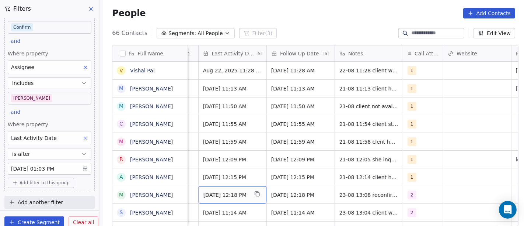
click at [228, 194] on span "Aug 21, 2025 12:18 PM" at bounding box center [225, 194] width 45 height 7
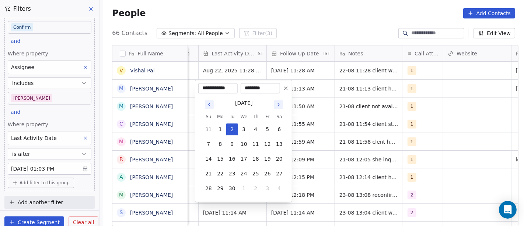
click at [207, 104] on icon "Go to previous month" at bounding box center [209, 104] width 6 height 6
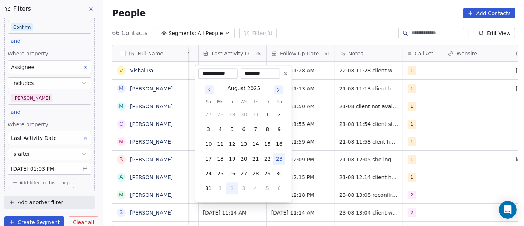
click at [276, 160] on button "23" at bounding box center [279, 159] width 12 height 12
type input "**********"
click at [312, 165] on html "On2Cook India Pvt. Ltd. Contacts People Marketing Workflows Campaigns Sales Pip…" at bounding box center [262, 113] width 524 height 226
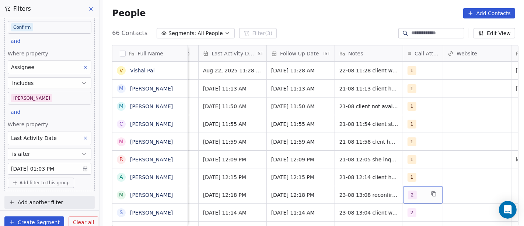
click at [409, 192] on span "2" at bounding box center [412, 194] width 9 height 9
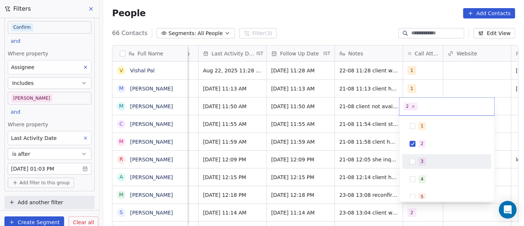
click at [418, 159] on div "3" at bounding box center [446, 161] width 83 height 12
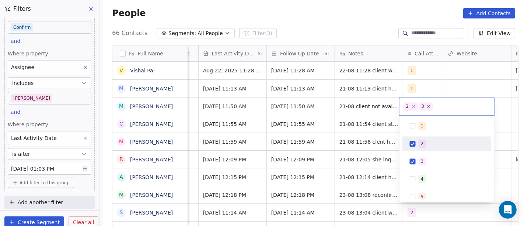
click at [418, 144] on div "2" at bounding box center [446, 143] width 83 height 12
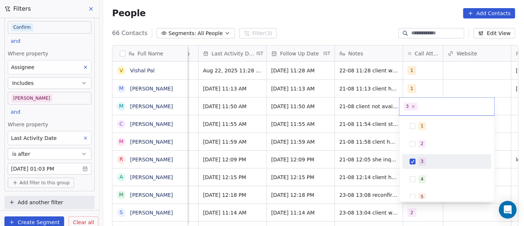
click at [361, 185] on html "On2Cook India Pvt. Ltd. Contacts People Marketing Workflows Campaigns Sales Pip…" at bounding box center [262, 113] width 524 height 226
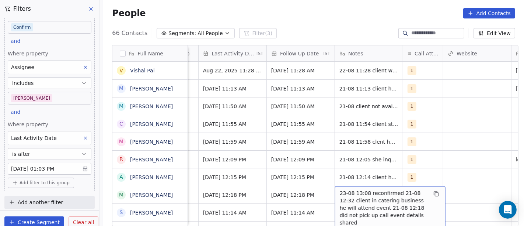
click at [356, 192] on span "23-08 13:08 reconfirmed 21-08 12:32 client in catering business he will attend …" at bounding box center [384, 207] width 88 height 37
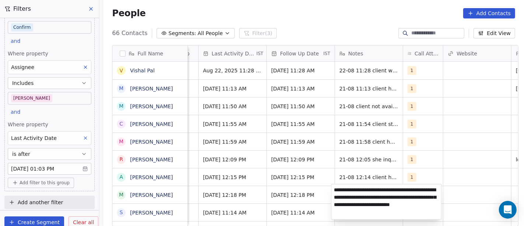
click at [312, 193] on html "On2Cook India Pvt. Ltd. Contacts People Marketing Workflows Campaigns Sales Pip…" at bounding box center [262, 113] width 524 height 226
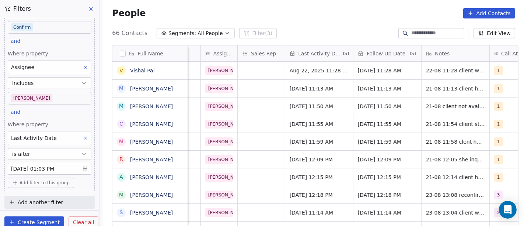
scroll to position [0, 0]
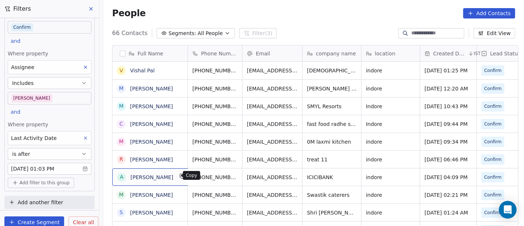
click at [181, 176] on icon "grid" at bounding box center [182, 176] width 3 height 3
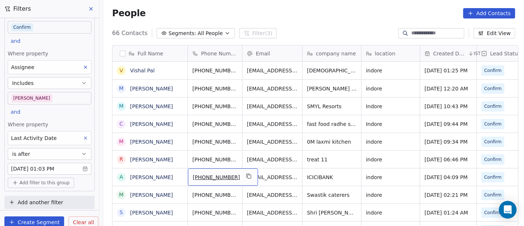
click at [224, 176] on span "[PHONE_NUMBER]" at bounding box center [216, 176] width 47 height 7
click at [196, 174] on input "**********" at bounding box center [215, 176] width 58 height 15
click at [273, 179] on html "On2Cook India Pvt. Ltd. Contacts People Marketing Workflows Campaigns Sales Pip…" at bounding box center [262, 113] width 524 height 226
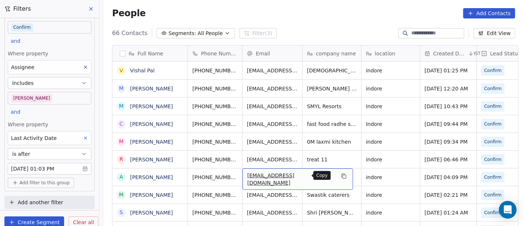
click at [341, 175] on icon "grid" at bounding box center [344, 176] width 6 height 6
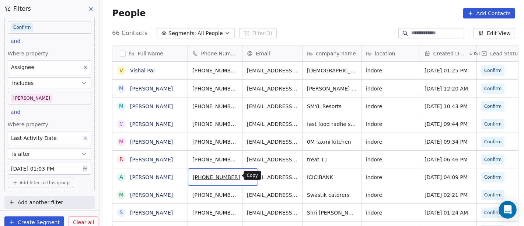
drag, startPoint x: 197, startPoint y: 177, endPoint x: 237, endPoint y: 173, distance: 40.0
click at [247, 174] on icon "grid" at bounding box center [248, 175] width 3 height 3
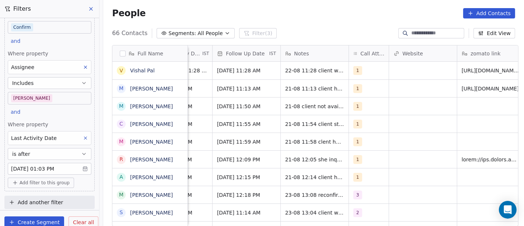
scroll to position [0, 569]
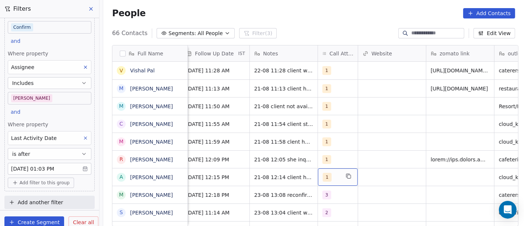
click at [339, 176] on div "1" at bounding box center [338, 176] width 40 height 17
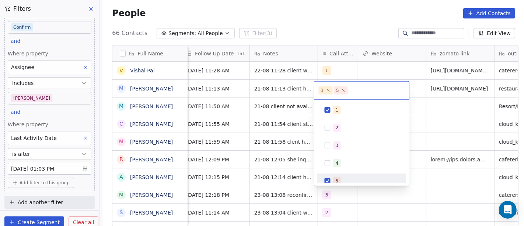
click at [331, 177] on div "5" at bounding box center [361, 181] width 83 height 12
click at [332, 125] on div "2" at bounding box center [361, 128] width 83 height 12
click at [342, 107] on div "1" at bounding box center [367, 110] width 66 height 8
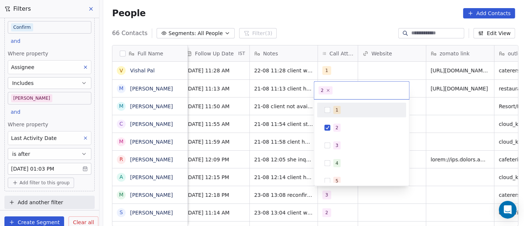
click at [292, 37] on html "On2Cook India Pvt. Ltd. Contacts People Marketing Workflows Campaigns Sales Pip…" at bounding box center [262, 113] width 524 height 226
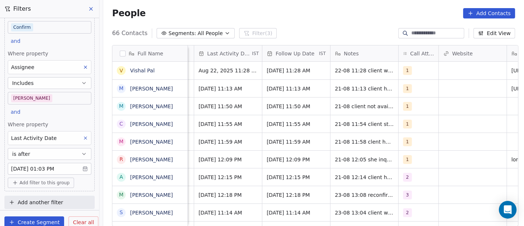
scroll to position [0, 471]
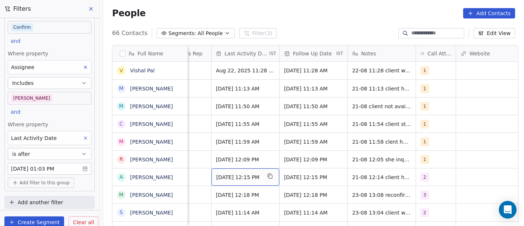
click at [238, 173] on span "Aug 21, 2025 12:15 PM" at bounding box center [238, 176] width 45 height 7
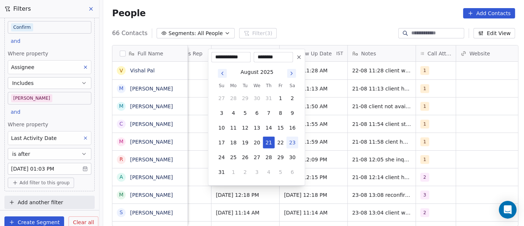
click at [291, 140] on button "23" at bounding box center [292, 142] width 12 height 12
type input "**********"
click at [330, 25] on html "On2Cook India Pvt. Ltd. Contacts People Marketing Workflows Campaigns Sales Pip…" at bounding box center [262, 113] width 524 height 226
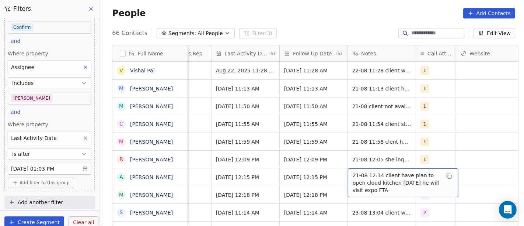
click at [367, 179] on span "21-08 12:14 client have plan to open cloud kitchen in 2 month he will visit exp…" at bounding box center [397, 182] width 88 height 22
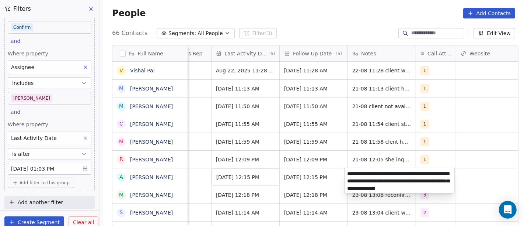
type textarea "**********"
click at [290, 178] on html "On2Cook India Pvt. Ltd. Contacts People Marketing Workflows Campaigns Sales Pip…" at bounding box center [262, 113] width 524 height 226
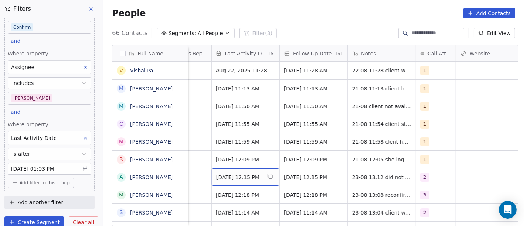
click at [238, 179] on span "Aug 21, 2025 12:15 PM" at bounding box center [238, 176] width 45 height 7
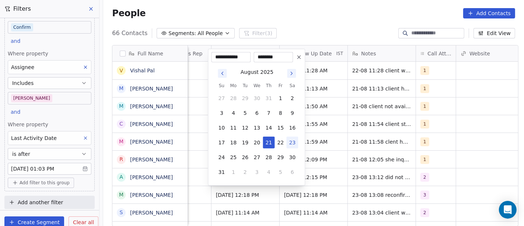
click at [289, 143] on button "23" at bounding box center [292, 142] width 12 height 12
type input "**********"
click at [373, 182] on html "On2Cook India Pvt. Ltd. Contacts People Marketing Workflows Campaigns Sales Pip…" at bounding box center [262, 113] width 524 height 226
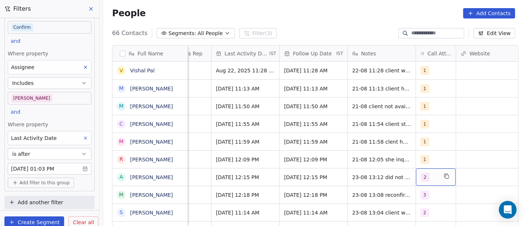
click at [429, 172] on div "2" at bounding box center [429, 176] width 17 height 9
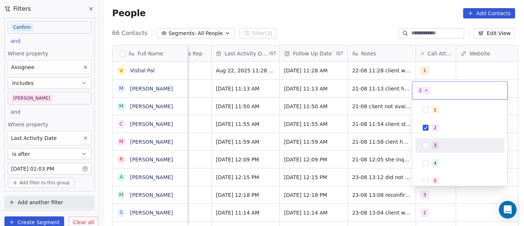
click at [429, 146] on div "3" at bounding box center [459, 145] width 83 height 12
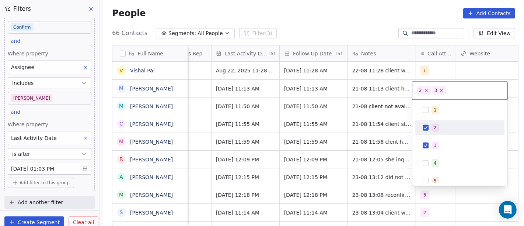
click at [422, 123] on div "2" at bounding box center [459, 128] width 83 height 12
click at [356, 147] on html "On2Cook India Pvt. Ltd. Contacts People Marketing Workflows Campaigns Sales Pip…" at bounding box center [262, 113] width 524 height 226
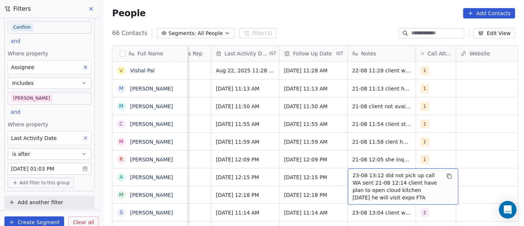
click at [381, 175] on span "23-08 13:12 did not pick up call WA sent 21-08 12:14 client have plan to open c…" at bounding box center [397, 185] width 88 height 29
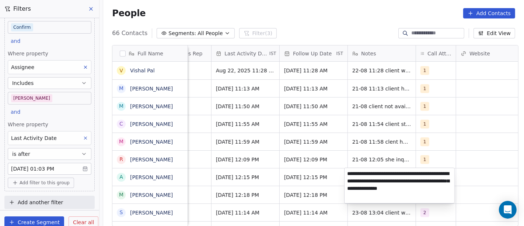
type textarea "**********"
click at [444, 155] on html "On2Cook India Pvt. Ltd. Contacts People Marketing Workflows Campaigns Sales Pip…" at bounding box center [262, 113] width 524 height 226
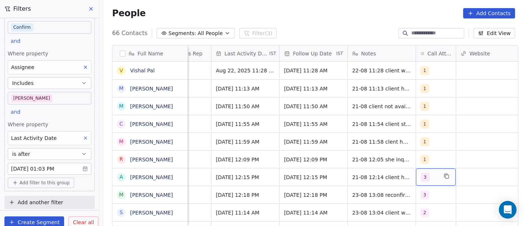
click at [425, 177] on span "3" at bounding box center [425, 176] width 9 height 9
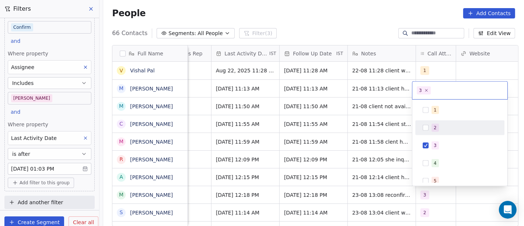
click at [428, 128] on button "Suggestions" at bounding box center [426, 128] width 6 height 6
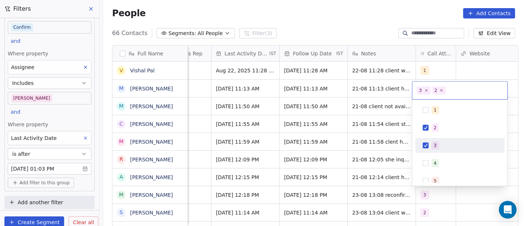
click at [430, 142] on div "3" at bounding box center [459, 145] width 83 height 12
click at [315, 179] on html "On2Cook India Pvt. Ltd. Contacts People Marketing Workflows Campaigns Sales Pip…" at bounding box center [262, 113] width 524 height 226
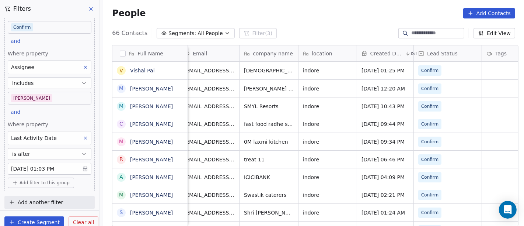
scroll to position [0, 0]
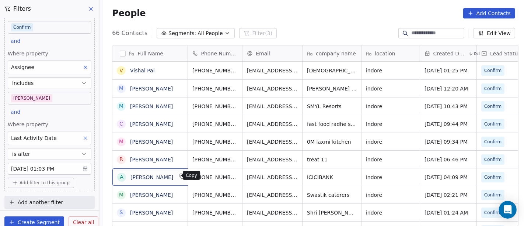
click at [179, 175] on icon "grid" at bounding box center [182, 176] width 6 height 6
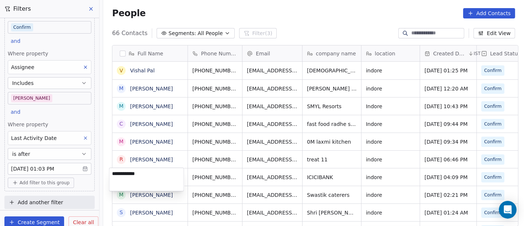
click at [211, 175] on html "On2Cook India Pvt. Ltd. Contacts People Marketing Workflows Campaigns Sales Pip…" at bounding box center [262, 113] width 524 height 226
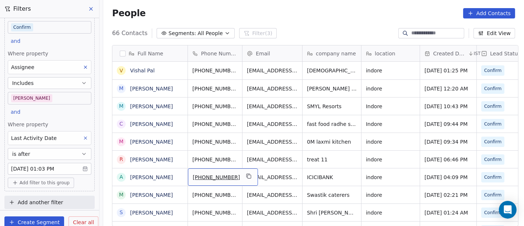
click at [211, 175] on span "[PHONE_NUMBER]" at bounding box center [216, 176] width 47 height 7
click at [198, 175] on span "[PHONE_NUMBER]" at bounding box center [216, 176] width 47 height 7
click at [198, 175] on input "**********" at bounding box center [215, 176] width 58 height 15
click at [182, 161] on html "On2Cook India Pvt. Ltd. Contacts People Marketing Workflows Campaigns Sales Pip…" at bounding box center [262, 113] width 524 height 226
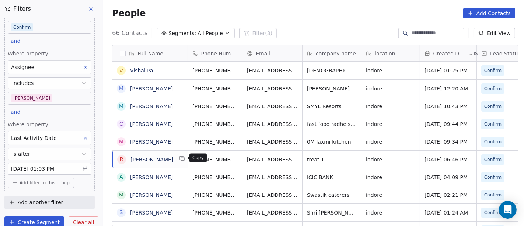
click at [179, 157] on icon "grid" at bounding box center [182, 158] width 6 height 6
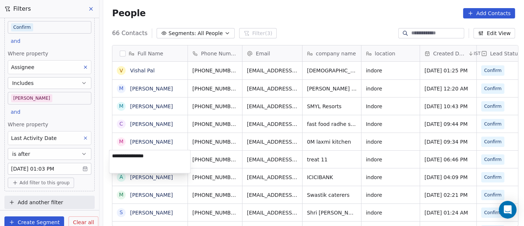
click at [207, 156] on html "On2Cook India Pvt. Ltd. Contacts People Marketing Workflows Campaigns Sales Pip…" at bounding box center [262, 113] width 524 height 226
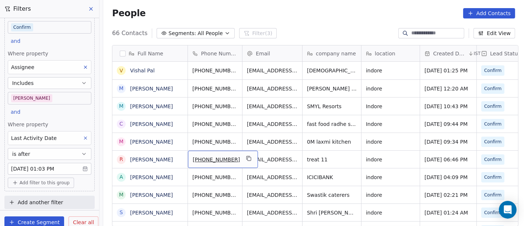
click at [207, 156] on span "[PHONE_NUMBER]" at bounding box center [216, 159] width 47 height 7
click at [199, 158] on span "[PHONE_NUMBER]" at bounding box center [216, 159] width 47 height 7
click at [199, 158] on input "**********" at bounding box center [215, 158] width 58 height 15
click at [278, 153] on html "On2Cook India Pvt. Ltd. Contacts People Marketing Workflows Campaigns Sales Pip…" at bounding box center [262, 113] width 524 height 226
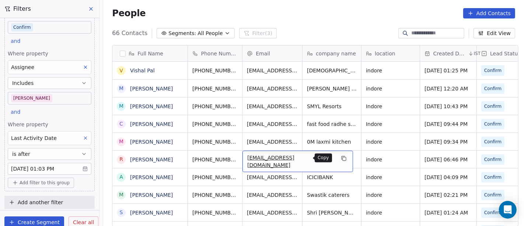
click at [341, 157] on icon "grid" at bounding box center [344, 158] width 6 height 6
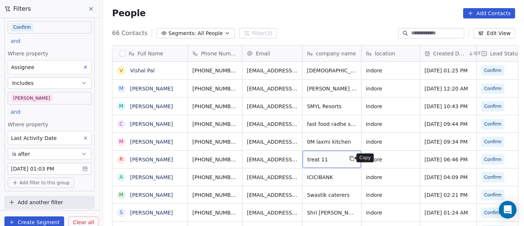
click at [349, 158] on icon "grid" at bounding box center [352, 158] width 6 height 6
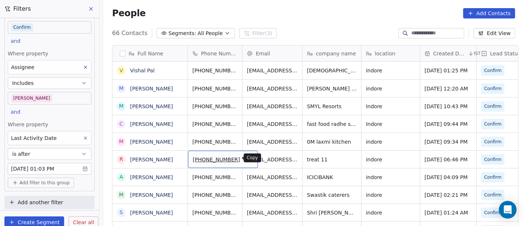
click at [246, 156] on icon "grid" at bounding box center [249, 158] width 6 height 6
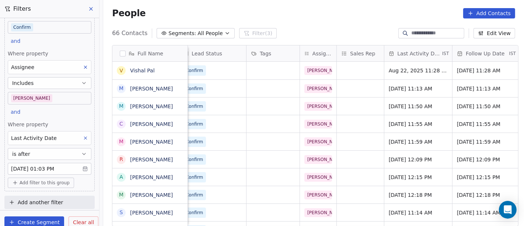
scroll to position [0, 395]
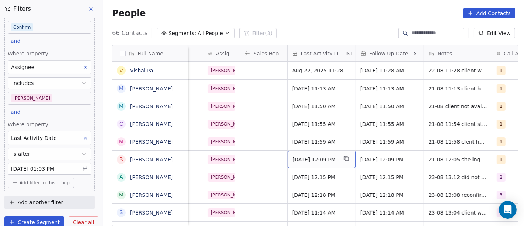
click at [320, 159] on span "Aug 21, 2025 12:09 PM" at bounding box center [315, 159] width 45 height 7
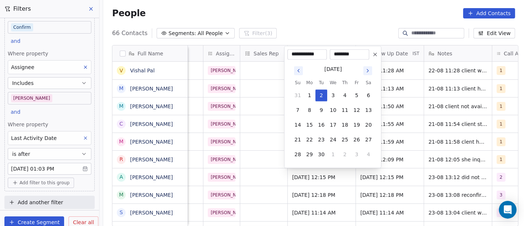
click at [298, 73] on button "Go to previous month" at bounding box center [298, 70] width 9 height 9
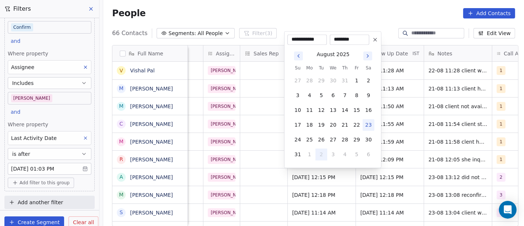
click at [367, 124] on button "23" at bounding box center [369, 125] width 12 height 12
type input "**********"
click at [408, 139] on html "On2Cook India Pvt. Ltd. Contacts People Marketing Workflows Campaigns Sales Pip…" at bounding box center [262, 113] width 524 height 226
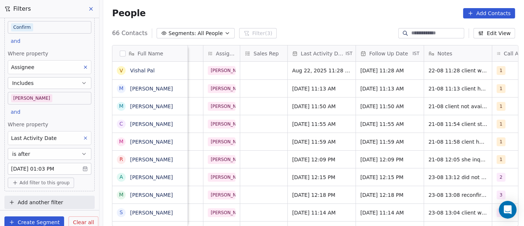
scroll to position [0, 498]
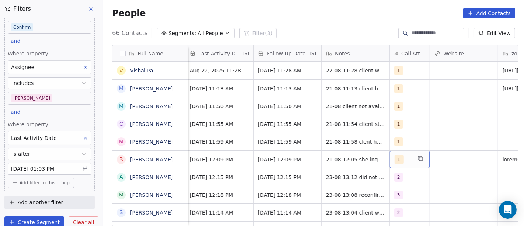
click at [395, 158] on span "1" at bounding box center [399, 159] width 9 height 9
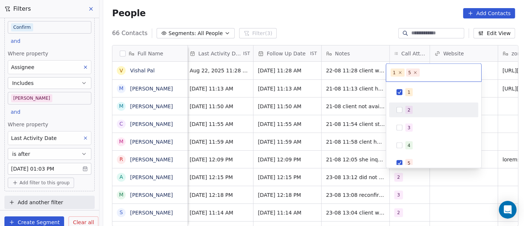
click at [405, 109] on span "2" at bounding box center [408, 110] width 7 height 8
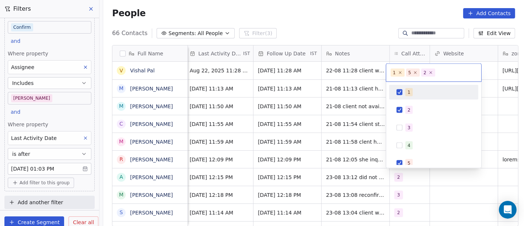
click at [406, 96] on div "1" at bounding box center [433, 92] width 83 height 12
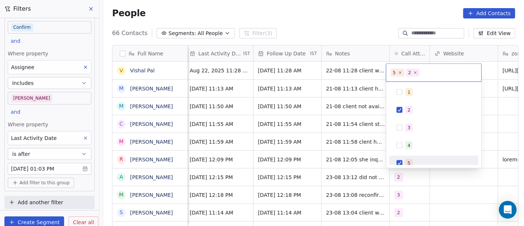
click at [403, 159] on div "5" at bounding box center [433, 163] width 83 height 12
click at [334, 145] on html "On2Cook India Pvt. Ltd. Contacts People Marketing Workflows Campaigns Sales Pip…" at bounding box center [262, 113] width 524 height 226
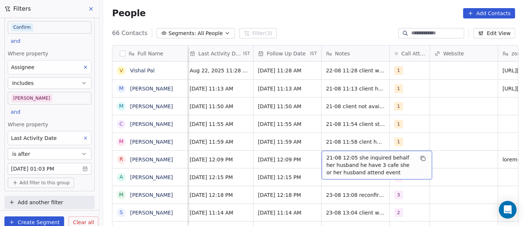
click at [336, 157] on span "21-08 12:05 she inquired behalf her husband he have 3 cafe she or her husband a…" at bounding box center [371, 165] width 88 height 22
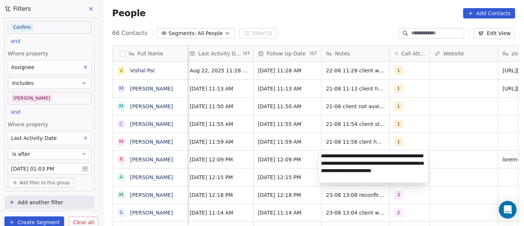
type textarea "**********"
click at [265, 151] on html "On2Cook India Pvt. Ltd. Contacts People Marketing Workflows Campaigns Sales Pip…" at bounding box center [262, 113] width 524 height 226
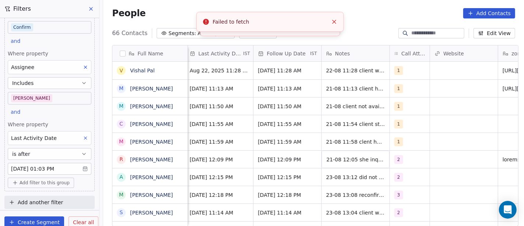
scroll to position [0, 422]
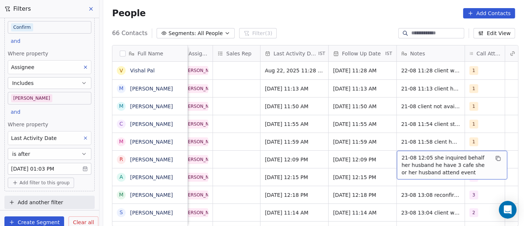
click at [416, 155] on span "21-08 12:05 she inquired behalf her husband he have 3 cafe she or her husband a…" at bounding box center [446, 165] width 88 height 22
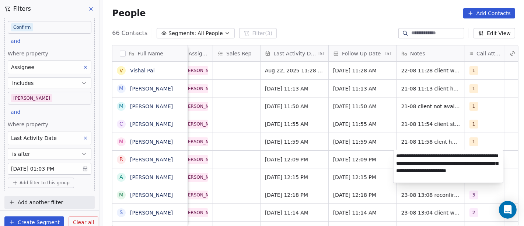
type textarea "**********"
click at [335, 156] on html "On2Cook India Pvt. Ltd. Contacts People Marketing Workflows Campaigns Sales Pip…" at bounding box center [262, 113] width 524 height 226
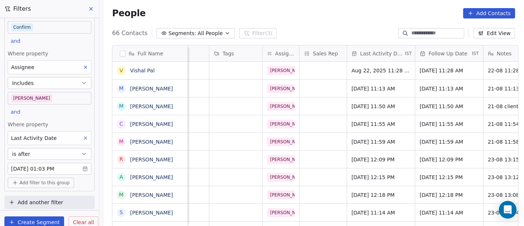
scroll to position [0, 0]
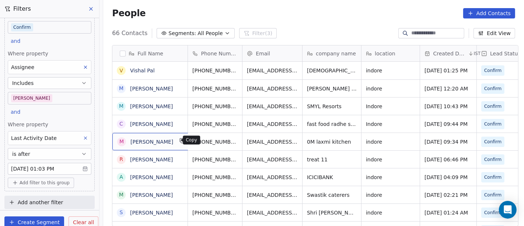
click at [179, 139] on icon "grid" at bounding box center [182, 140] width 6 height 6
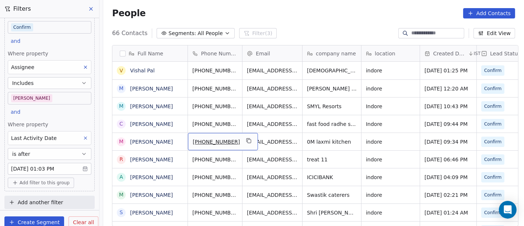
click at [205, 138] on span "[PHONE_NUMBER]" at bounding box center [216, 141] width 47 height 7
click at [197, 140] on input "**********" at bounding box center [215, 141] width 58 height 15
click at [259, 139] on html "On2Cook India Pvt. Ltd. Contacts People Marketing Workflows Campaigns Sales Pip…" at bounding box center [262, 113] width 524 height 226
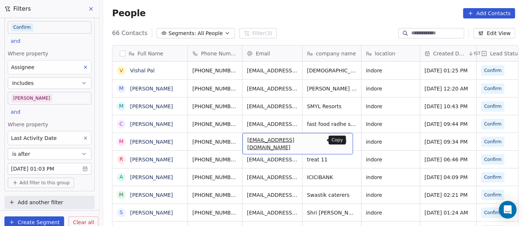
click at [341, 140] on icon "grid" at bounding box center [344, 140] width 6 height 6
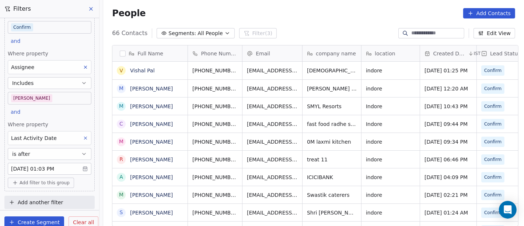
click at [357, 139] on icon "grid" at bounding box center [360, 140] width 6 height 6
click at [246, 140] on icon "grid" at bounding box center [249, 140] width 6 height 6
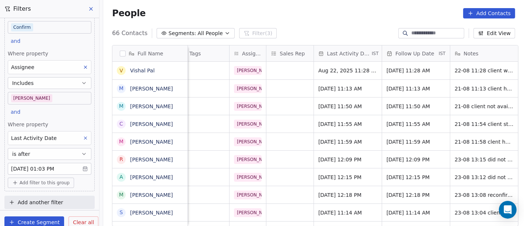
scroll to position [0, 406]
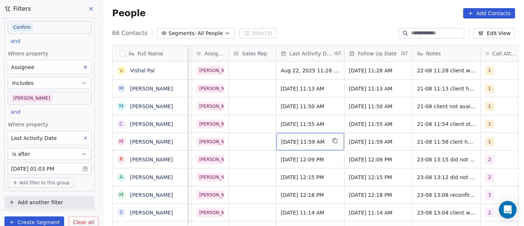
click at [300, 140] on span "Aug 21, 2025 11:59 AM" at bounding box center [303, 141] width 45 height 7
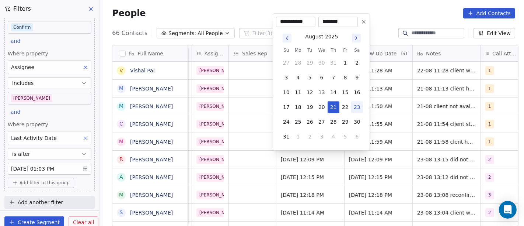
click at [356, 107] on button "23" at bounding box center [357, 107] width 12 height 12
type input "**********"
click at [417, 140] on html "On2Cook India Pvt. Ltd. Contacts People Marketing Workflows Campaigns Sales Pip…" at bounding box center [262, 113] width 524 height 226
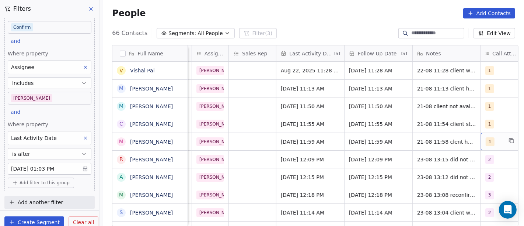
scroll to position [0, 416]
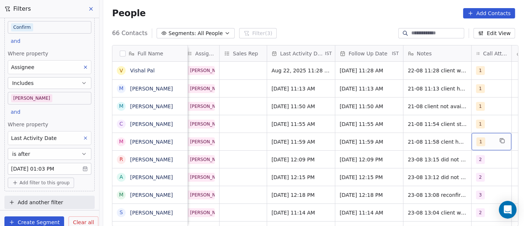
click at [480, 143] on span "1" at bounding box center [481, 141] width 9 height 9
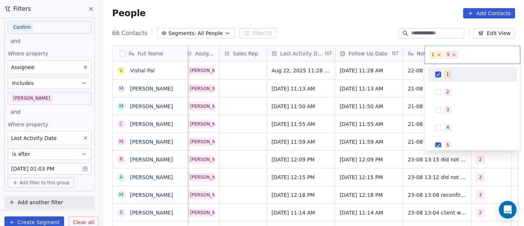
click at [448, 73] on div "1" at bounding box center [447, 74] width 3 height 7
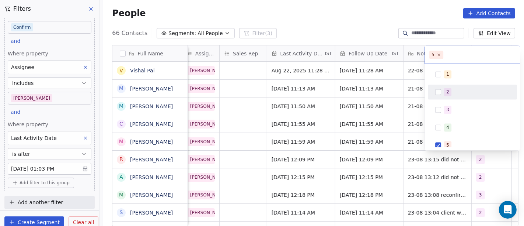
click at [445, 95] on span "2" at bounding box center [447, 92] width 7 height 8
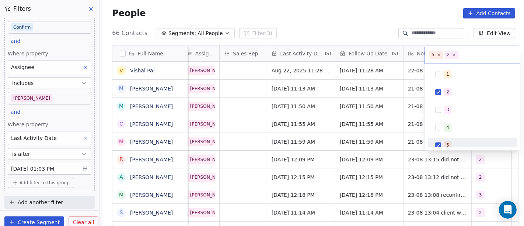
click at [440, 140] on div "5" at bounding box center [472, 145] width 83 height 12
click at [380, 140] on html "On2Cook India Pvt. Ltd. Contacts People Marketing Workflows Campaigns Sales Pip…" at bounding box center [262, 113] width 524 height 226
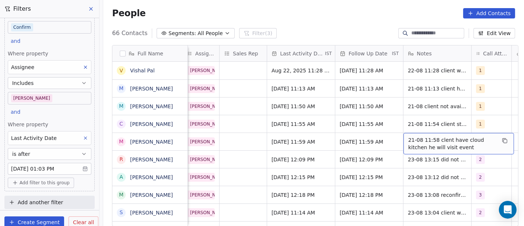
click at [408, 142] on span "21-08 11:58 clent have cloud kitchen he will visit event" at bounding box center [452, 143] width 88 height 15
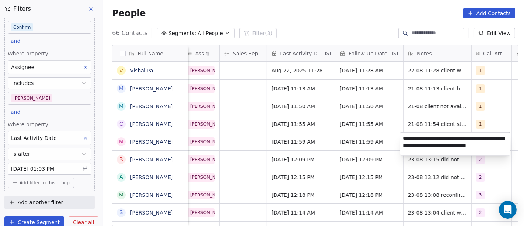
type textarea "**********"
click at [278, 144] on html "On2Cook India Pvt. Ltd. Contacts People Marketing Workflows Campaigns Sales Pip…" at bounding box center [262, 113] width 524 height 226
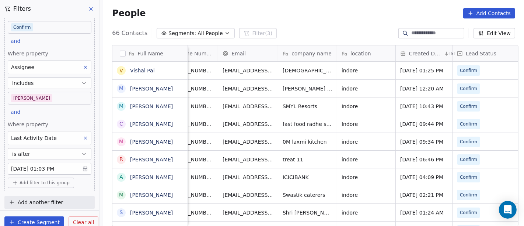
scroll to position [0, 0]
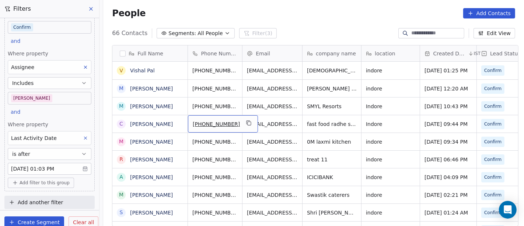
click at [214, 125] on span "[PHONE_NUMBER]" at bounding box center [216, 123] width 47 height 7
click at [197, 122] on input "**********" at bounding box center [215, 123] width 58 height 15
click at [328, 121] on html "On2Cook India Pvt. Ltd. Contacts People Marketing Workflows Campaigns Sales Pip…" at bounding box center [262, 113] width 524 height 226
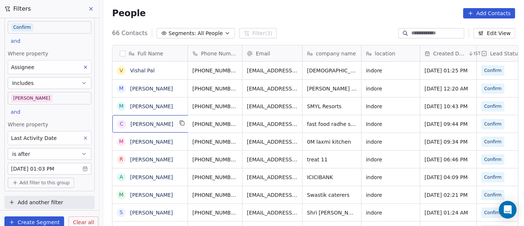
drag, startPoint x: 177, startPoint y: 128, endPoint x: 176, endPoint y: 124, distance: 4.0
click at [176, 124] on div "c charulata Gurjar" at bounding box center [151, 123] width 79 height 17
click at [179, 124] on icon "grid" at bounding box center [182, 123] width 6 height 6
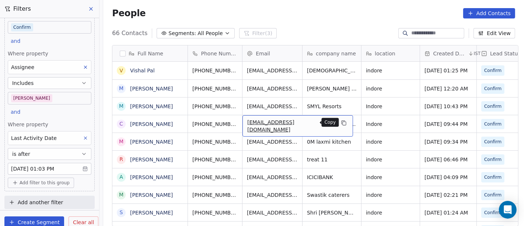
click at [341, 123] on icon "grid" at bounding box center [344, 123] width 6 height 6
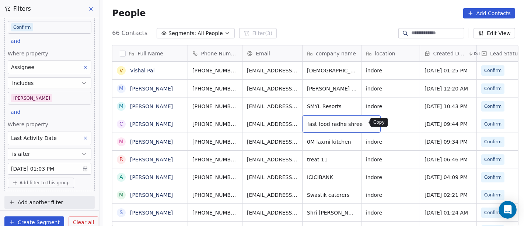
click at [369, 123] on icon "grid" at bounding box center [372, 123] width 6 height 6
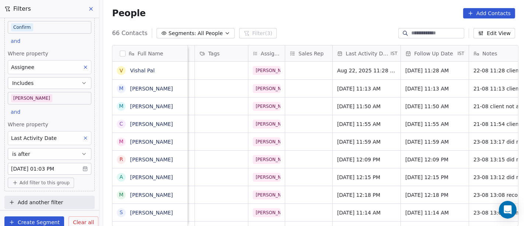
scroll to position [0, 353]
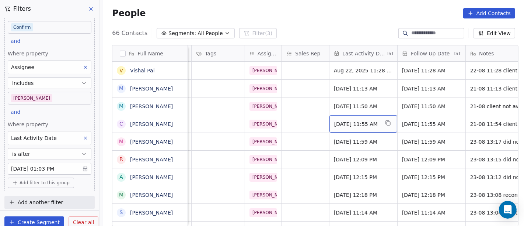
click at [379, 124] on span "Aug 21, 2025 11:55 AM" at bounding box center [356, 123] width 45 height 7
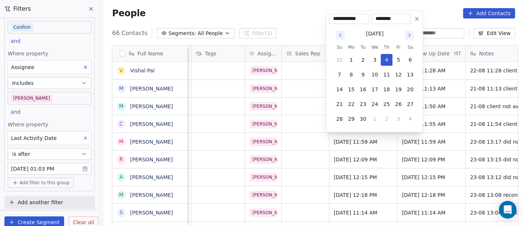
click at [338, 34] on icon "Go to previous month" at bounding box center [340, 35] width 6 height 6
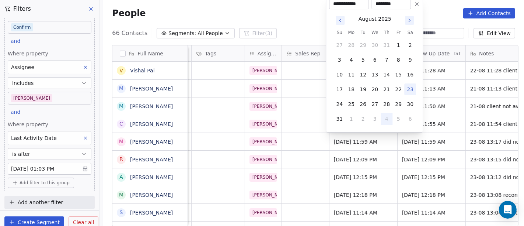
click at [408, 92] on button "23" at bounding box center [410, 89] width 12 height 12
type input "**********"
click at [307, 134] on html "On2Cook India Pvt. Ltd. Contacts People Marketing Workflows Campaigns Sales Pip…" at bounding box center [262, 113] width 524 height 226
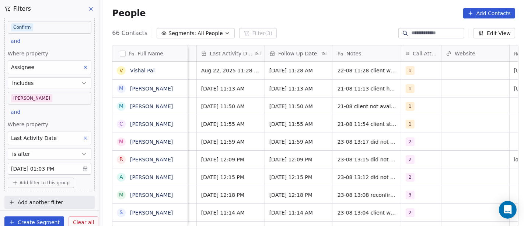
scroll to position [0, 485]
click at [424, 119] on div "1" at bounding box center [422, 123] width 40 height 17
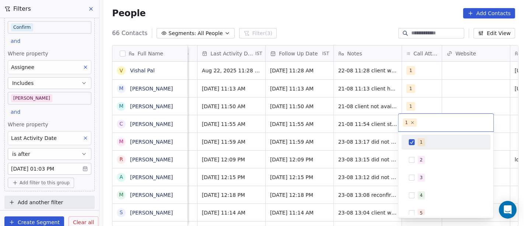
click at [411, 142] on button "Suggestions" at bounding box center [412, 142] width 6 height 6
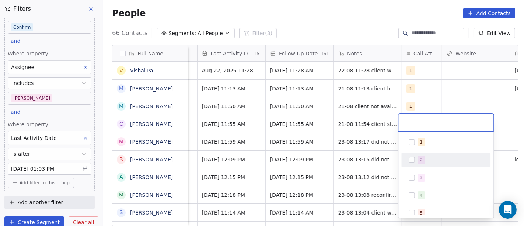
click at [413, 161] on button "Suggestions" at bounding box center [412, 160] width 6 height 6
click at [340, 127] on html "On2Cook India Pvt. Ltd. Contacts People Marketing Workflows Campaigns Sales Pip…" at bounding box center [262, 113] width 524 height 226
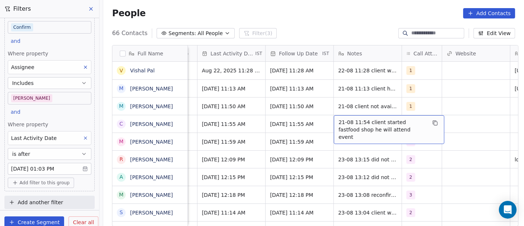
click at [340, 127] on span "21-08 11:54 client started fastfood shop he will attend event" at bounding box center [383, 129] width 88 height 22
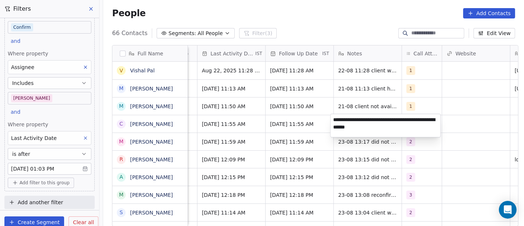
click at [340, 127] on textarea "**********" at bounding box center [386, 125] width 110 height 23
click at [360, 126] on textarea "**********" at bounding box center [386, 125] width 110 height 23
type textarea "**********"
click at [491, 127] on html "On2Cook India Pvt. Ltd. Contacts People Marketing Workflows Campaigns Sales Pip…" at bounding box center [262, 113] width 524 height 226
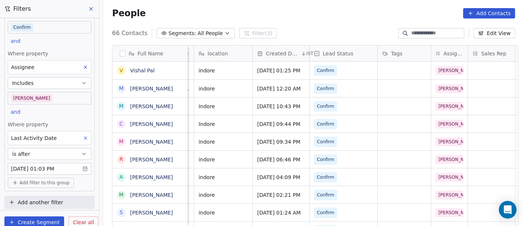
scroll to position [0, 0]
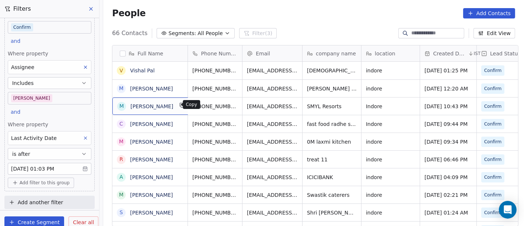
drag, startPoint x: 171, startPoint y: 105, endPoint x: 175, endPoint y: 103, distance: 5.0
click at [181, 104] on icon "grid" at bounding box center [182, 105] width 3 height 3
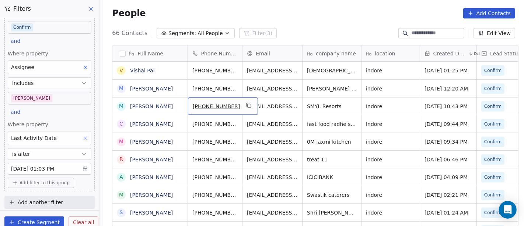
click at [203, 109] on div "[PHONE_NUMBER]" at bounding box center [223, 105] width 70 height 17
click at [198, 103] on input "**********" at bounding box center [215, 105] width 58 height 15
click at [275, 101] on html "On2Cook India Pvt. Ltd. Contacts People Marketing Workflows Campaigns Sales Pip…" at bounding box center [262, 113] width 524 height 226
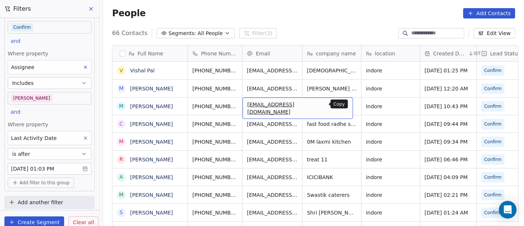
click at [341, 105] on icon "grid" at bounding box center [344, 105] width 6 height 6
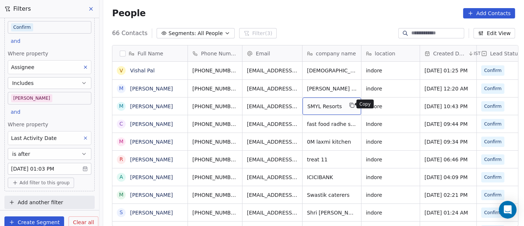
click at [350, 103] on icon "grid" at bounding box center [351, 104] width 3 height 3
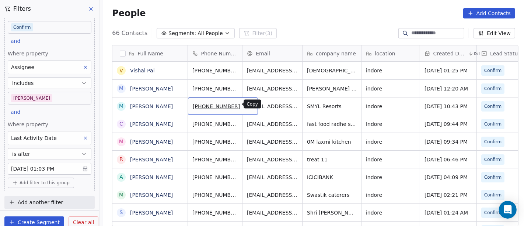
drag, startPoint x: 210, startPoint y: 104, endPoint x: 235, endPoint y: 104, distance: 24.7
click at [246, 104] on icon "grid" at bounding box center [249, 105] width 6 height 6
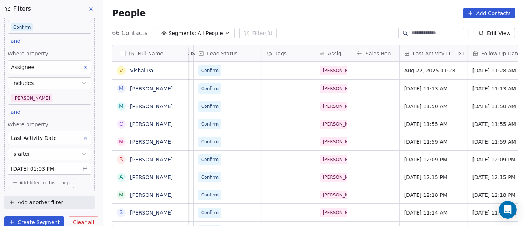
scroll to position [0, 310]
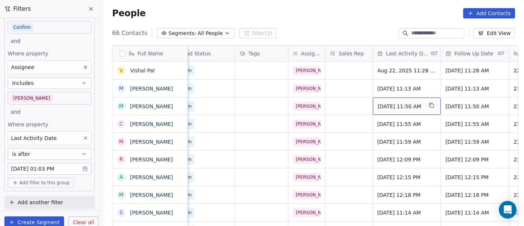
click at [381, 105] on span "Aug 21, 2025 11:50 AM" at bounding box center [400, 105] width 45 height 7
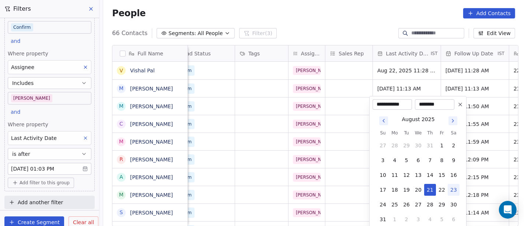
click at [455, 191] on button "23" at bounding box center [454, 190] width 12 height 12
type input "**********"
click at [486, 113] on html "On2Cook India Pvt. Ltd. Contacts People Marketing Workflows Campaigns Sales Pip…" at bounding box center [262, 113] width 524 height 226
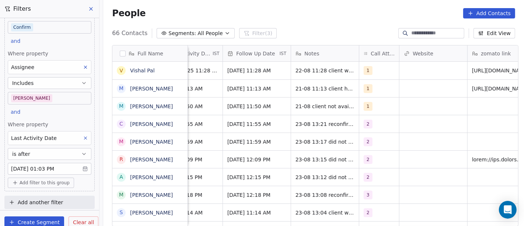
scroll to position [0, 529]
click at [363, 102] on span "1" at bounding box center [367, 106] width 9 height 9
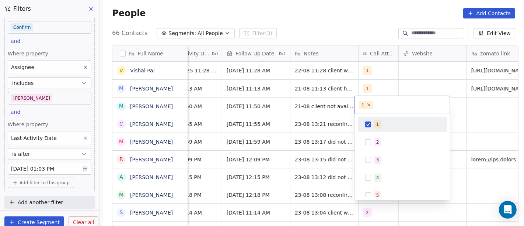
click at [366, 122] on button "Suggestions" at bounding box center [368, 124] width 6 height 6
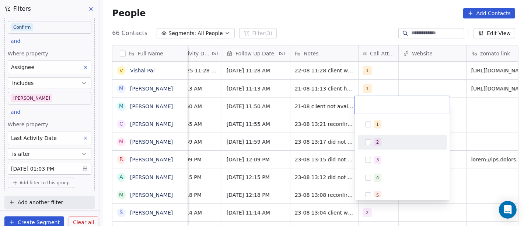
click at [366, 136] on div "2" at bounding box center [402, 142] width 83 height 12
click at [300, 97] on html "On2Cook India Pvt. Ltd. Contacts People Marketing Workflows Campaigns Sales Pip…" at bounding box center [262, 113] width 524 height 226
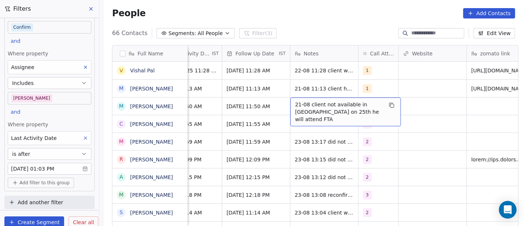
click at [300, 97] on div "21-08 client not available in indore on 25th he will attend FTA" at bounding box center [345, 111] width 111 height 29
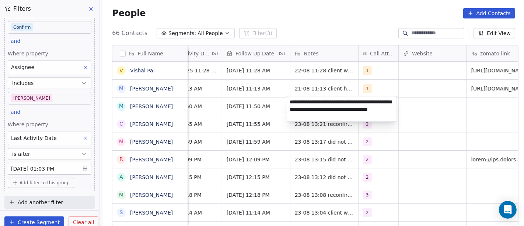
type textarea "**********"
click at [257, 96] on html "On2Cook India Pvt. Ltd. Contacts People Marketing Workflows Campaigns Sales Pip…" at bounding box center [262, 113] width 524 height 226
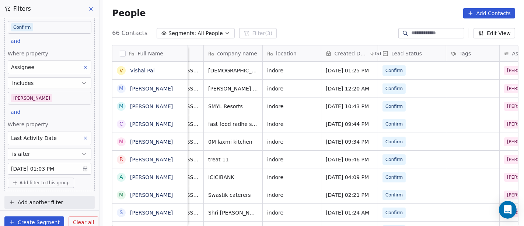
scroll to position [0, 0]
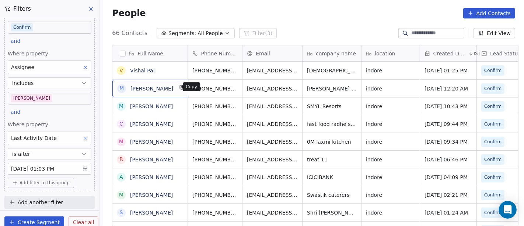
click at [180, 87] on icon "grid" at bounding box center [181, 86] width 3 height 3
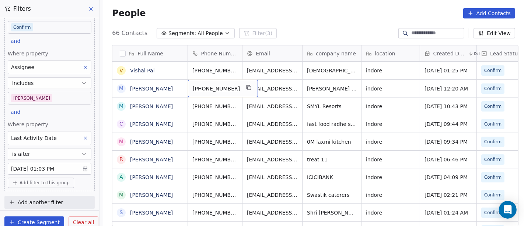
click at [206, 86] on span "[PHONE_NUMBER]" at bounding box center [216, 88] width 47 height 7
click at [196, 86] on input "**********" at bounding box center [215, 87] width 58 height 15
click at [259, 87] on html "On2Cook India Pvt. Ltd. Contacts People Marketing Workflows Campaigns Sales Pip…" at bounding box center [262, 113] width 524 height 226
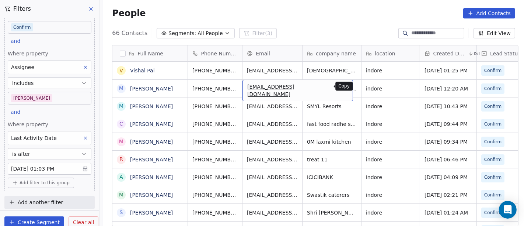
click at [341, 88] on icon "grid" at bounding box center [344, 87] width 6 height 6
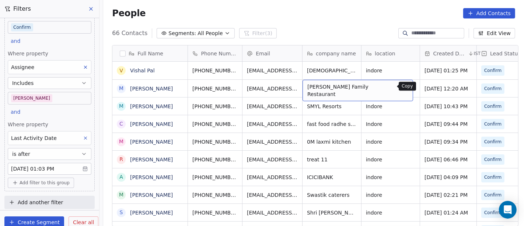
click at [401, 85] on icon "grid" at bounding box center [404, 87] width 6 height 6
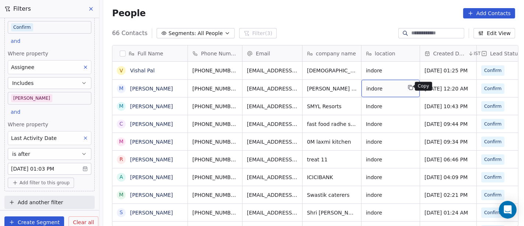
click at [408, 86] on icon "grid" at bounding box center [411, 87] width 6 height 6
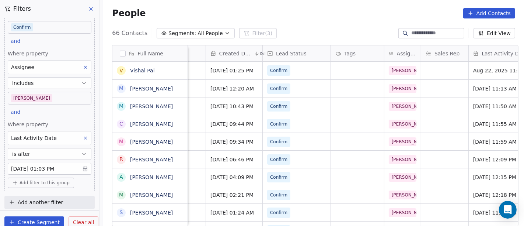
scroll to position [0, 361]
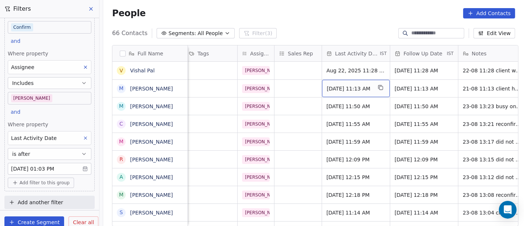
click at [347, 90] on span "Aug 21, 2025 11:13 AM" at bounding box center [349, 88] width 45 height 7
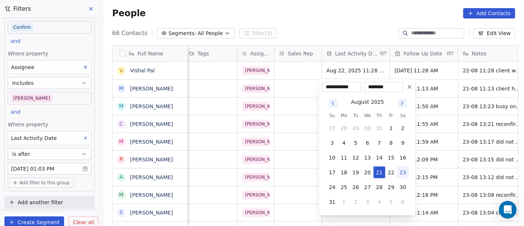
click at [399, 173] on button "23" at bounding box center [403, 172] width 12 height 12
type input "**********"
click at [446, 142] on html "On2Cook India Pvt. Ltd. Contacts People Marketing Workflows Campaigns Sales Pip…" at bounding box center [262, 113] width 524 height 226
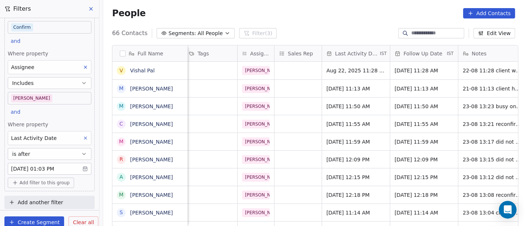
scroll to position [0, 491]
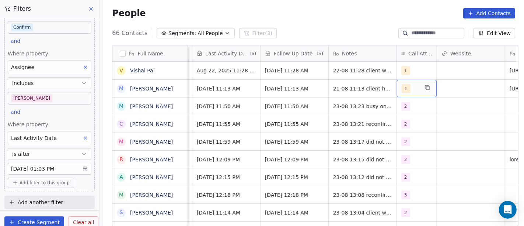
click at [402, 90] on span "1" at bounding box center [406, 88] width 9 height 9
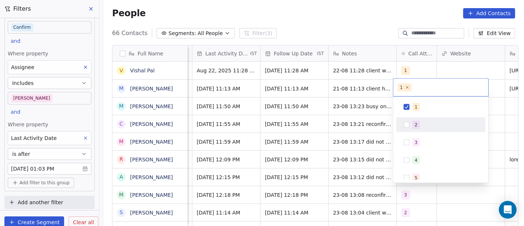
click at [406, 117] on div "2" at bounding box center [440, 124] width 89 height 15
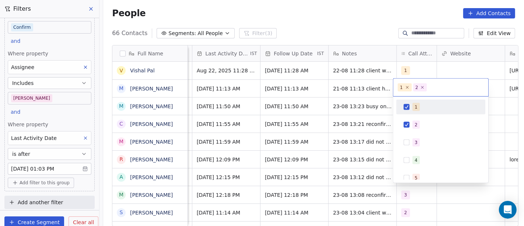
click at [407, 102] on div "1" at bounding box center [440, 107] width 83 height 12
click at [351, 83] on html "On2Cook India Pvt. Ltd. Contacts People Marketing Workflows Campaigns Sales Pip…" at bounding box center [262, 113] width 524 height 226
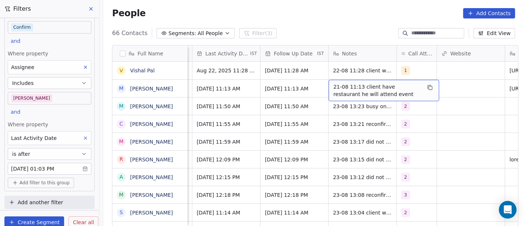
click at [351, 83] on span "21-08 11:13 client have restaurant he will attend event" at bounding box center [378, 90] width 88 height 15
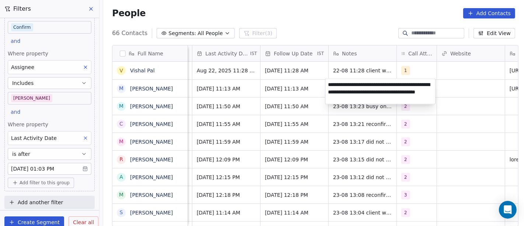
type textarea "**********"
click at [312, 94] on html "On2Cook India Pvt. Ltd. Contacts People Marketing Workflows Campaigns Sales Pip…" at bounding box center [262, 113] width 524 height 226
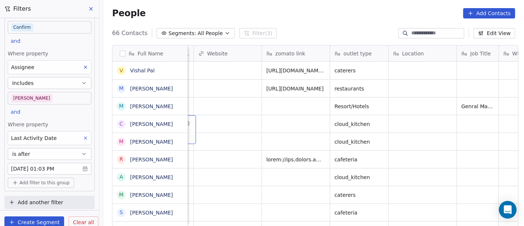
scroll to position [0, 733]
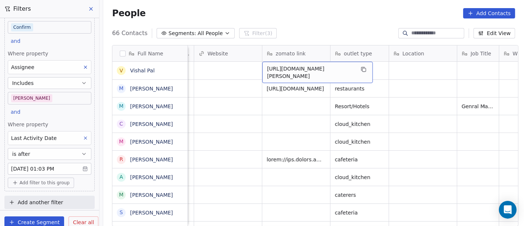
click at [293, 73] on span "https://www.zomato.com/indore/the-krishnam-cafe-bhawar-kuan/menu" at bounding box center [311, 72] width 88 height 15
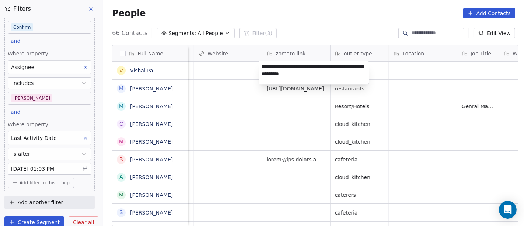
click at [272, 85] on html "On2Cook India Pvt. Ltd. Contacts People Marketing Workflows Campaigns Sales Pip…" at bounding box center [262, 113] width 524 height 226
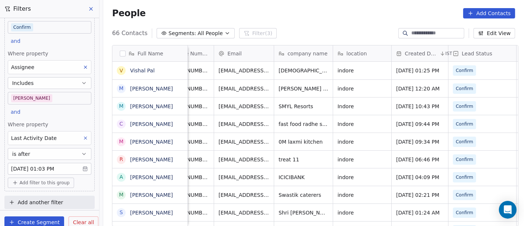
scroll to position [0, 14]
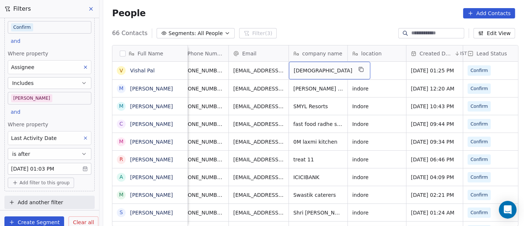
click at [307, 70] on span "Bharatiya Janata Party" at bounding box center [323, 70] width 59 height 7
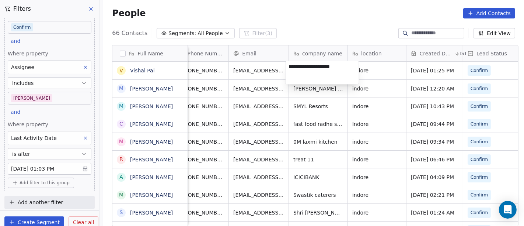
click at [307, 70] on textarea "**********" at bounding box center [322, 72] width 73 height 23
type textarea "**********"
click at [320, 34] on html "On2Cook India Pvt. Ltd. Contacts People Marketing Workflows Campaigns Sales Pip…" at bounding box center [262, 113] width 524 height 226
click at [305, 27] on html "On2Cook India Pvt. Ltd. Contacts People Marketing Workflows Campaigns Sales Pip…" at bounding box center [262, 113] width 524 height 226
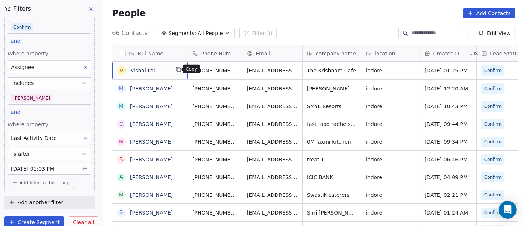
click at [175, 70] on icon "grid" at bounding box center [178, 69] width 6 height 6
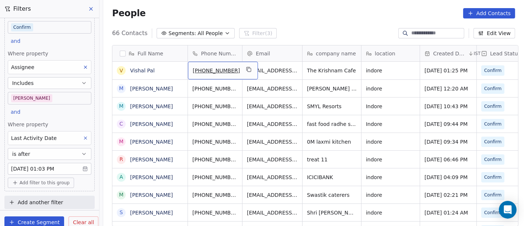
click at [199, 72] on span "[PHONE_NUMBER]" at bounding box center [216, 70] width 47 height 7
click at [199, 67] on input "**********" at bounding box center [215, 69] width 58 height 15
click at [271, 71] on html "On2Cook India Pvt. Ltd. Contacts People Marketing Workflows Campaigns Sales Pip…" at bounding box center [262, 113] width 524 height 226
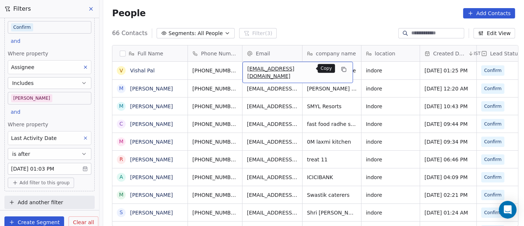
click at [339, 72] on button "grid" at bounding box center [343, 69] width 9 height 9
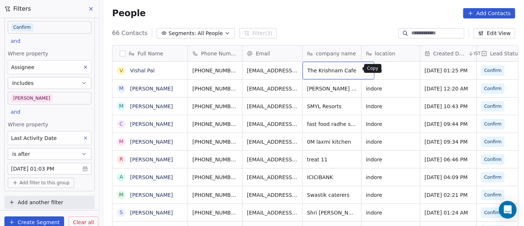
click at [362, 69] on icon "grid" at bounding box center [365, 69] width 6 height 6
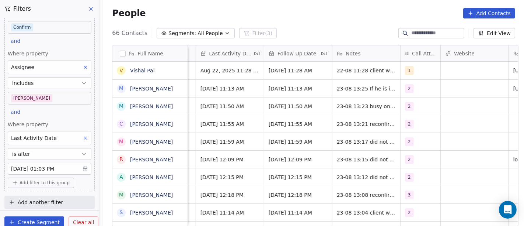
scroll to position [0, 486]
click at [210, 69] on span "Aug 22, 2025 11:28 AM" at bounding box center [231, 70] width 61 height 7
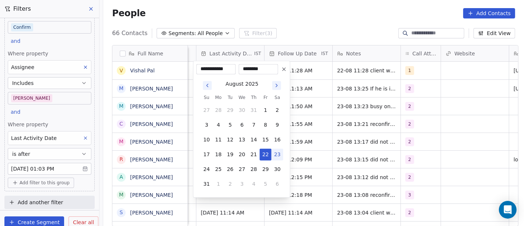
click at [277, 155] on button "23" at bounding box center [278, 154] width 12 height 12
type input "**********"
click at [314, 138] on html "On2Cook India Pvt. Ltd. Contacts People Marketing Workflows Campaigns Sales Pip…" at bounding box center [262, 113] width 524 height 226
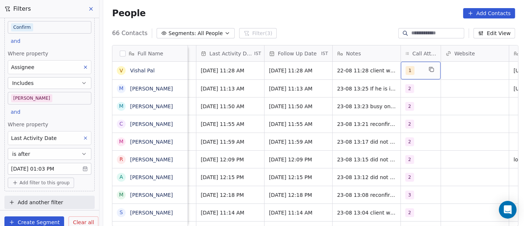
click at [411, 67] on div "1" at bounding box center [414, 70] width 17 height 9
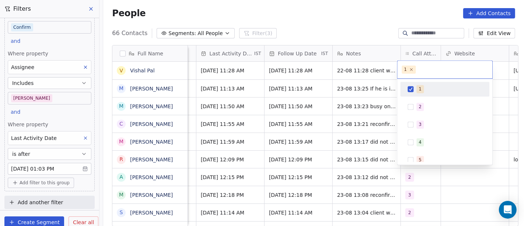
click at [420, 90] on div "1" at bounding box center [420, 89] width 3 height 7
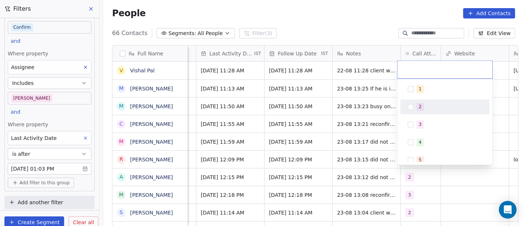
click at [419, 103] on div "2" at bounding box center [420, 106] width 3 height 7
click at [359, 87] on html "On2Cook India Pvt. Ltd. Contacts People Marketing Workflows Campaigns Sales Pip…" at bounding box center [262, 113] width 524 height 226
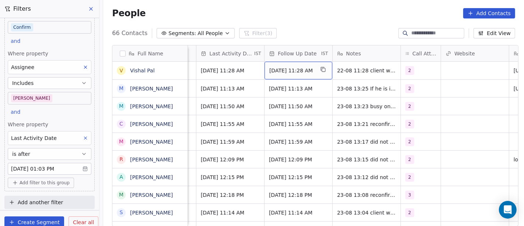
click at [303, 69] on span "24/08/2025 11:28 AM" at bounding box center [291, 70] width 45 height 7
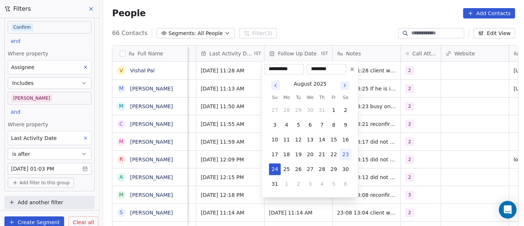
click at [358, 14] on html "On2Cook India Pvt. Ltd. Contacts People Marketing Workflows Campaigns Sales Pip…" at bounding box center [262, 113] width 524 height 226
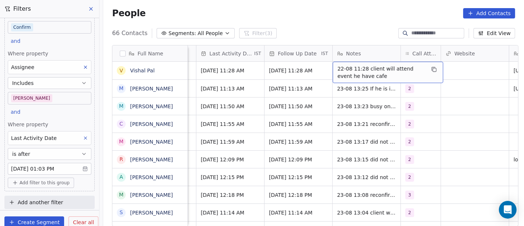
click at [361, 69] on span "22-08 11:28 client will attend event he have cafe" at bounding box center [382, 72] width 88 height 15
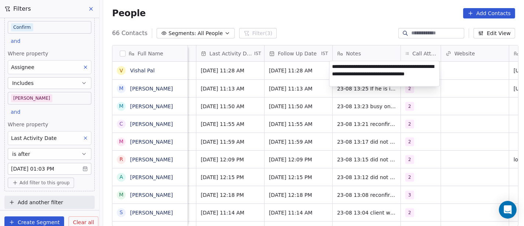
type textarea "**********"
click at [324, 24] on html "On2Cook India Pvt. Ltd. Contacts People Marketing Workflows Campaigns Sales Pip…" at bounding box center [262, 113] width 524 height 226
click at [244, 75] on html "On2Cook India Pvt. Ltd. Contacts People Marketing Workflows Campaigns Sales Pip…" at bounding box center [262, 113] width 524 height 226
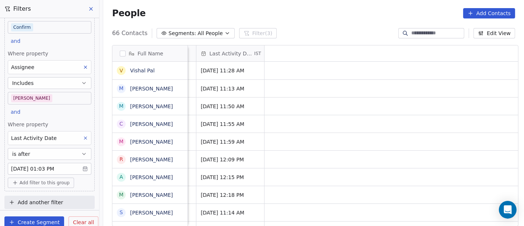
scroll to position [0, 0]
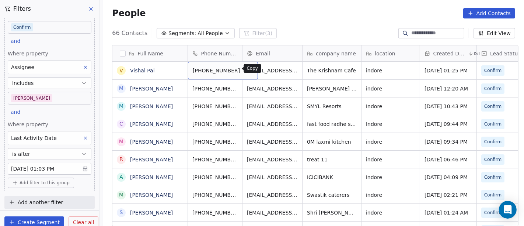
drag, startPoint x: 226, startPoint y: 70, endPoint x: 236, endPoint y: 69, distance: 10.1
click at [246, 69] on icon "grid" at bounding box center [249, 69] width 6 height 6
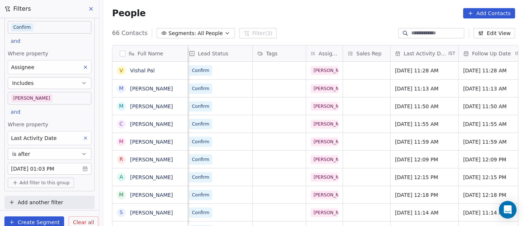
scroll to position [0, 296]
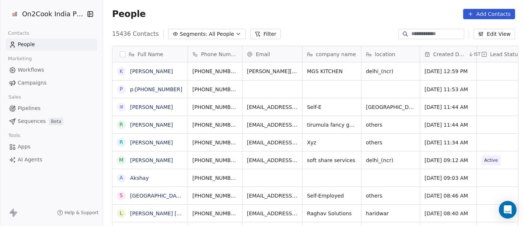
scroll to position [192, 418]
click at [209, 33] on span "All People" at bounding box center [221, 34] width 25 height 8
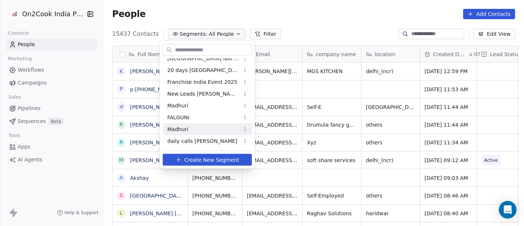
scroll to position [182, 0]
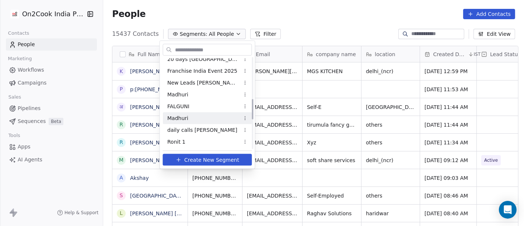
click at [191, 127] on span "daily calls [PERSON_NAME]" at bounding box center [202, 130] width 70 height 8
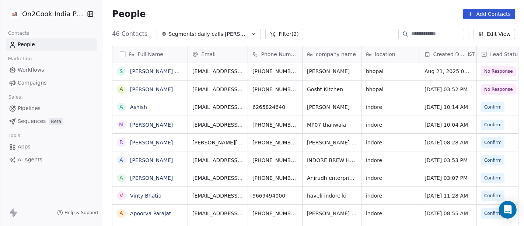
scroll to position [192, 418]
click at [265, 36] on button "Filter (2)" at bounding box center [284, 34] width 38 height 10
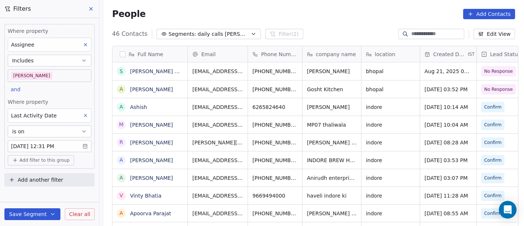
click at [55, 143] on body "On2Cook India Pvt. Ltd. Contacts People Marketing Workflows Campaigns Sales Pip…" at bounding box center [262, 113] width 524 height 226
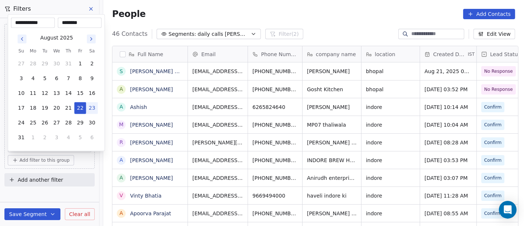
click at [88, 105] on button "23" at bounding box center [92, 108] width 12 height 12
type input "**********"
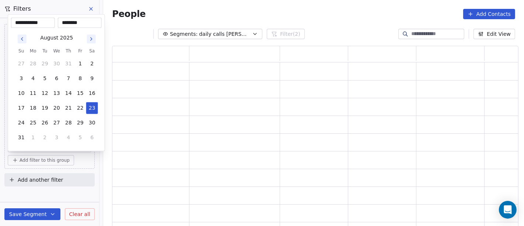
click at [214, 1] on html "**********" at bounding box center [262, 113] width 524 height 226
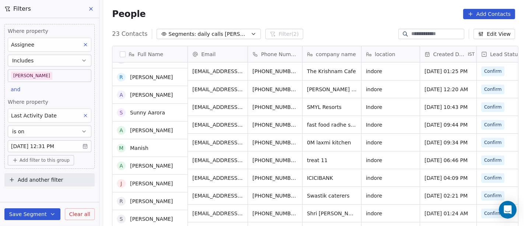
scroll to position [0, 0]
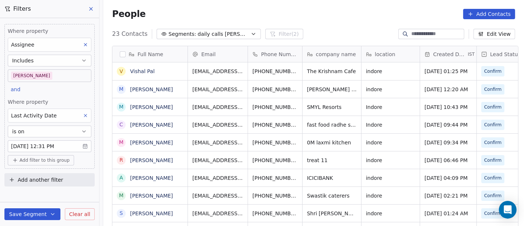
click at [304, 22] on div "People Add Contacts" at bounding box center [313, 14] width 421 height 28
